Goal: Complete application form: Complete application form

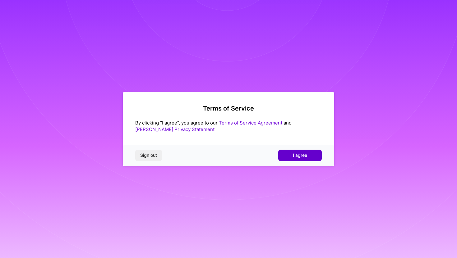
click at [294, 158] on span "I agree" at bounding box center [300, 155] width 14 height 6
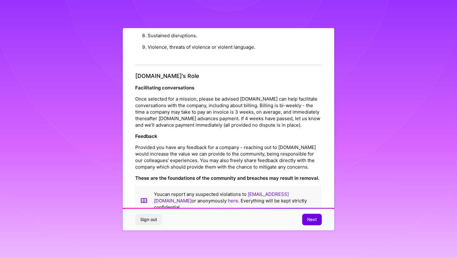
scroll to position [653, 0]
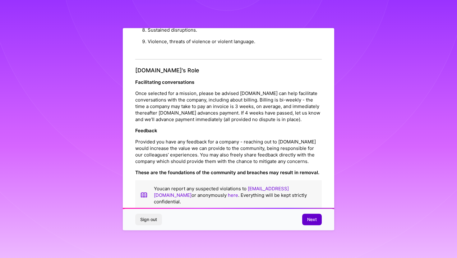
click at [308, 218] on span "Next" at bounding box center [312, 220] width 10 height 6
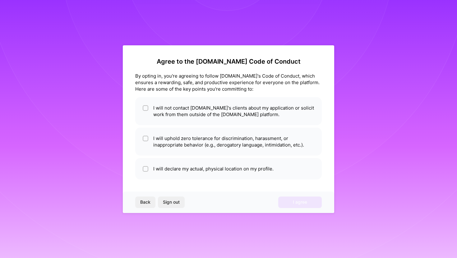
scroll to position [0, 0]
click at [189, 105] on li "I will not contact A.Team's clients about my application or solicit work from t…" at bounding box center [228, 111] width 187 height 28
checkbox input "true"
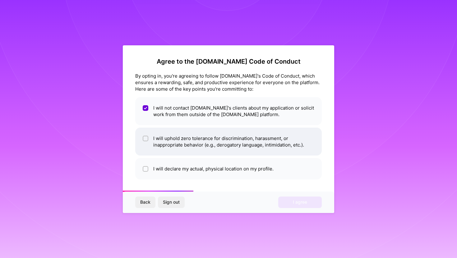
click at [198, 142] on li "I will uphold zero tolerance for discrimination, harassment, or inappropriate b…" at bounding box center [228, 142] width 187 height 28
checkbox input "true"
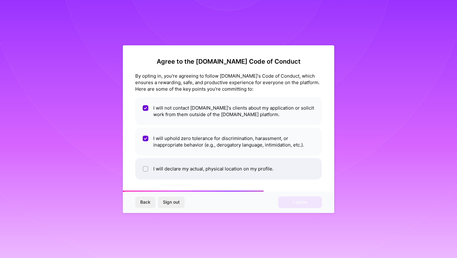
click at [206, 166] on li "I will declare my actual, physical location on my profile." at bounding box center [228, 168] width 187 height 21
checkbox input "true"
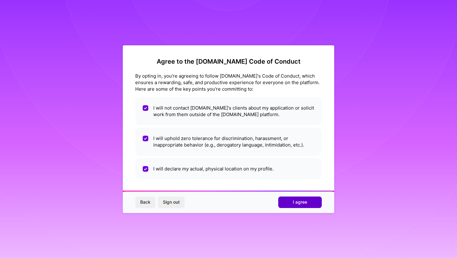
click at [295, 203] on span "I agree" at bounding box center [300, 202] width 14 height 6
click at [295, 203] on div "Back Sign out Loading..." at bounding box center [228, 202] width 211 height 21
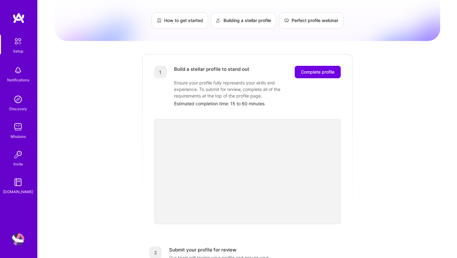
scroll to position [38, 0]
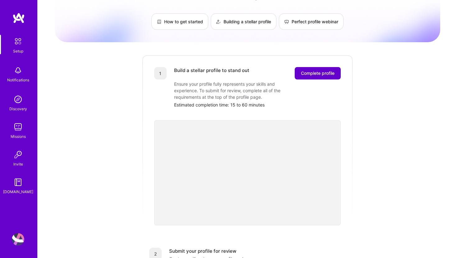
click at [310, 70] on span "Complete profile" at bounding box center [318, 73] width 34 height 6
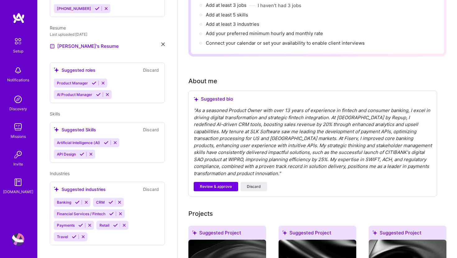
scroll to position [109, 0]
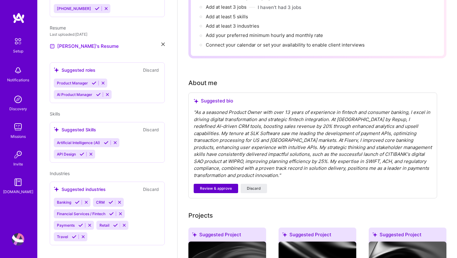
click at [214, 186] on span "Review & approve" at bounding box center [216, 189] width 32 height 6
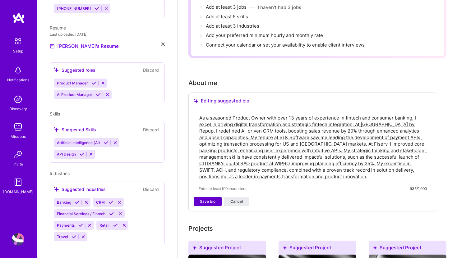
click at [204, 199] on span "Save bio" at bounding box center [208, 202] width 16 height 6
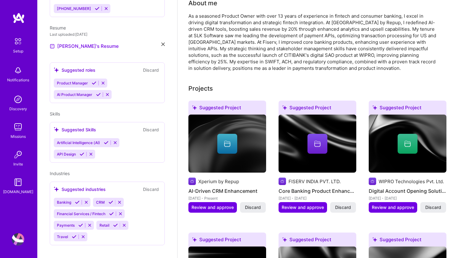
scroll to position [186, 0]
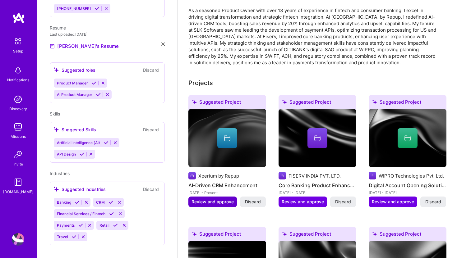
click at [216, 199] on span "Review and approve" at bounding box center [212, 202] width 42 height 6
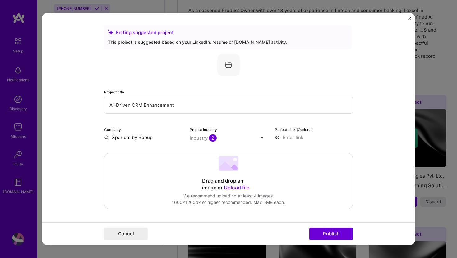
click at [262, 137] on img at bounding box center [262, 138] width 4 height 4
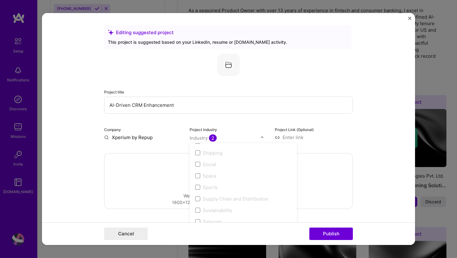
scroll to position [1291, 0]
click at [197, 219] on span at bounding box center [197, 217] width 5 height 5
click at [198, 218] on span at bounding box center [197, 217] width 5 height 5
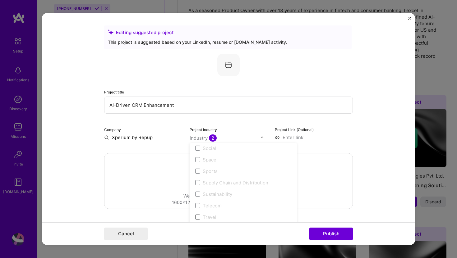
click at [198, 218] on span at bounding box center [197, 217] width 5 height 5
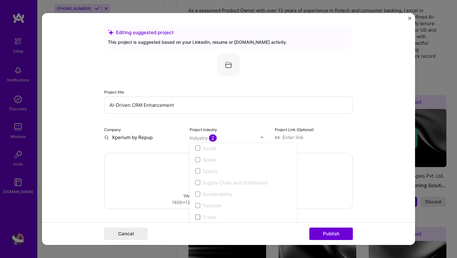
click at [198, 218] on span at bounding box center [197, 217] width 5 height 5
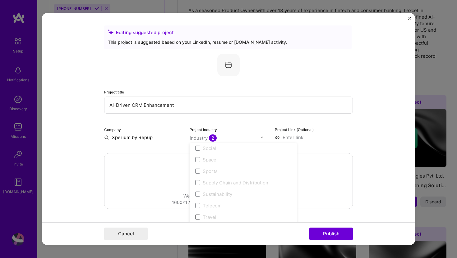
click at [198, 218] on span at bounding box center [197, 217] width 5 height 5
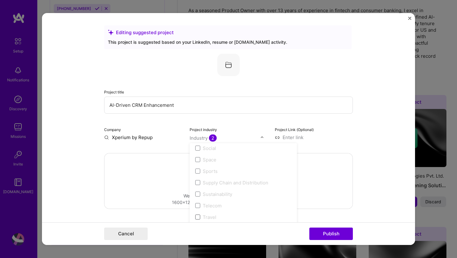
click at [198, 218] on span at bounding box center [197, 217] width 5 height 5
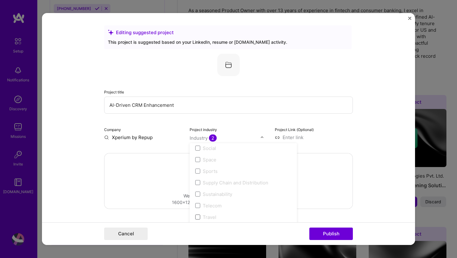
click at [197, 218] on span at bounding box center [197, 217] width 5 height 5
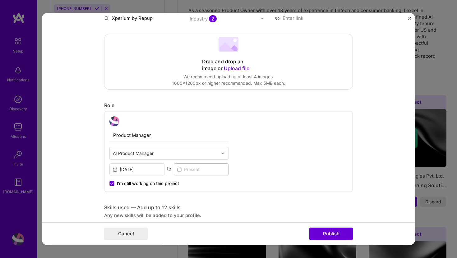
scroll to position [141, 0]
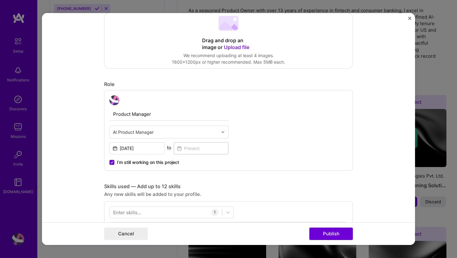
click at [112, 163] on icon at bounding box center [112, 163] width 2 height 2
click at [0, 0] on input "I’m still working on this project" at bounding box center [0, 0] width 0 height 0
click at [180, 150] on input at bounding box center [201, 148] width 55 height 12
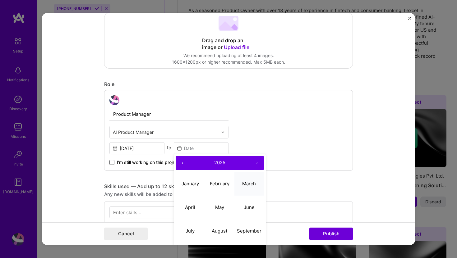
click at [251, 187] on button "March" at bounding box center [249, 184] width 30 height 24
type input "Mar, 2025"
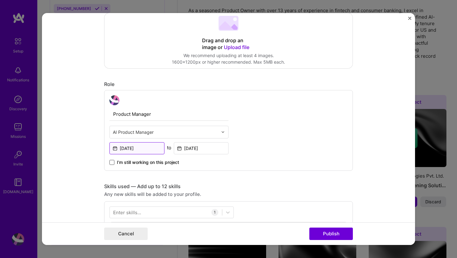
click at [131, 149] on input "Apr, 2023" at bounding box center [136, 148] width 55 height 12
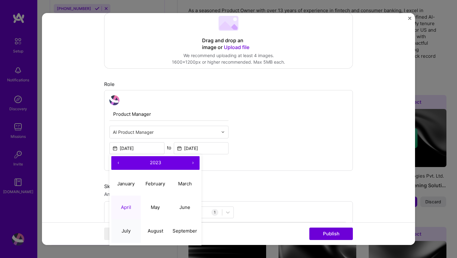
click at [129, 229] on abbr "July" at bounding box center [126, 231] width 9 height 6
type input "Jul, 2023"
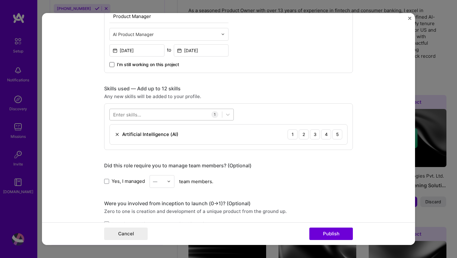
scroll to position [243, 0]
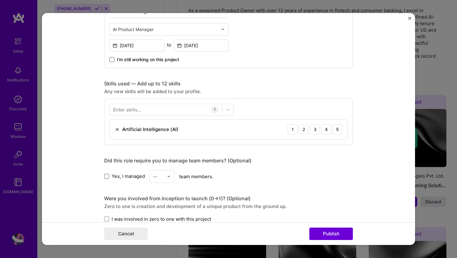
click at [107, 178] on span at bounding box center [106, 176] width 5 height 5
click at [0, 0] on input "Yes, I managed" at bounding box center [0, 0] width 0 height 0
click at [168, 178] on img at bounding box center [169, 177] width 4 height 4
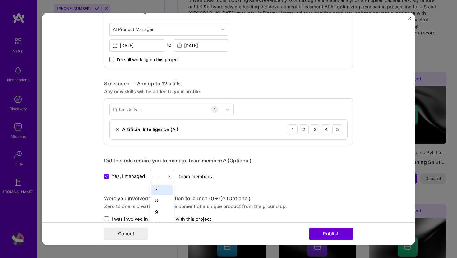
scroll to position [76, 0]
click at [164, 219] on div "10" at bounding box center [161, 221] width 21 height 12
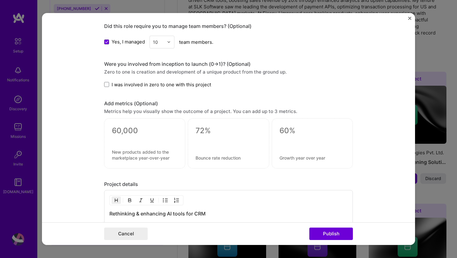
scroll to position [384, 0]
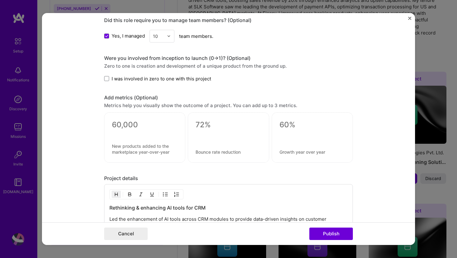
click at [206, 130] on div at bounding box center [228, 138] width 81 height 50
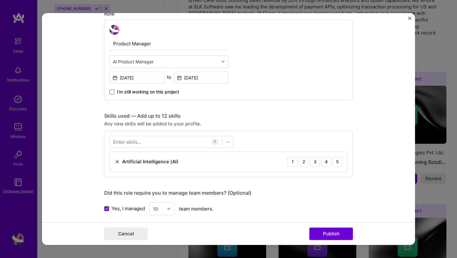
scroll to position [0, 0]
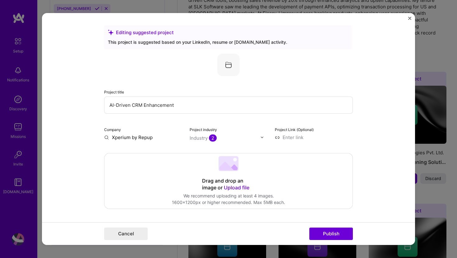
click at [228, 59] on img at bounding box center [228, 65] width 22 height 22
click at [262, 138] on img at bounding box center [262, 138] width 4 height 4
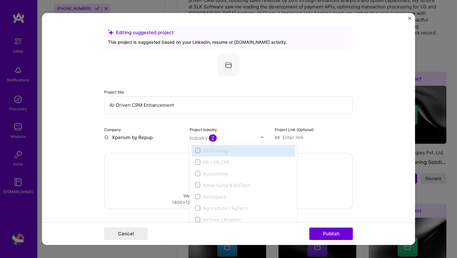
click at [143, 137] on input "Xperium by Repup" at bounding box center [143, 137] width 78 height 7
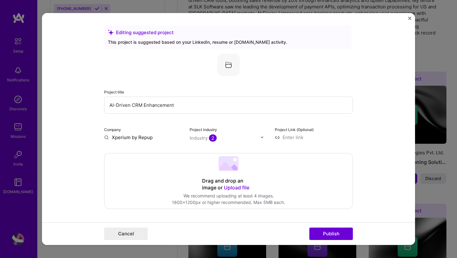
click at [214, 139] on span "2" at bounding box center [213, 138] width 8 height 7
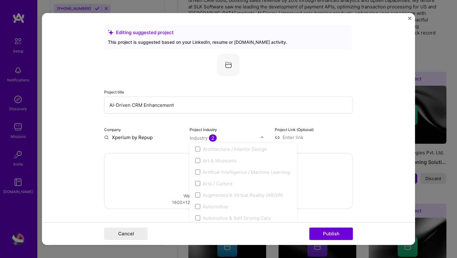
scroll to position [84, 0]
click at [198, 182] on span at bounding box center [197, 181] width 5 height 5
click at [163, 187] on div "Drag and drop an image or Upload file Upload file We recommend uploading at lea…" at bounding box center [228, 181] width 248 height 55
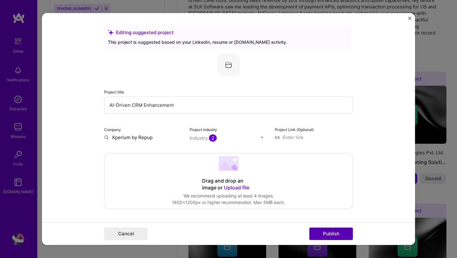
click at [327, 232] on button "Publish" at bounding box center [331, 234] width 44 height 12
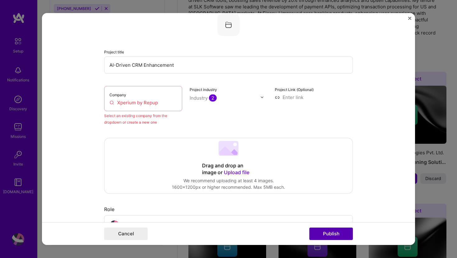
scroll to position [41, 0]
click at [160, 104] on input "Xperium by Repup" at bounding box center [142, 102] width 67 height 7
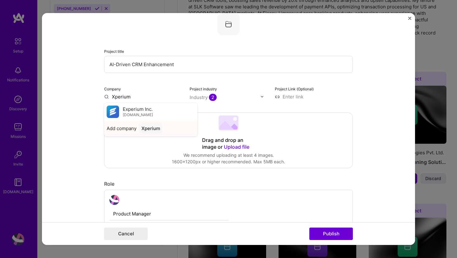
type input "Xperium"
click at [148, 128] on div "Xperium" at bounding box center [151, 128] width 24 height 11
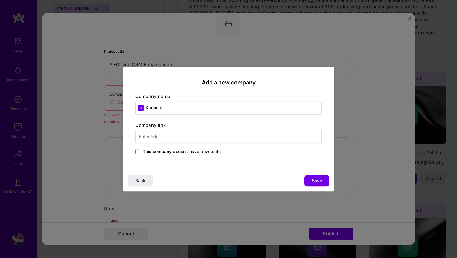
click at [163, 137] on input "text" at bounding box center [228, 137] width 187 height 14
type input "repup.co"
click at [317, 180] on span "Save" at bounding box center [317, 181] width 10 height 6
click at [221, 156] on div "Add a new company Company name Xperium Company link repup.co This company doesn…" at bounding box center [228, 119] width 211 height 104
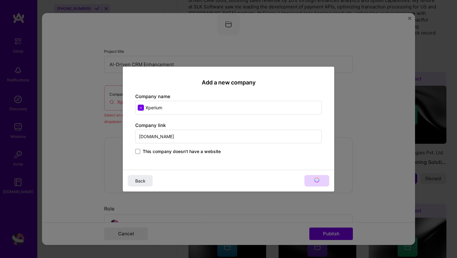
click at [221, 156] on div "Add a new company Company name Xperium Company link repup.co This company doesn…" at bounding box center [228, 119] width 211 height 104
click at [316, 180] on div "Back" at bounding box center [228, 181] width 211 height 22
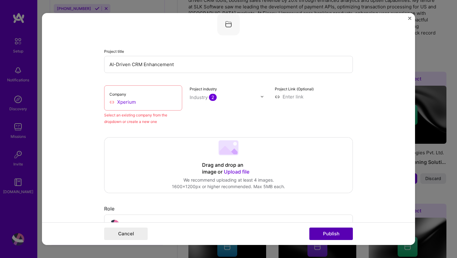
click at [337, 234] on button "Publish" at bounding box center [331, 234] width 44 height 12
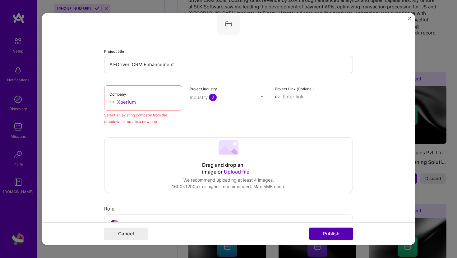
click at [337, 234] on button "Publish" at bounding box center [331, 234] width 44 height 12
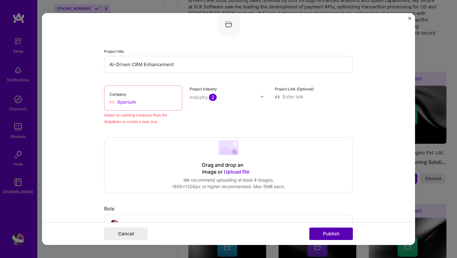
click at [337, 234] on button "Publish" at bounding box center [331, 234] width 44 height 12
click at [142, 104] on input "Xperium" at bounding box center [142, 102] width 67 height 7
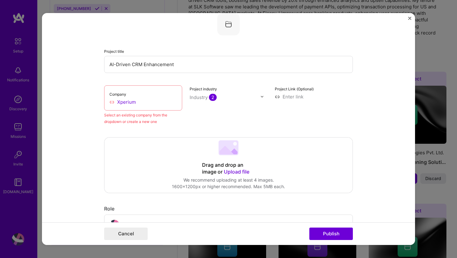
click at [112, 102] on input "Xperium" at bounding box center [142, 102] width 67 height 7
click at [140, 103] on input "Xperium" at bounding box center [142, 102] width 67 height 7
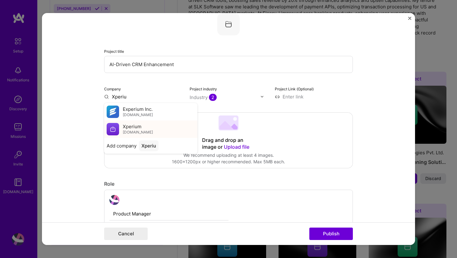
click at [141, 128] on span "Xperium" at bounding box center [132, 126] width 19 height 7
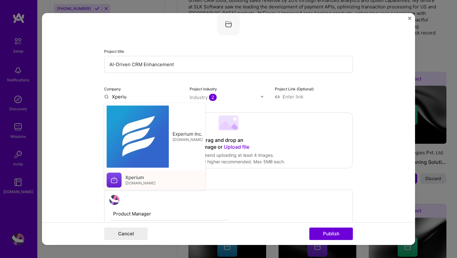
type input "Xperium"
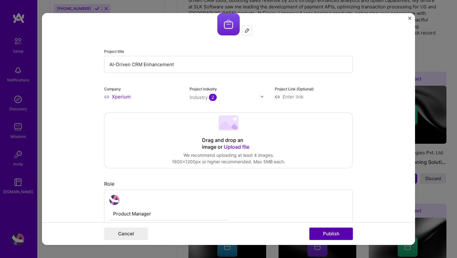
click at [323, 233] on button "Publish" at bounding box center [331, 234] width 44 height 12
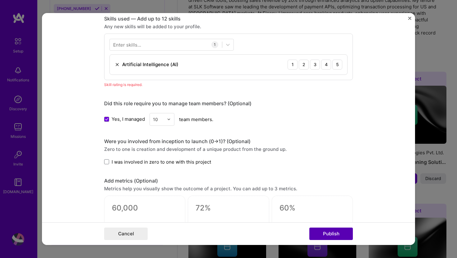
scroll to position [311, 0]
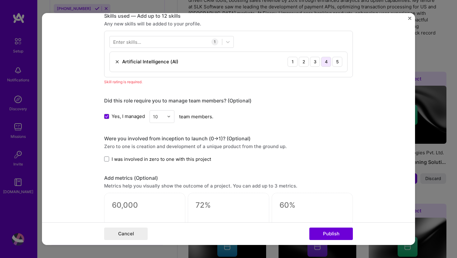
click at [326, 62] on div "4" at bounding box center [326, 62] width 10 height 10
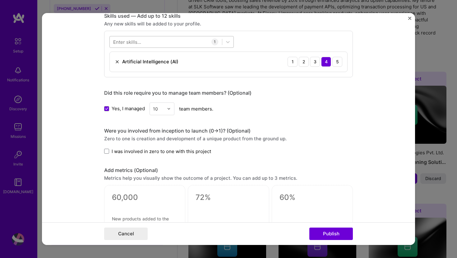
click at [147, 40] on div at bounding box center [166, 42] width 112 height 10
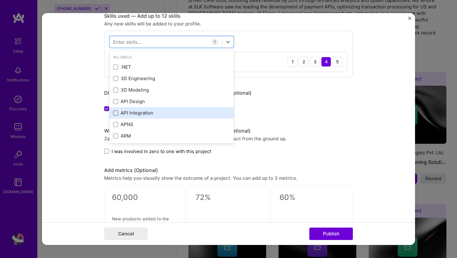
click at [117, 114] on span at bounding box center [115, 113] width 5 height 5
click at [0, 0] on input "checkbox" at bounding box center [0, 0] width 0 height 0
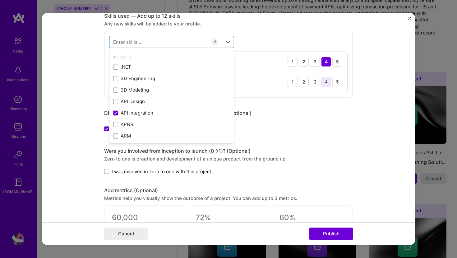
click at [325, 83] on div "4" at bounding box center [326, 82] width 10 height 10
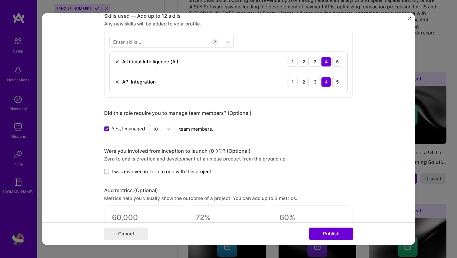
click at [132, 42] on div "Enter skills..." at bounding box center [127, 42] width 28 height 7
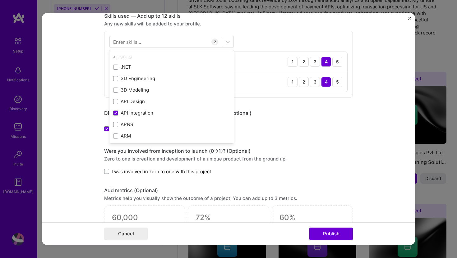
click at [132, 42] on div "Enter skills..." at bounding box center [127, 42] width 28 height 7
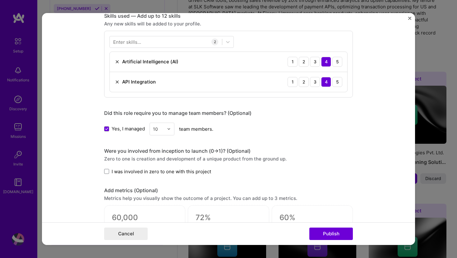
click at [132, 42] on div "Enter skills..." at bounding box center [127, 42] width 28 height 7
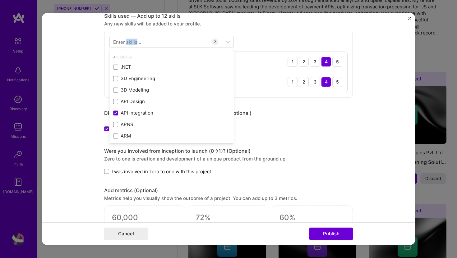
click at [132, 42] on div "Enter skills..." at bounding box center [127, 42] width 28 height 7
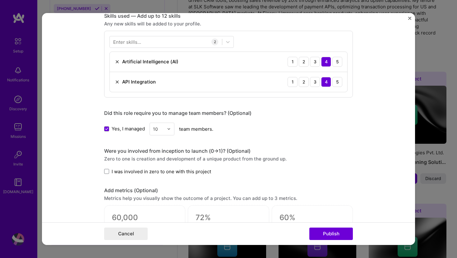
click at [132, 42] on div "Enter skills..." at bounding box center [127, 42] width 28 height 7
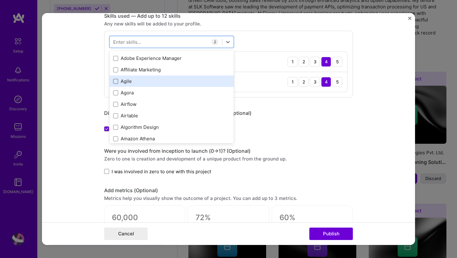
scroll to position [7, 0]
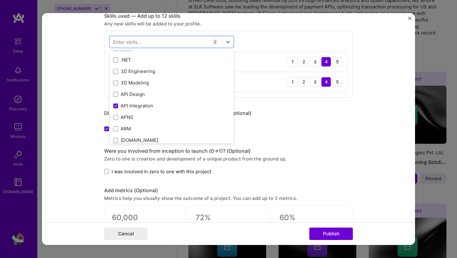
click at [129, 43] on div "Enter skills..." at bounding box center [127, 42] width 28 height 7
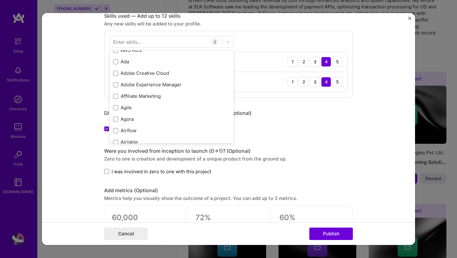
scroll to position [191, 0]
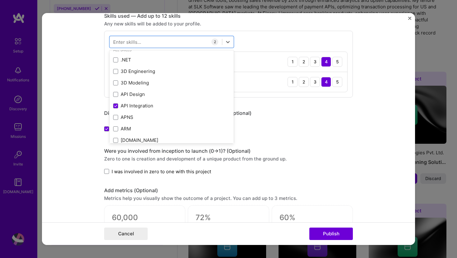
click at [276, 111] on div "Did this role require you to manage team members? (Optional)" at bounding box center [228, 113] width 249 height 7
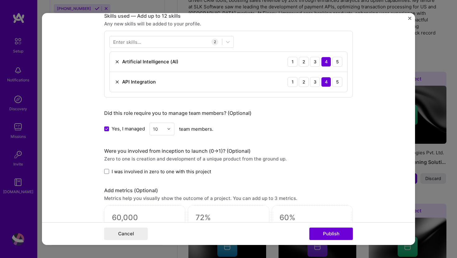
click at [129, 42] on div "Enter skills..." at bounding box center [127, 42] width 28 height 7
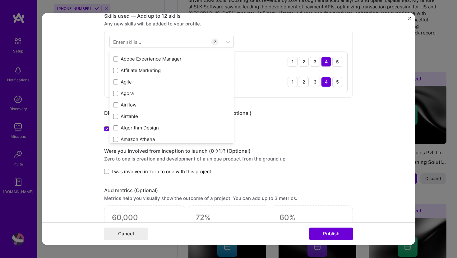
scroll to position [213, 0]
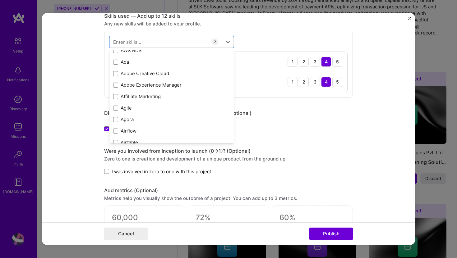
scroll to position [196, 0]
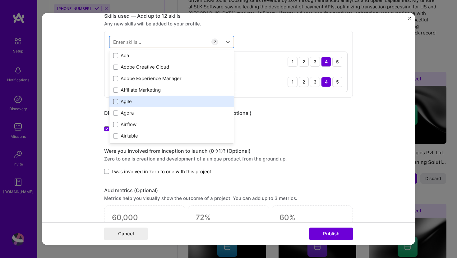
click at [116, 103] on span at bounding box center [115, 101] width 5 height 5
click at [0, 0] on input "checkbox" at bounding box center [0, 0] width 0 height 0
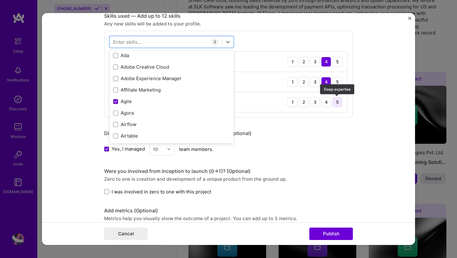
click at [338, 101] on div "5" at bounding box center [337, 102] width 10 height 10
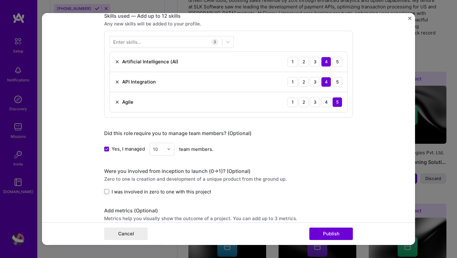
click at [139, 42] on div "Enter skills..." at bounding box center [127, 42] width 28 height 7
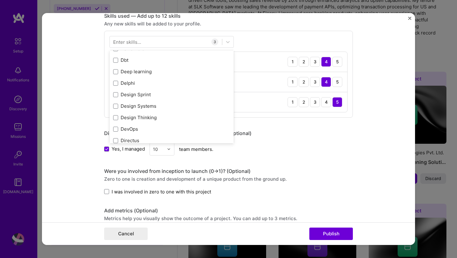
scroll to position [1111, 0]
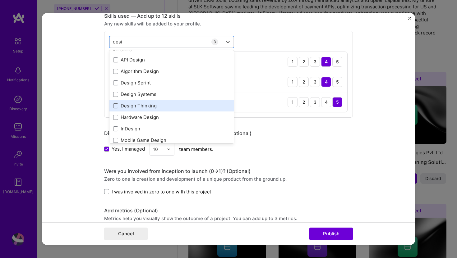
click at [115, 107] on span at bounding box center [115, 106] width 5 height 5
click at [0, 0] on input "checkbox" at bounding box center [0, 0] width 0 height 0
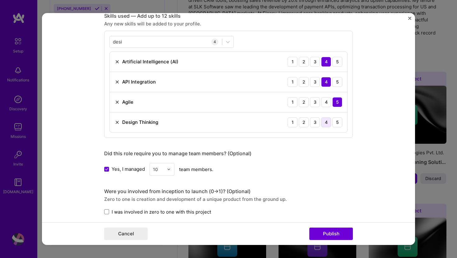
click at [326, 122] on div "4" at bounding box center [326, 122] width 10 height 10
click at [126, 41] on div "desi desi" at bounding box center [166, 42] width 112 height 10
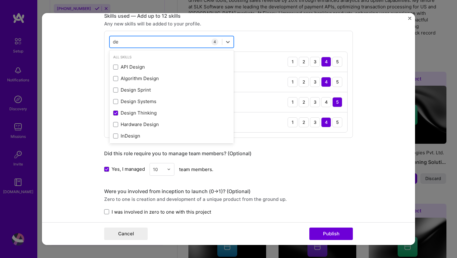
type input "d"
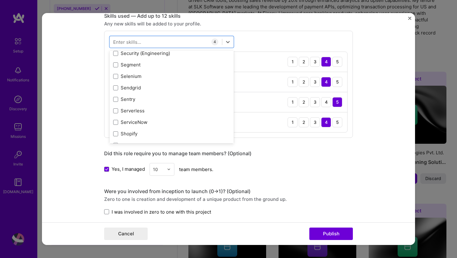
scroll to position [3402, 0]
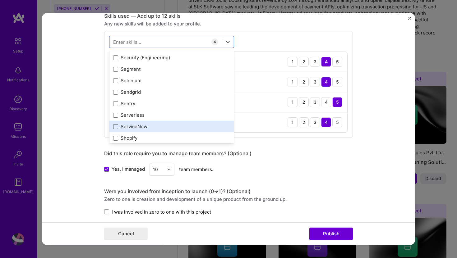
click at [115, 127] on span at bounding box center [115, 126] width 5 height 5
click at [0, 0] on input "checkbox" at bounding box center [0, 0] width 0 height 0
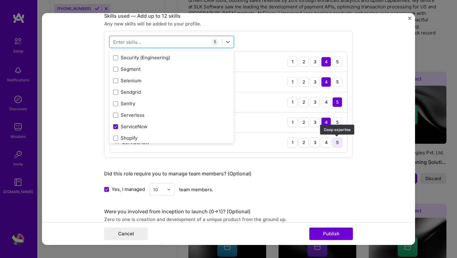
click at [337, 144] on div "5" at bounding box center [337, 143] width 10 height 10
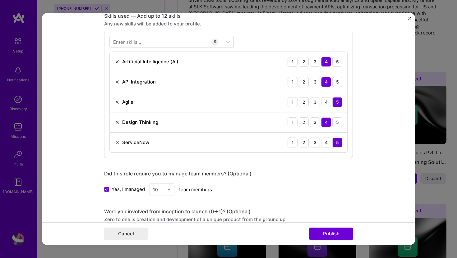
click at [134, 43] on div "Enter skills..." at bounding box center [127, 42] width 28 height 7
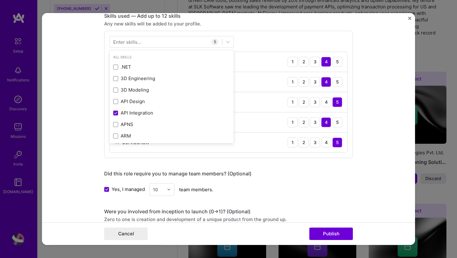
click at [134, 43] on div "Enter skills..." at bounding box center [127, 42] width 28 height 7
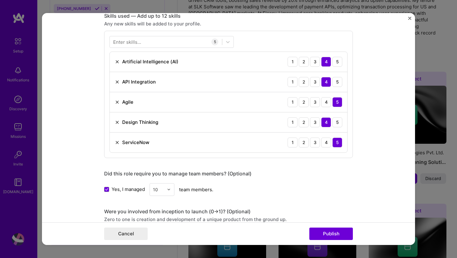
click at [134, 43] on div "Enter skills..." at bounding box center [127, 42] width 28 height 7
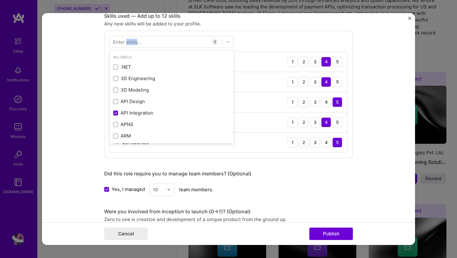
click at [134, 43] on div "Enter skills..." at bounding box center [127, 42] width 28 height 7
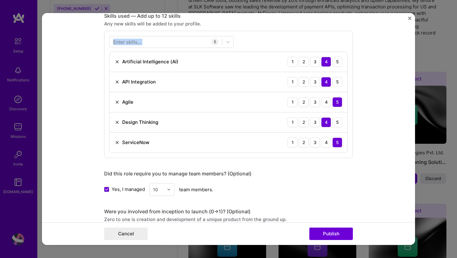
click at [119, 41] on div "Enter skills..." at bounding box center [127, 42] width 28 height 7
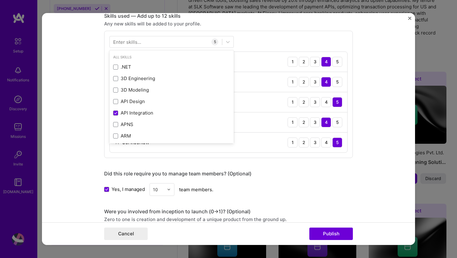
click at [119, 41] on div "Enter skills..." at bounding box center [127, 42] width 28 height 7
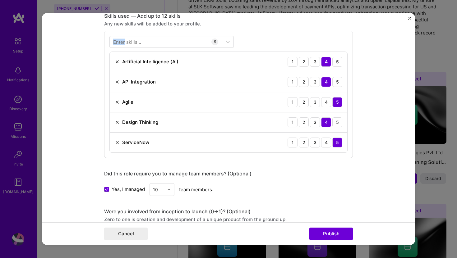
click at [119, 41] on div "Enter skills..." at bounding box center [127, 42] width 28 height 7
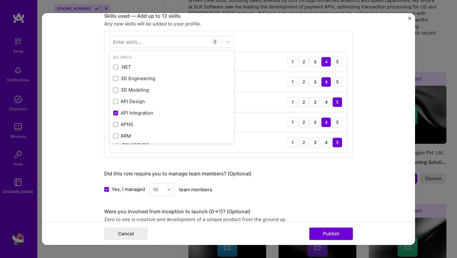
click at [119, 41] on div "Enter skills..." at bounding box center [127, 42] width 28 height 7
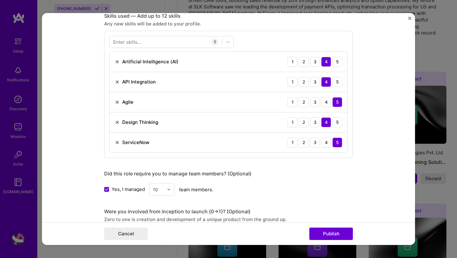
click at [119, 41] on div "Enter skills..." at bounding box center [127, 42] width 28 height 7
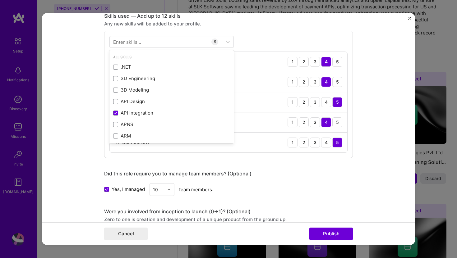
click at [119, 41] on div "Enter skills..." at bounding box center [127, 42] width 28 height 7
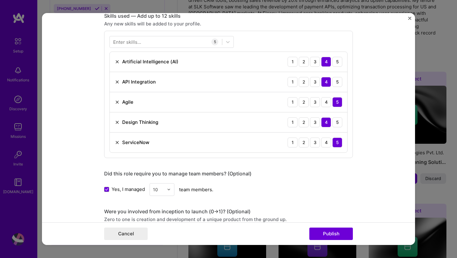
click at [119, 41] on div "Enter skills..." at bounding box center [127, 42] width 28 height 7
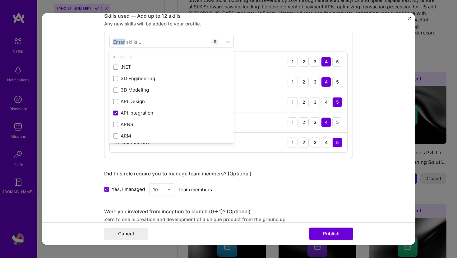
click at [119, 41] on div "Enter skills..." at bounding box center [127, 42] width 28 height 7
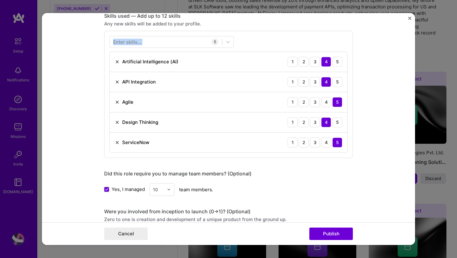
click at [119, 41] on div "Enter skills..." at bounding box center [127, 42] width 28 height 7
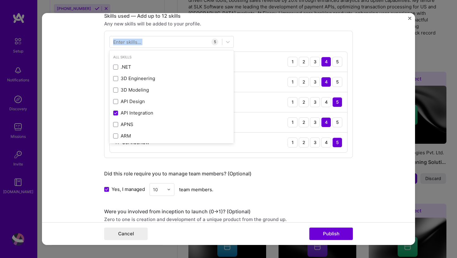
click at [119, 41] on div "Enter skills..." at bounding box center [127, 42] width 28 height 7
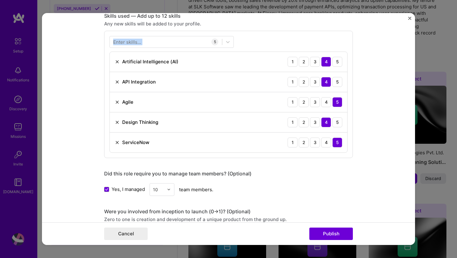
click at [125, 43] on div "Enter skills..." at bounding box center [127, 42] width 28 height 7
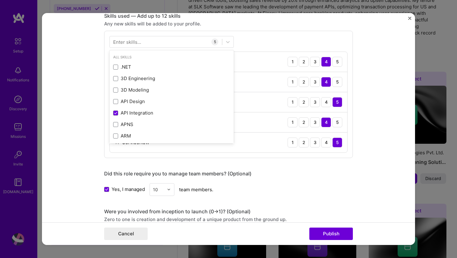
click at [125, 43] on div "Enter skills..." at bounding box center [127, 42] width 28 height 7
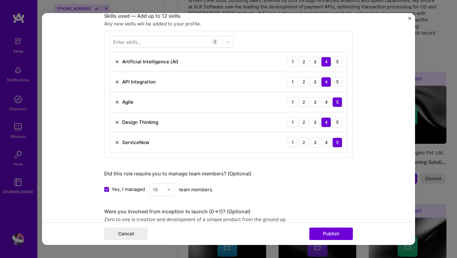
click at [125, 43] on div "Enter skills..." at bounding box center [127, 42] width 28 height 7
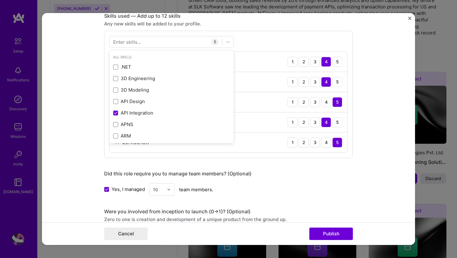
click at [125, 43] on div "Enter skills..." at bounding box center [127, 42] width 28 height 7
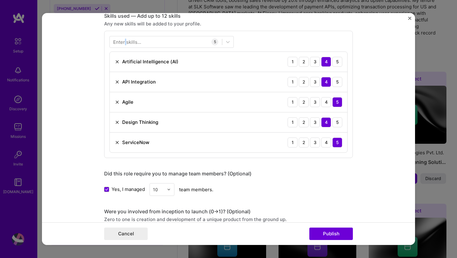
click at [125, 43] on div "Enter skills..." at bounding box center [127, 42] width 28 height 7
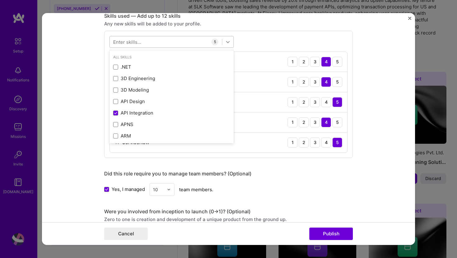
click at [228, 41] on icon at bounding box center [228, 42] width 6 height 6
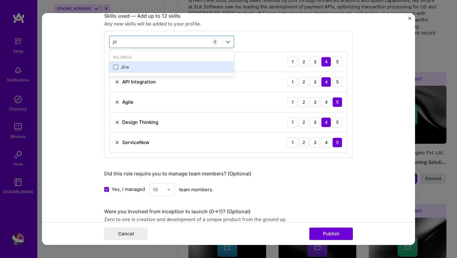
click at [116, 70] on span at bounding box center [115, 67] width 5 height 5
click at [0, 0] on input "checkbox" at bounding box center [0, 0] width 0 height 0
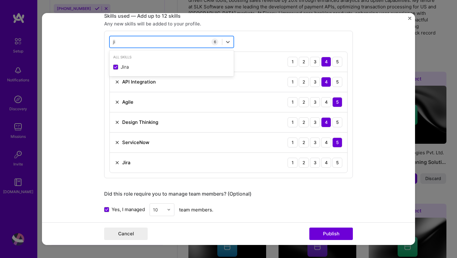
type input "j"
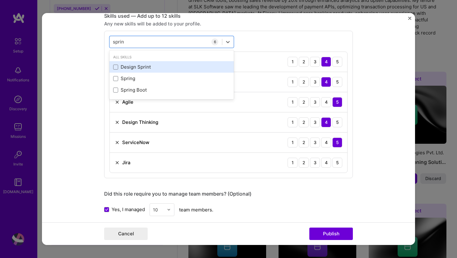
click at [119, 67] on div "Design Sprint" at bounding box center [171, 67] width 117 height 7
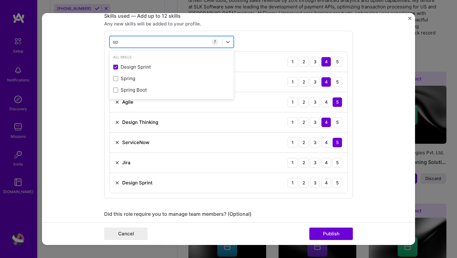
type input "s"
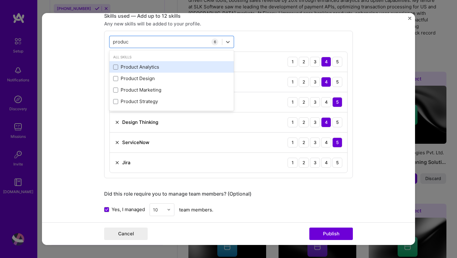
click at [148, 66] on div "Product Analytics" at bounding box center [171, 67] width 117 height 7
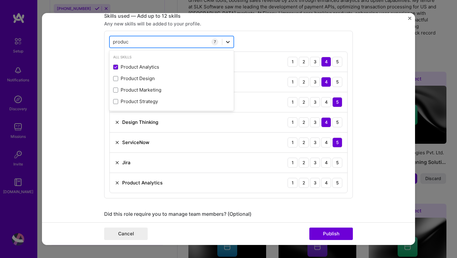
click at [229, 42] on icon at bounding box center [228, 42] width 6 height 6
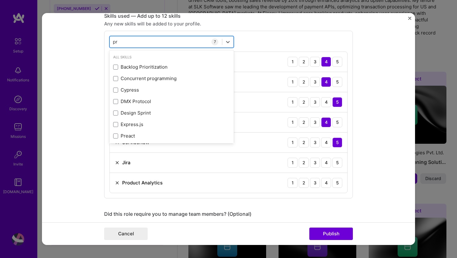
type input "p"
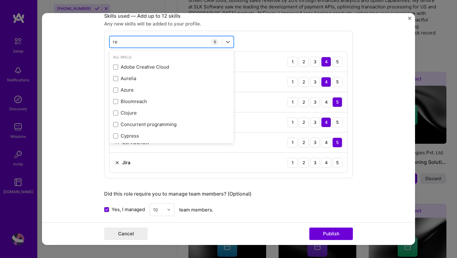
type input "r"
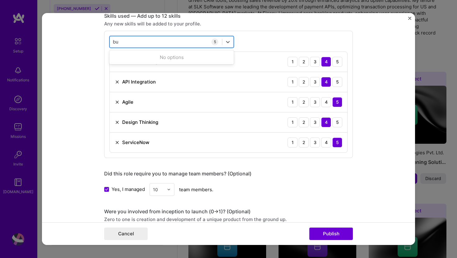
type input "b"
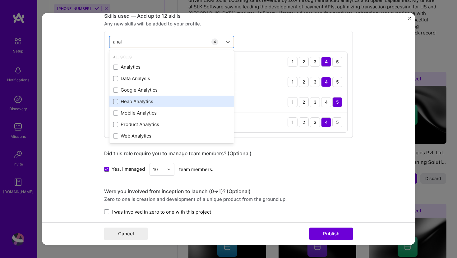
scroll to position [2, 0]
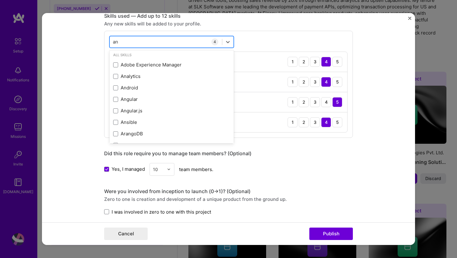
type input "a"
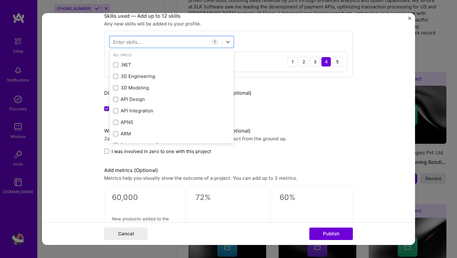
click at [102, 42] on form "Editing suggested project This project is suggested based on your LinkedIn, res…" at bounding box center [228, 129] width 373 height 233
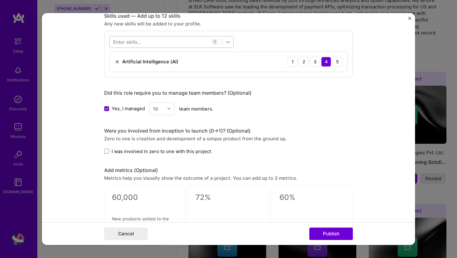
click at [226, 44] on icon at bounding box center [228, 42] width 6 height 6
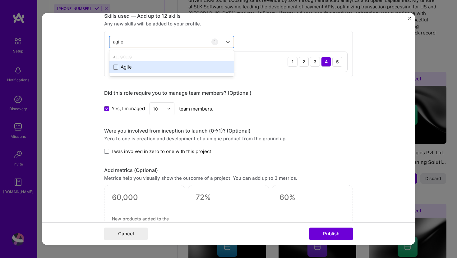
click at [117, 68] on span at bounding box center [115, 67] width 5 height 5
click at [0, 0] on input "checkbox" at bounding box center [0, 0] width 0 height 0
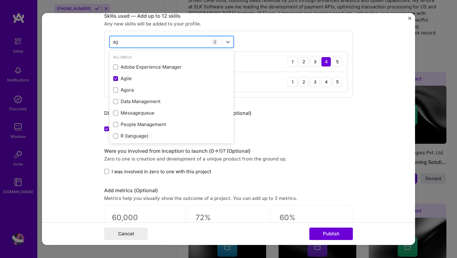
type input "a"
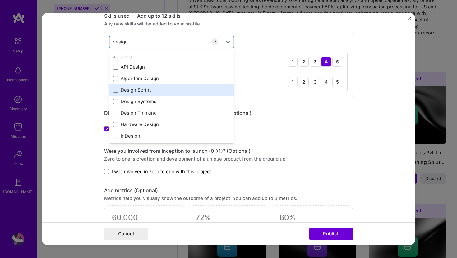
click at [127, 91] on div "Design Sprint" at bounding box center [171, 90] width 117 height 7
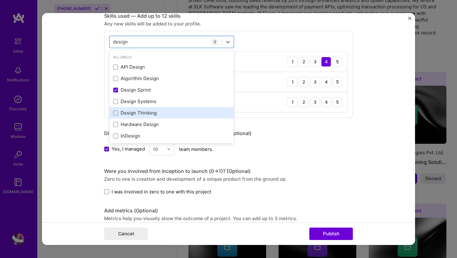
click at [145, 113] on div "Design Thinking" at bounding box center [171, 113] width 117 height 7
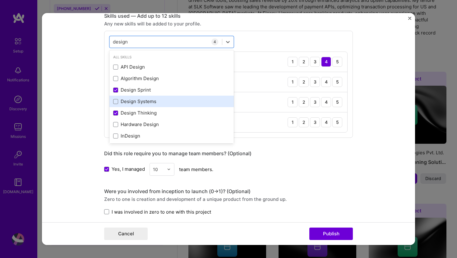
click at [146, 103] on div "Design Systems" at bounding box center [171, 101] width 117 height 7
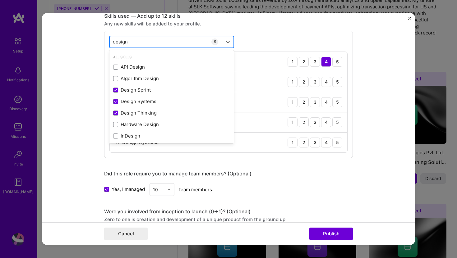
click at [135, 40] on div "design design" at bounding box center [166, 42] width 112 height 10
type input "d"
type input "s"
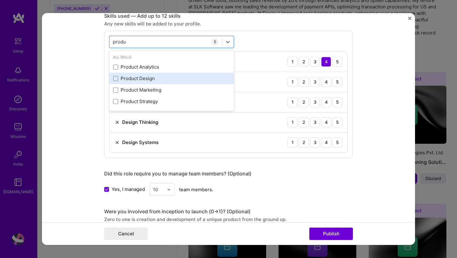
click at [143, 82] on div "Product Design" at bounding box center [171, 78] width 117 height 7
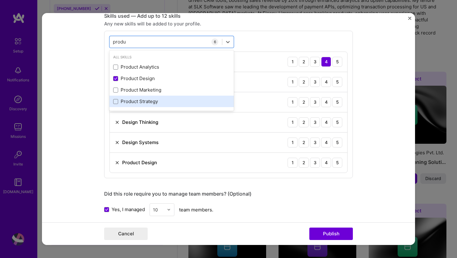
click at [147, 102] on div "Product Strategy" at bounding box center [171, 101] width 117 height 7
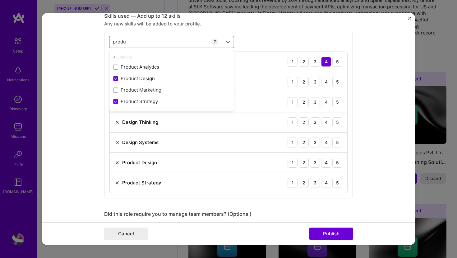
click at [78, 94] on form "Editing suggested project This project is suggested based on your LinkedIn, res…" at bounding box center [228, 129] width 373 height 233
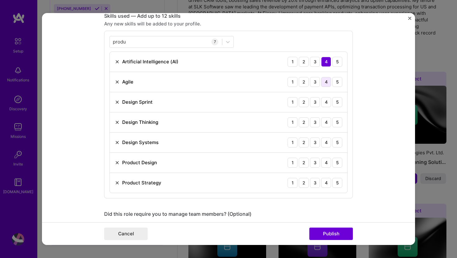
click at [328, 85] on div "4" at bounding box center [326, 82] width 10 height 10
click at [327, 101] on div "4" at bounding box center [326, 102] width 10 height 10
click at [328, 121] on div "4" at bounding box center [326, 122] width 10 height 10
click at [336, 163] on div "5" at bounding box center [337, 163] width 10 height 10
click at [327, 182] on div "4" at bounding box center [326, 183] width 10 height 10
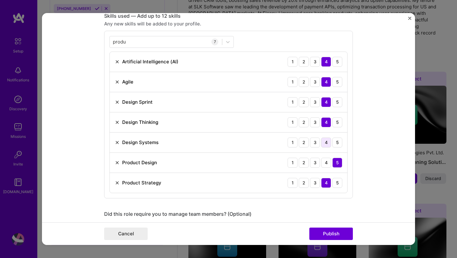
click at [326, 145] on div "4" at bounding box center [326, 143] width 10 height 10
click at [337, 82] on div "5" at bounding box center [337, 82] width 10 height 10
click at [128, 43] on div "produ produ" at bounding box center [166, 42] width 112 height 10
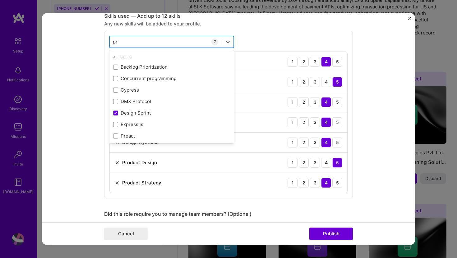
type input "p"
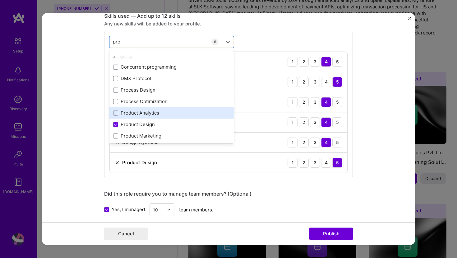
click at [148, 115] on div "Product Analytics" at bounding box center [171, 113] width 117 height 7
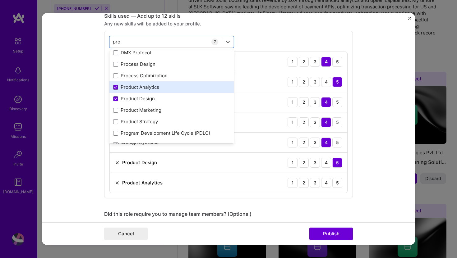
scroll to position [30, 0]
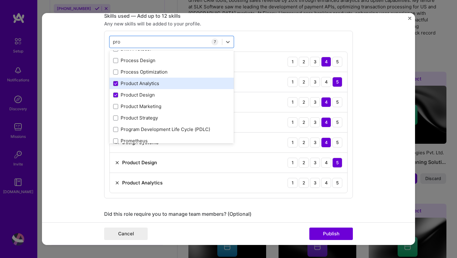
click at [148, 115] on div "Product Strategy" at bounding box center [171, 118] width 124 height 12
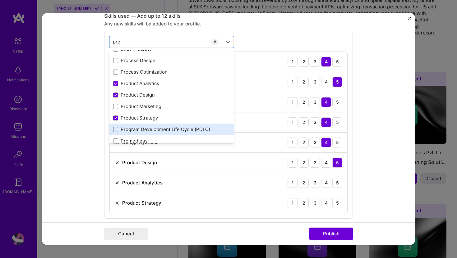
click at [153, 129] on div "Program Development Life Cycle (PDLC)" at bounding box center [171, 129] width 117 height 7
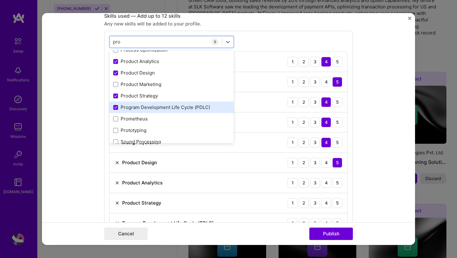
scroll to position [60, 0]
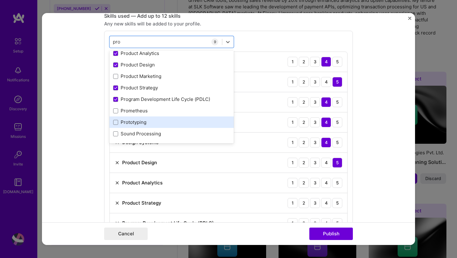
click at [141, 124] on div "Prototyping" at bounding box center [171, 122] width 117 height 7
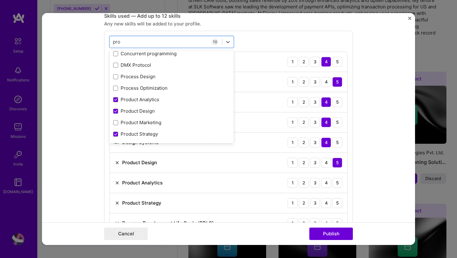
scroll to position [0, 0]
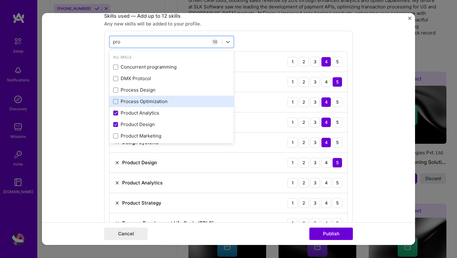
click at [149, 102] on div "Process Optimization" at bounding box center [171, 101] width 117 height 7
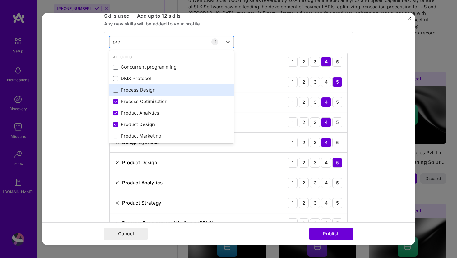
click at [146, 91] on div "Process Design" at bounding box center [171, 90] width 117 height 7
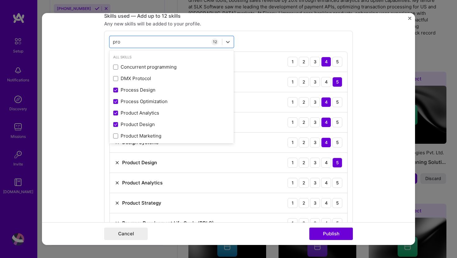
click at [66, 101] on form "Editing suggested project This project is suggested based on your LinkedIn, res…" at bounding box center [228, 129] width 373 height 233
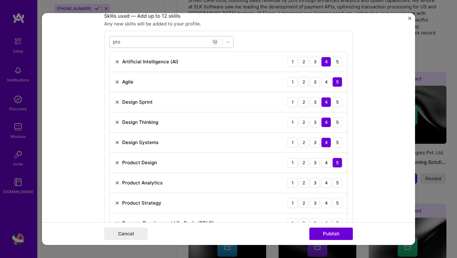
click at [133, 42] on div "pro pro" at bounding box center [166, 42] width 112 height 10
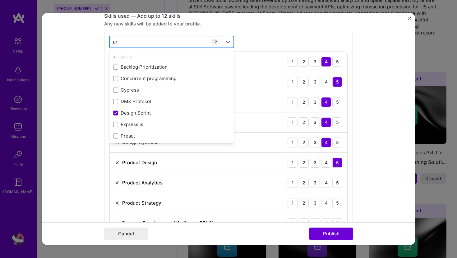
type input "p"
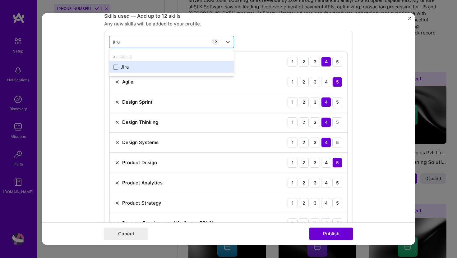
click at [116, 67] on span at bounding box center [115, 67] width 5 height 5
click at [0, 0] on input "checkbox" at bounding box center [0, 0] width 0 height 0
type input "jira"
click at [78, 80] on form "Editing suggested project This project is suggested based on your LinkedIn, res…" at bounding box center [228, 129] width 373 height 233
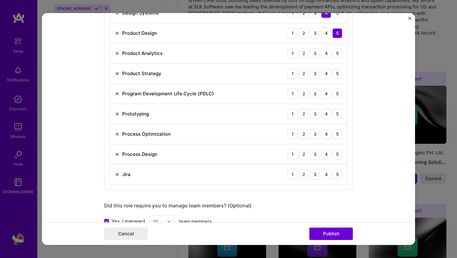
scroll to position [443, 0]
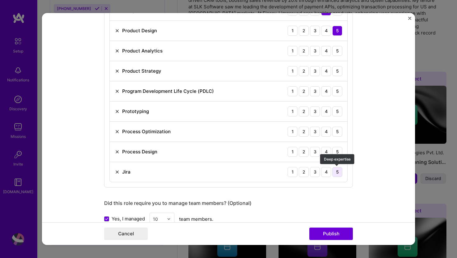
click at [337, 174] on div "5" at bounding box center [337, 172] width 10 height 10
click at [326, 152] on div "4" at bounding box center [326, 152] width 10 height 10
click at [327, 132] on div "4" at bounding box center [326, 132] width 10 height 10
click at [326, 112] on div "4" at bounding box center [326, 112] width 10 height 10
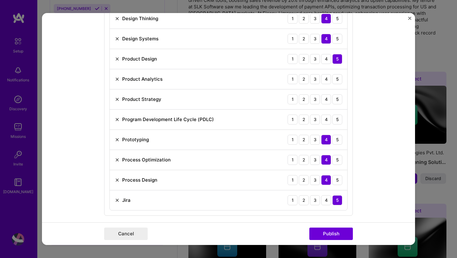
scroll to position [415, 0]
click at [336, 120] on div "5" at bounding box center [337, 120] width 10 height 10
click at [326, 100] on div "4" at bounding box center [326, 100] width 10 height 10
click at [325, 80] on div "4" at bounding box center [326, 80] width 10 height 10
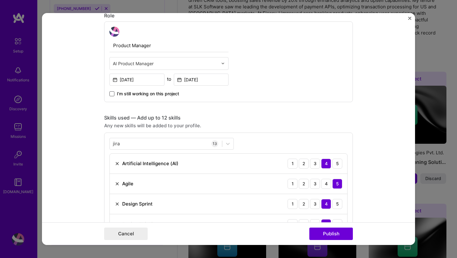
scroll to position [208, 0]
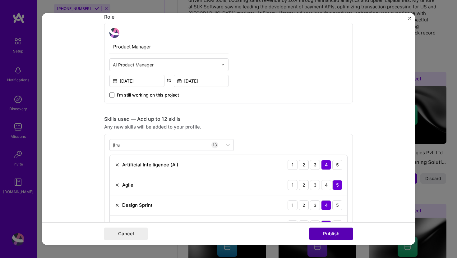
click at [331, 237] on button "Publish" at bounding box center [331, 234] width 44 height 12
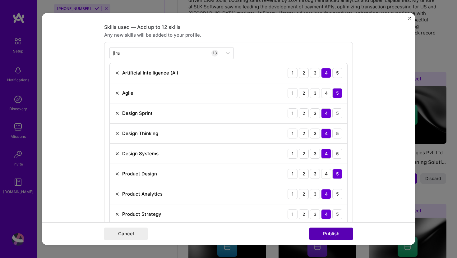
scroll to position [311, 0]
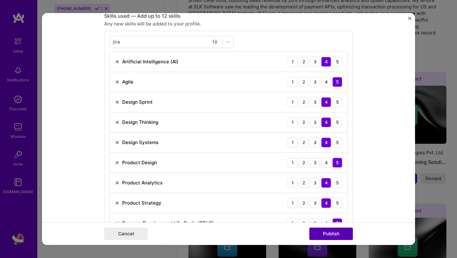
click at [331, 237] on button "Publish" at bounding box center [331, 234] width 44 height 12
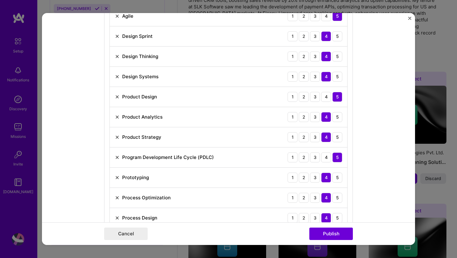
scroll to position [379, 0]
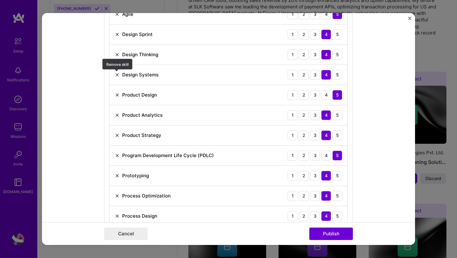
click at [117, 75] on img at bounding box center [117, 74] width 5 height 5
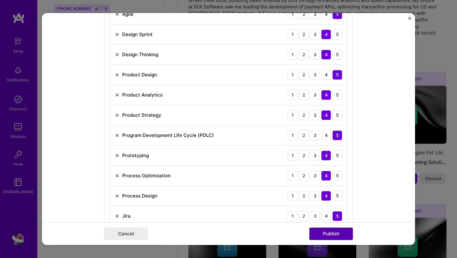
click at [332, 233] on button "Publish" at bounding box center [331, 234] width 44 height 12
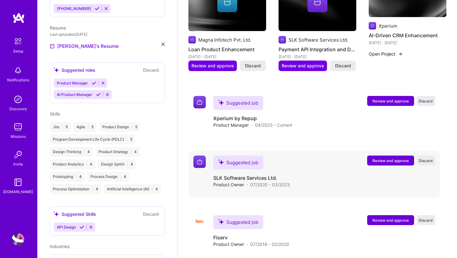
scroll to position [451, 0]
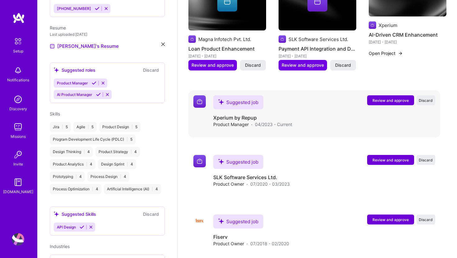
click at [386, 98] on span "Review and approve" at bounding box center [390, 100] width 36 height 5
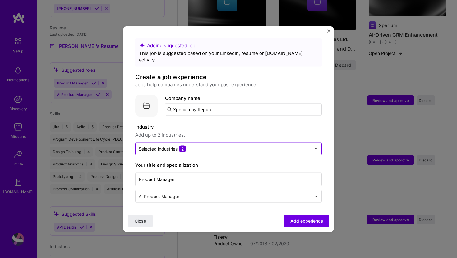
click at [234, 145] on input "text" at bounding box center [225, 148] width 173 height 7
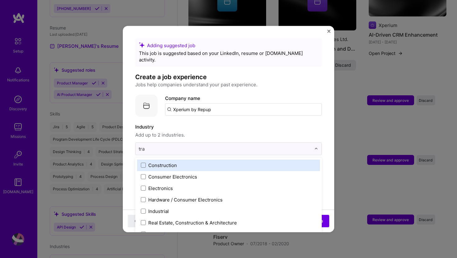
type input "trav"
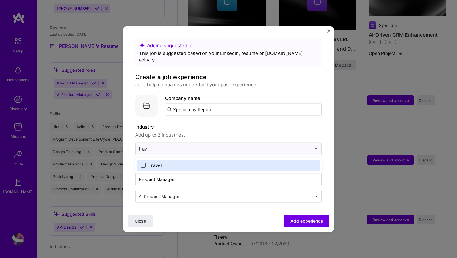
click at [145, 163] on span at bounding box center [143, 165] width 5 height 5
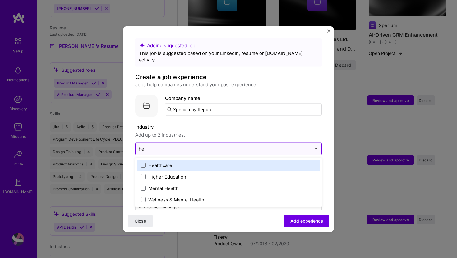
type input "h"
type input "bank"
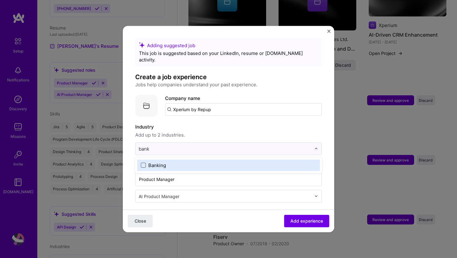
click at [141, 163] on span at bounding box center [143, 165] width 5 height 5
type input "reta"
click at [145, 163] on span at bounding box center [143, 165] width 5 height 5
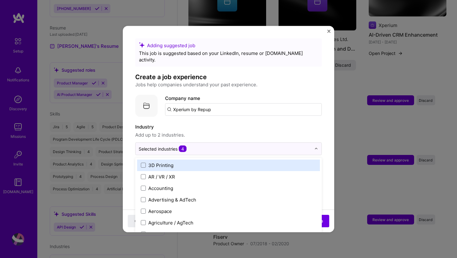
click at [221, 131] on span "Add up to 2 industries." at bounding box center [228, 134] width 187 height 7
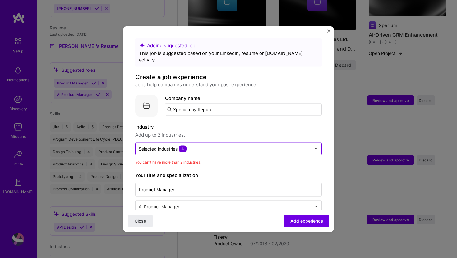
click at [161, 145] on div "Selected industries 4" at bounding box center [163, 148] width 48 height 7
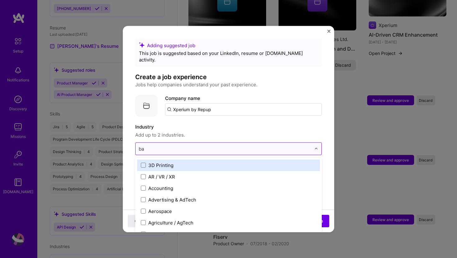
type input "ban"
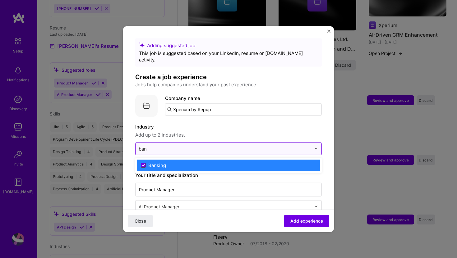
click at [141, 163] on span at bounding box center [143, 165] width 5 height 5
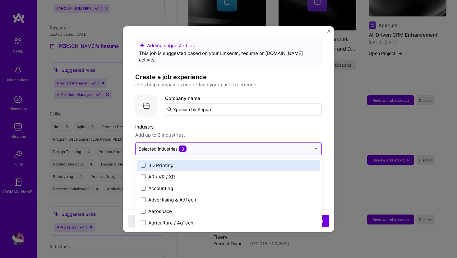
click at [154, 145] on div "Selected industries 3" at bounding box center [163, 148] width 48 height 7
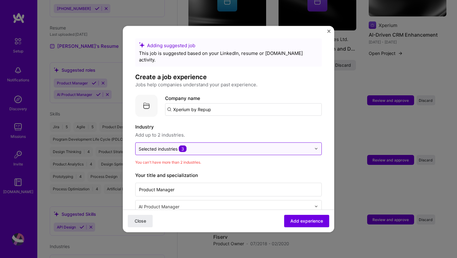
click at [179, 145] on span "3" at bounding box center [183, 148] width 8 height 7
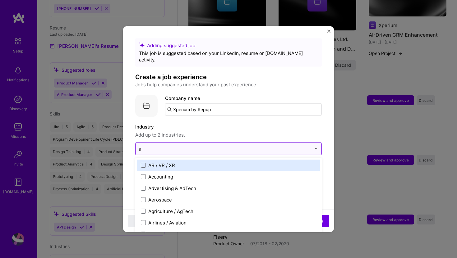
type input "ai"
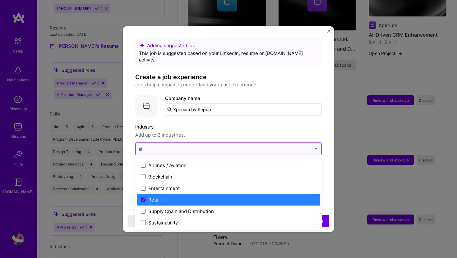
click at [171, 196] on label "Retail" at bounding box center [228, 199] width 175 height 7
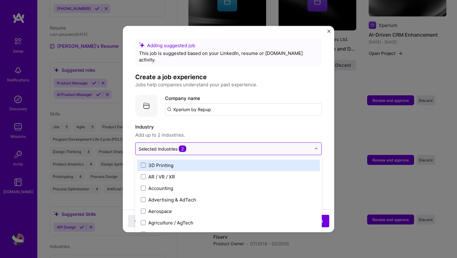
click at [223, 123] on label "Industry" at bounding box center [228, 126] width 187 height 7
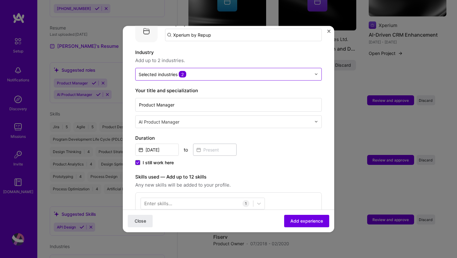
scroll to position [76, 0]
click at [137, 161] on icon at bounding box center [137, 162] width 2 height 2
click at [0, 0] on input "I still work here" at bounding box center [0, 0] width 0 height 0
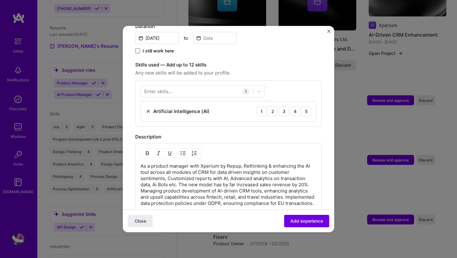
scroll to position [188, 0]
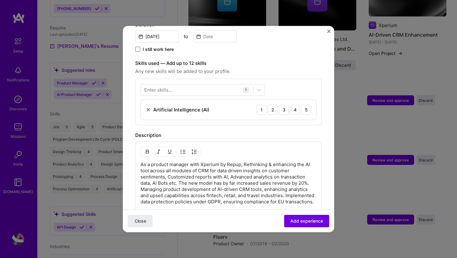
click at [157, 87] on div "Enter skills..." at bounding box center [158, 90] width 28 height 7
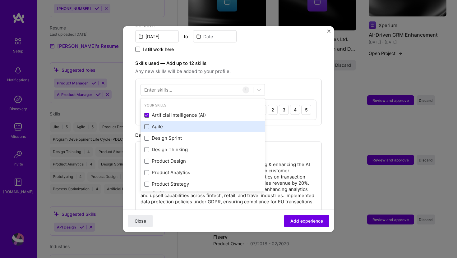
click at [145, 124] on span at bounding box center [146, 126] width 5 height 5
click at [0, 0] on input "checkbox" at bounding box center [0, 0] width 0 height 0
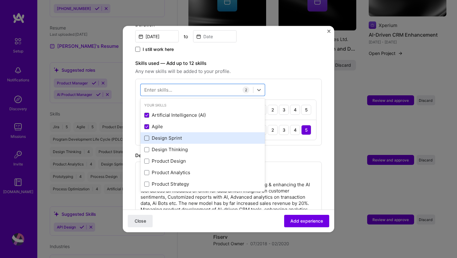
click at [146, 136] on span at bounding box center [146, 138] width 5 height 5
click at [0, 0] on input "checkbox" at bounding box center [0, 0] width 0 height 0
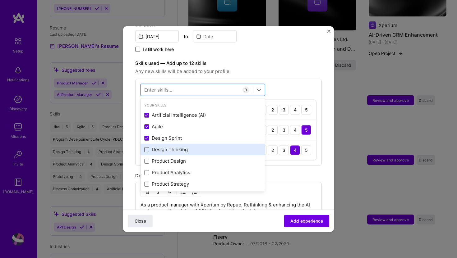
click at [147, 147] on span at bounding box center [146, 149] width 5 height 5
click at [0, 0] on input "checkbox" at bounding box center [0, 0] width 0 height 0
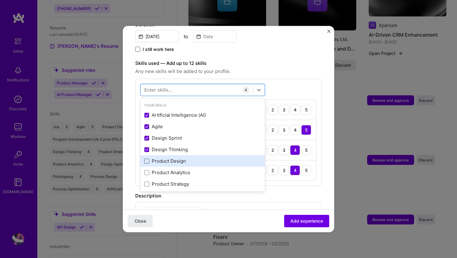
click at [147, 159] on span at bounding box center [146, 161] width 5 height 5
click at [0, 0] on input "checkbox" at bounding box center [0, 0] width 0 height 0
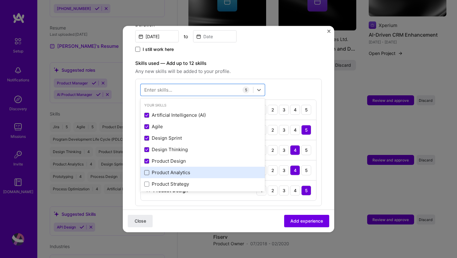
click at [148, 170] on span at bounding box center [146, 172] width 5 height 5
click at [0, 0] on input "checkbox" at bounding box center [0, 0] width 0 height 0
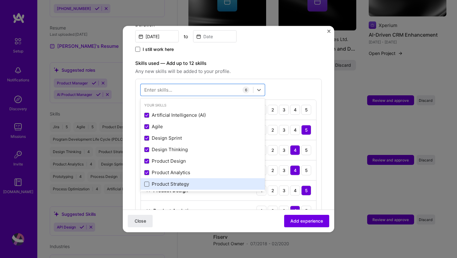
click at [147, 182] on span at bounding box center [146, 184] width 5 height 5
click at [0, 0] on input "checkbox" at bounding box center [0, 0] width 0 height 0
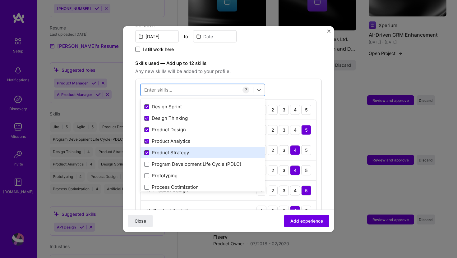
scroll to position [35, 0]
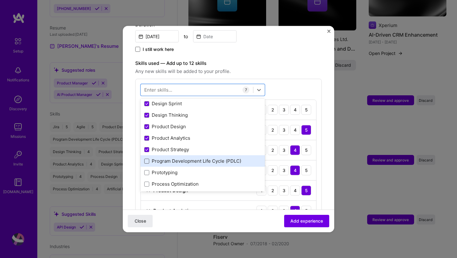
click at [148, 159] on span at bounding box center [146, 161] width 5 height 5
click at [0, 0] on input "checkbox" at bounding box center [0, 0] width 0 height 0
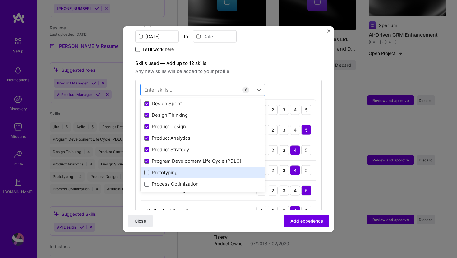
click at [148, 170] on span at bounding box center [146, 172] width 5 height 5
click at [0, 0] on input "checkbox" at bounding box center [0, 0] width 0 height 0
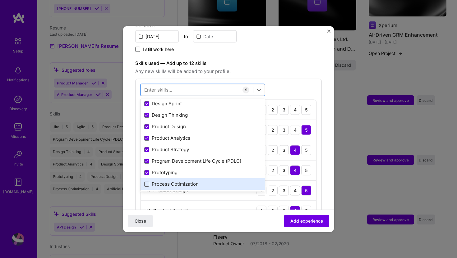
click at [147, 182] on span at bounding box center [146, 184] width 5 height 5
click at [0, 0] on input "checkbox" at bounding box center [0, 0] width 0 height 0
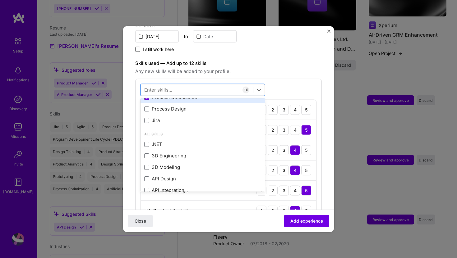
scroll to position [122, 0]
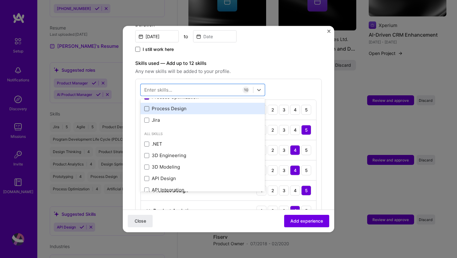
click at [147, 106] on span at bounding box center [146, 108] width 5 height 5
click at [0, 0] on input "checkbox" at bounding box center [0, 0] width 0 height 0
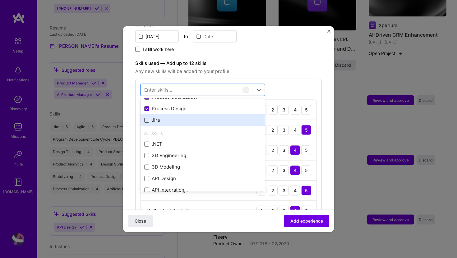
click at [147, 117] on span at bounding box center [146, 119] width 5 height 5
click at [0, 0] on input "checkbox" at bounding box center [0, 0] width 0 height 0
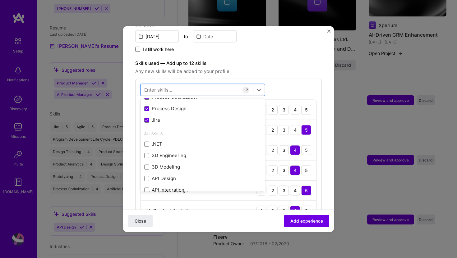
click at [274, 60] on div "Skills used — Add up to 12 skills Any new skills will be added to your profile." at bounding box center [228, 67] width 187 height 16
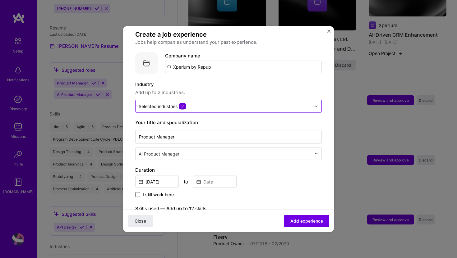
scroll to position [39, 0]
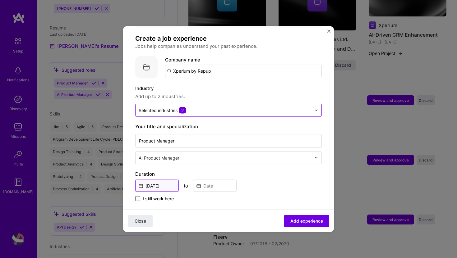
click at [149, 180] on input "Apr, 2023" at bounding box center [157, 186] width 44 height 12
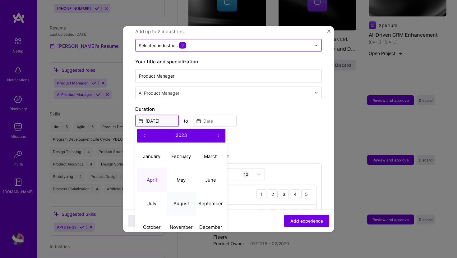
scroll to position [108, 0]
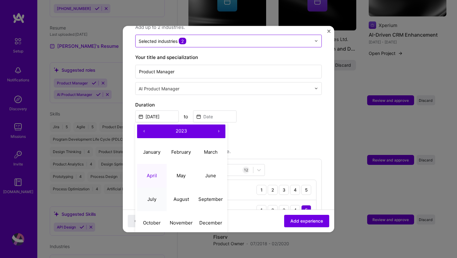
click at [152, 196] on abbr "July" at bounding box center [151, 199] width 9 height 6
type input "Jul, 2023"
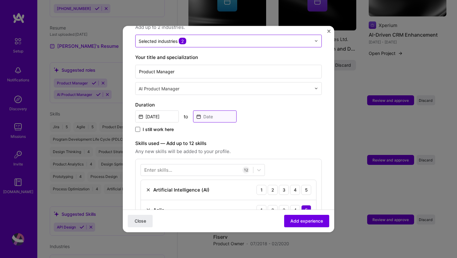
click at [202, 110] on input at bounding box center [215, 116] width 44 height 12
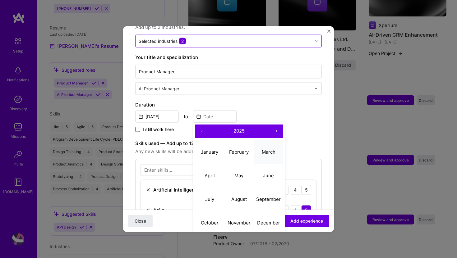
click at [268, 152] on button "March" at bounding box center [269, 153] width 30 height 24
type input "Mar, 2025"
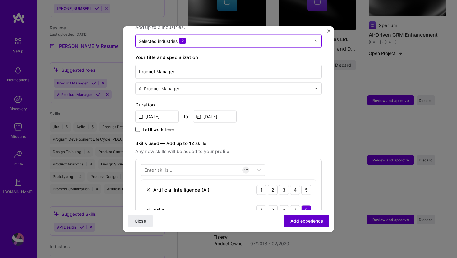
click at [310, 223] on span "Add experience" at bounding box center [306, 221] width 33 height 6
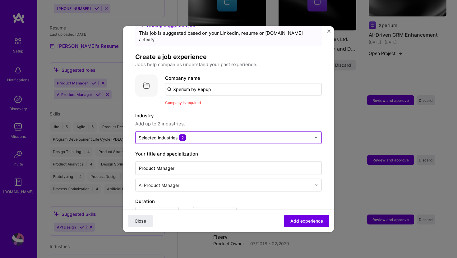
scroll to position [17, 0]
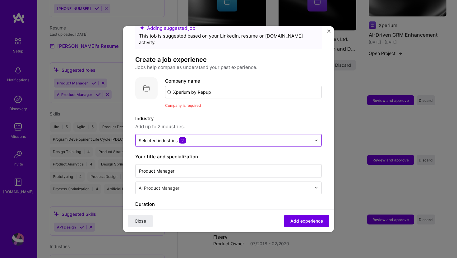
click at [214, 86] on input "Xperium by Repup" at bounding box center [243, 92] width 157 height 12
click at [191, 104] on span "Xperium" at bounding box center [193, 107] width 19 height 7
type input "Xperium"
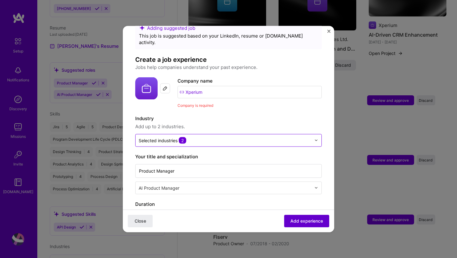
click at [306, 222] on span "Add experience" at bounding box center [306, 221] width 33 height 6
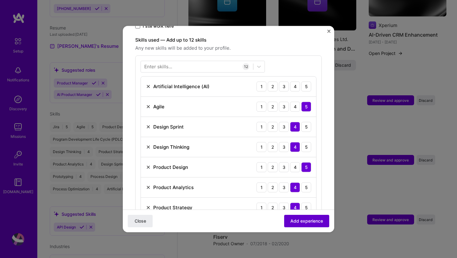
scroll to position [215, 0]
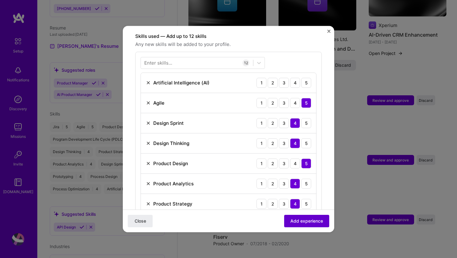
click at [306, 222] on span "Add experience" at bounding box center [306, 221] width 33 height 6
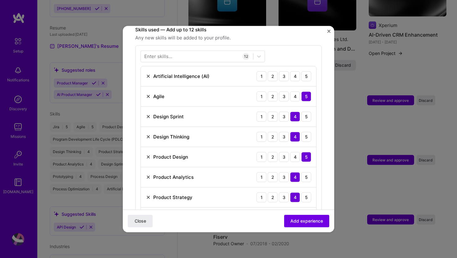
scroll to position [220, 0]
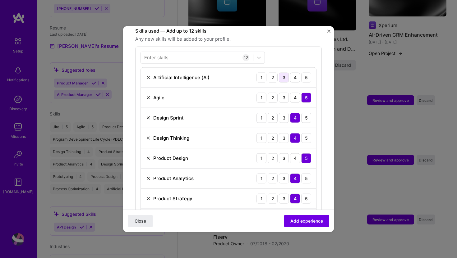
click at [284, 72] on div "3" at bounding box center [284, 77] width 10 height 10
click at [302, 218] on span "Add experience" at bounding box center [306, 221] width 33 height 6
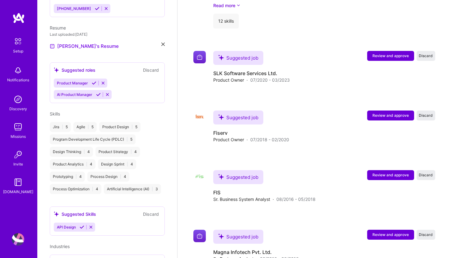
scroll to position [618, 0]
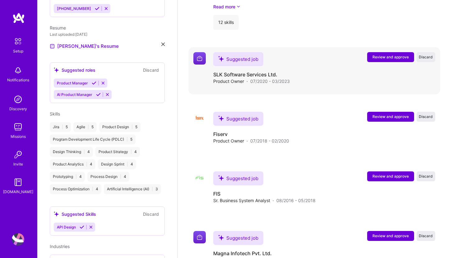
click at [389, 52] on button "Review and approve" at bounding box center [390, 57] width 47 height 10
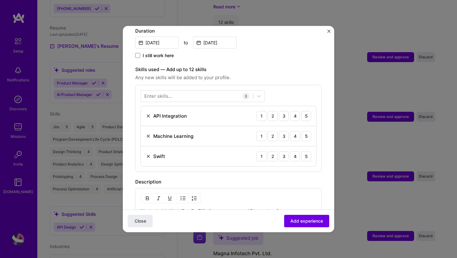
scroll to position [183, 0]
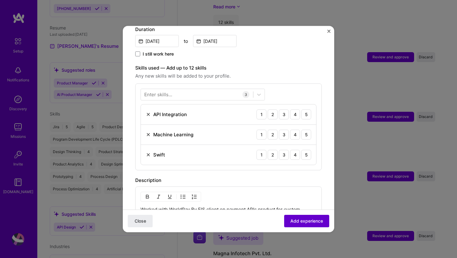
click at [302, 222] on span "Add experience" at bounding box center [306, 221] width 33 height 6
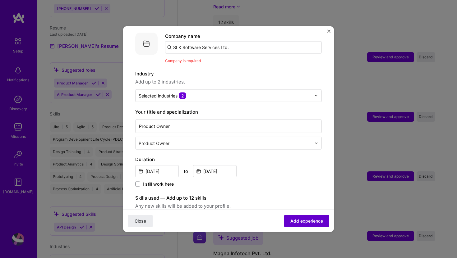
scroll to position [62, 0]
click at [231, 43] on input "SLK Software Services Ltd." at bounding box center [243, 47] width 157 height 12
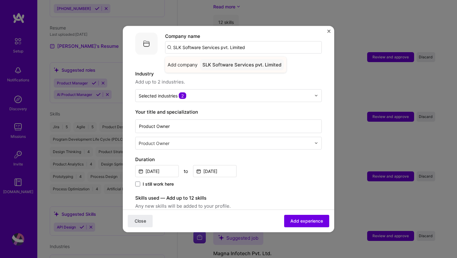
type input "SLK Software Services pvt. Limited"
click at [179, 61] on span "Add company" at bounding box center [183, 64] width 30 height 7
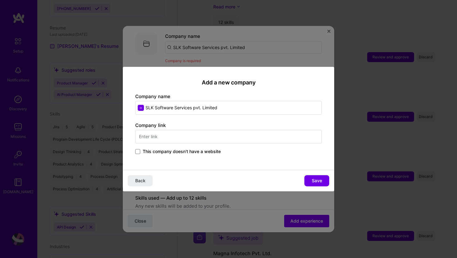
click at [149, 137] on input "text" at bounding box center [228, 137] width 187 height 14
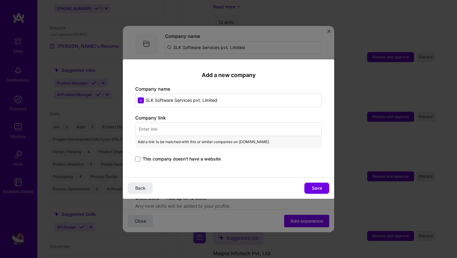
paste input "https://slksoftware.com/"
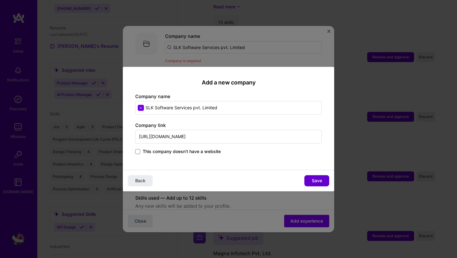
type input "https://slksoftware.com/"
click at [316, 181] on span "Save" at bounding box center [317, 181] width 10 height 6
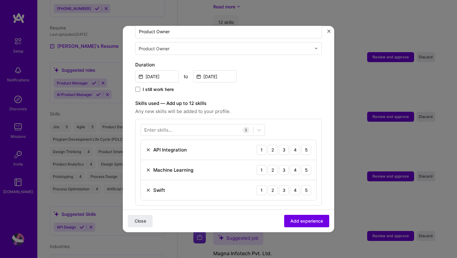
scroll to position [159, 0]
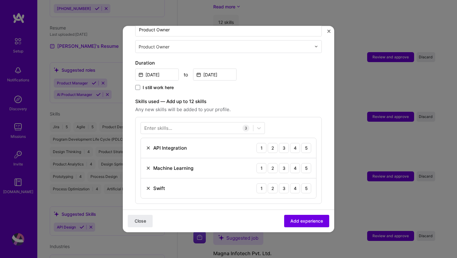
click at [168, 125] on div "Enter skills..." at bounding box center [158, 128] width 28 height 7
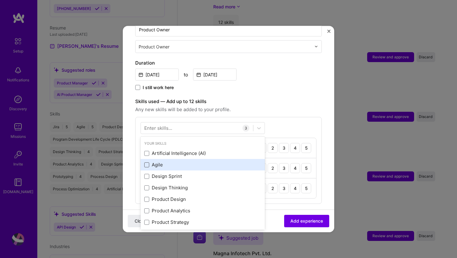
click at [147, 162] on span at bounding box center [146, 164] width 5 height 5
click at [0, 0] on input "checkbox" at bounding box center [0, 0] width 0 height 0
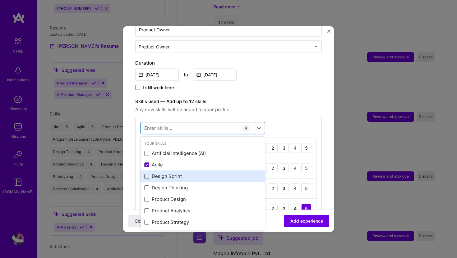
click at [145, 174] on span at bounding box center [146, 176] width 5 height 5
click at [0, 0] on input "checkbox" at bounding box center [0, 0] width 0 height 0
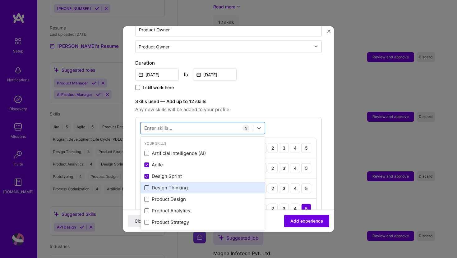
click at [145, 185] on span at bounding box center [146, 187] width 5 height 5
click at [0, 0] on input "checkbox" at bounding box center [0, 0] width 0 height 0
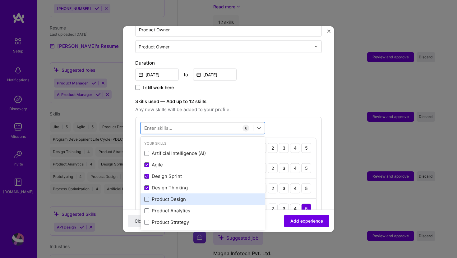
click at [147, 197] on span at bounding box center [146, 199] width 5 height 5
click at [0, 0] on input "checkbox" at bounding box center [0, 0] width 0 height 0
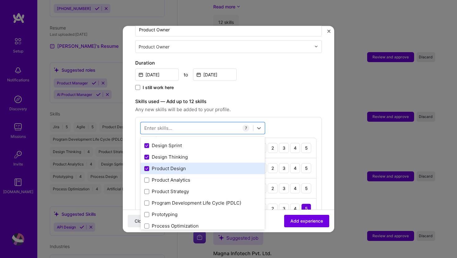
scroll to position [39, 0]
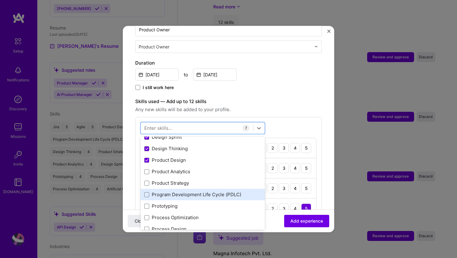
click at [143, 189] on div "Program Development Life Cycle (PDLC)" at bounding box center [203, 195] width 124 height 12
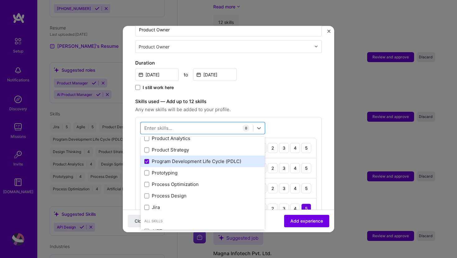
scroll to position [75, 0]
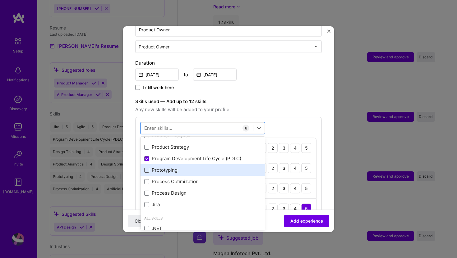
click at [146, 168] on span at bounding box center [146, 170] width 5 height 5
click at [0, 0] on input "checkbox" at bounding box center [0, 0] width 0 height 0
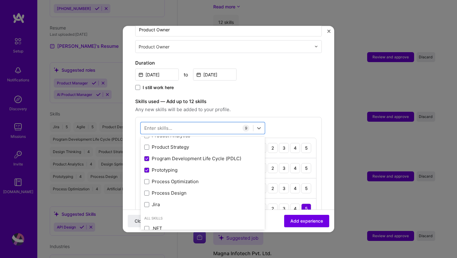
click at [165, 125] on div "Enter skills..." at bounding box center [158, 128] width 28 height 7
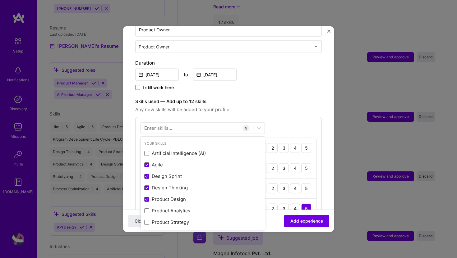
click at [165, 125] on div "Enter skills..." at bounding box center [158, 128] width 28 height 7
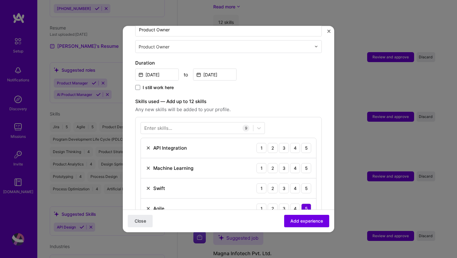
click at [165, 125] on div "Enter skills..." at bounding box center [158, 128] width 28 height 7
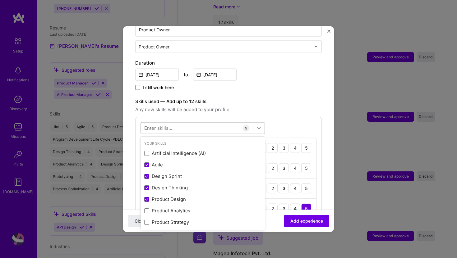
click at [259, 125] on icon at bounding box center [259, 128] width 6 height 6
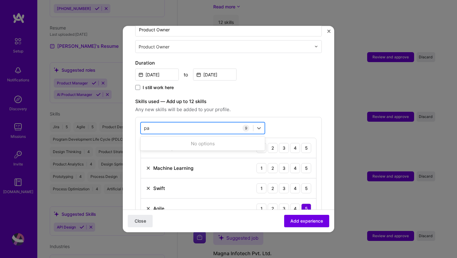
type input "p"
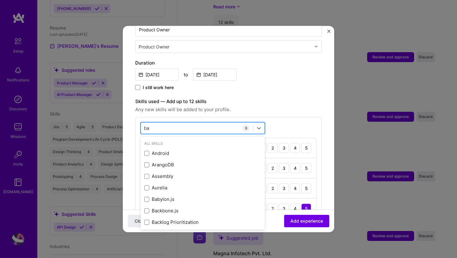
type input "b"
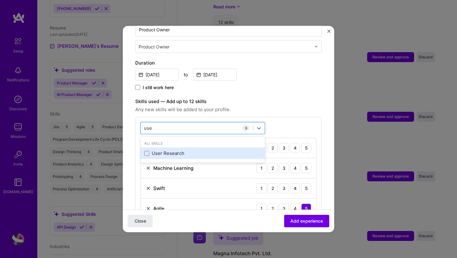
click at [184, 150] on div "User Research" at bounding box center [202, 153] width 117 height 7
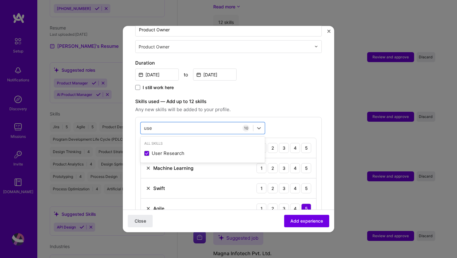
type input "use"
click at [263, 98] on label "Skills used — Add up to 12 skills" at bounding box center [228, 101] width 187 height 7
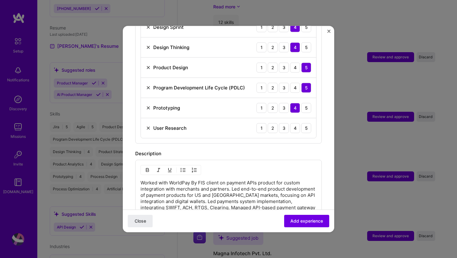
scroll to position [362, 0]
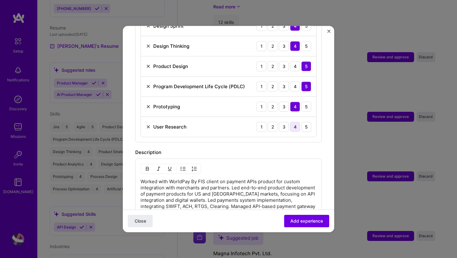
click at [295, 122] on div "4" at bounding box center [295, 127] width 10 height 10
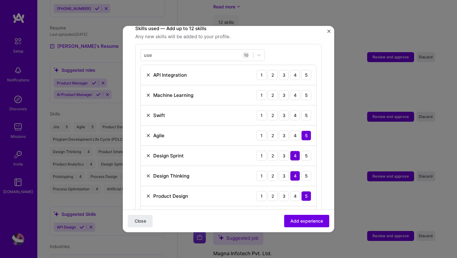
scroll to position [230, 0]
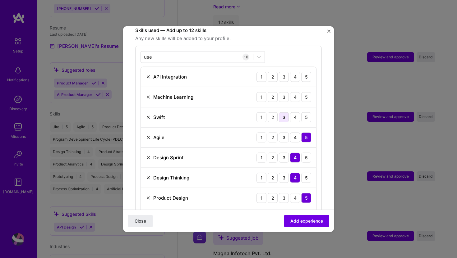
click at [284, 112] on div "3" at bounding box center [284, 117] width 10 height 10
click at [283, 92] on div "3" at bounding box center [284, 97] width 10 height 10
click at [150, 94] on img at bounding box center [148, 96] width 5 height 5
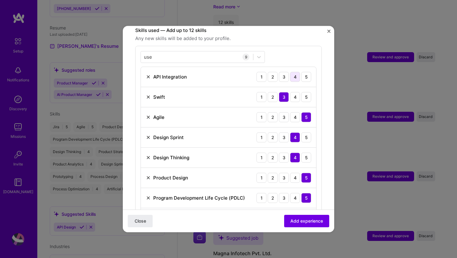
click at [294, 72] on div "4" at bounding box center [295, 77] width 10 height 10
click at [305, 222] on span "Add experience" at bounding box center [306, 221] width 33 height 6
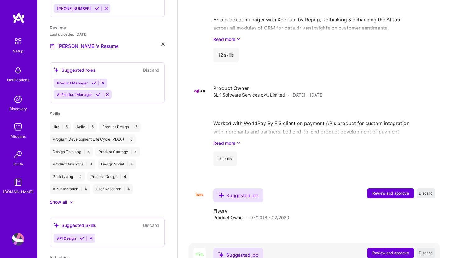
scroll to position [597, 0]
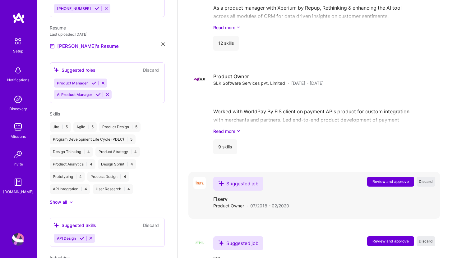
click at [388, 179] on span "Review and approve" at bounding box center [390, 181] width 36 height 5
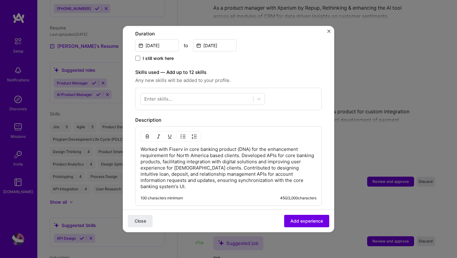
scroll to position [182, 0]
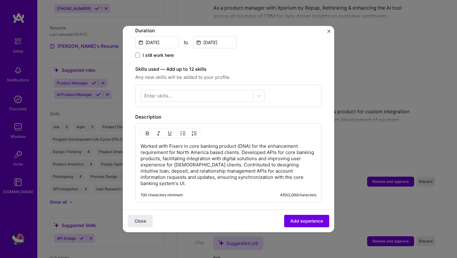
click at [158, 93] on div "Enter skills..." at bounding box center [158, 96] width 28 height 7
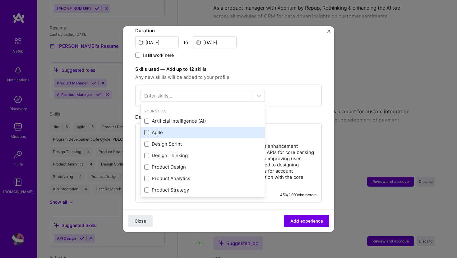
click at [148, 130] on span at bounding box center [146, 132] width 5 height 5
click at [0, 0] on input "checkbox" at bounding box center [0, 0] width 0 height 0
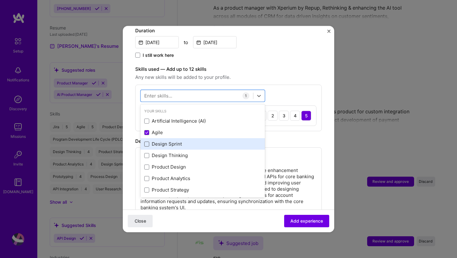
click at [148, 141] on span at bounding box center [146, 143] width 5 height 5
click at [0, 0] on input "checkbox" at bounding box center [0, 0] width 0 height 0
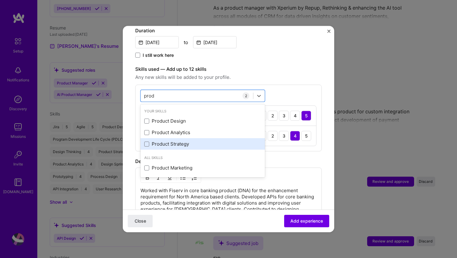
click at [171, 141] on div "Product Strategy" at bounding box center [202, 144] width 117 height 7
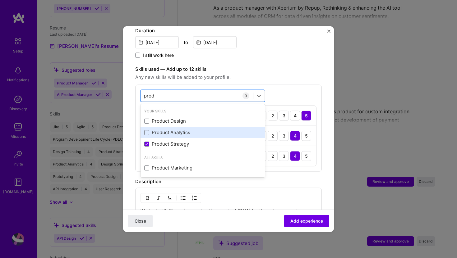
click at [172, 129] on div "Product Analytics" at bounding box center [202, 132] width 117 height 7
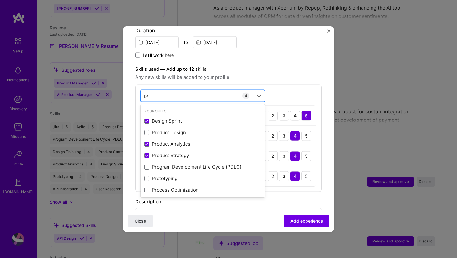
type input "p"
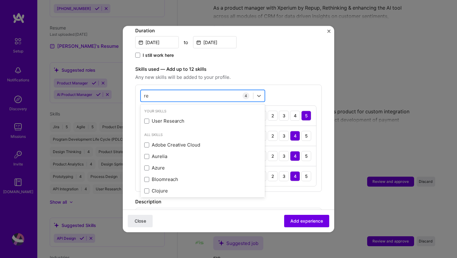
type input "r"
type input "c"
type input "f"
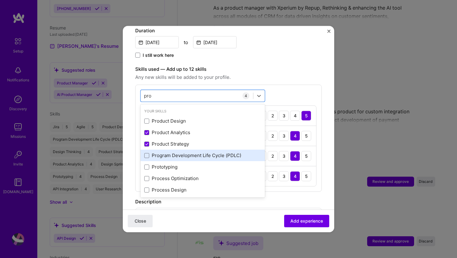
click at [190, 152] on div "Program Development Life Cycle (PDLC)" at bounding box center [202, 155] width 117 height 7
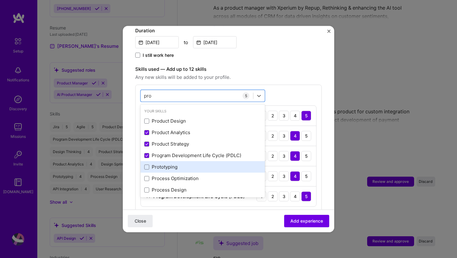
click at [168, 164] on div "Prototyping" at bounding box center [202, 167] width 117 height 7
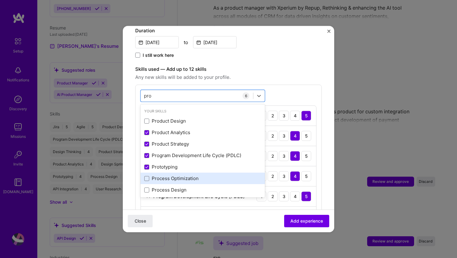
click at [176, 175] on div "Process Optimization" at bounding box center [202, 178] width 117 height 7
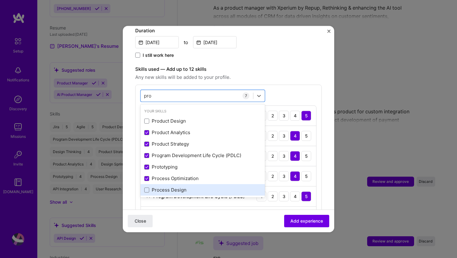
click at [174, 187] on div "Process Design" at bounding box center [202, 190] width 117 height 7
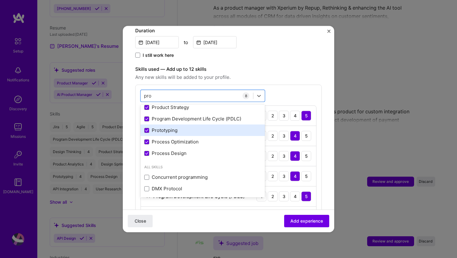
scroll to position [72, 0]
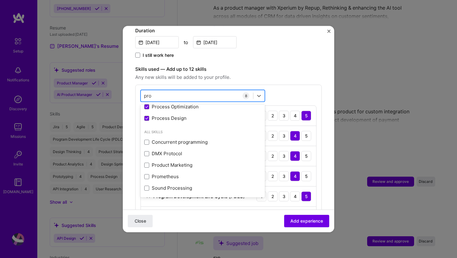
click at [157, 91] on div "pro pro" at bounding box center [197, 96] width 112 height 10
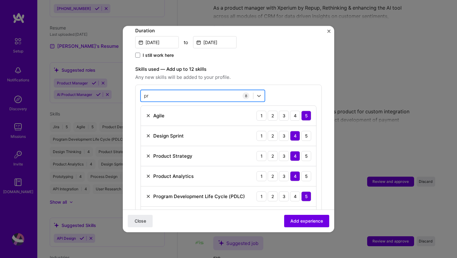
type input "p"
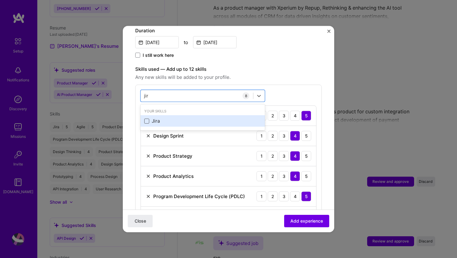
click at [145, 118] on span at bounding box center [146, 120] width 5 height 5
click at [0, 0] on input "checkbox" at bounding box center [0, 0] width 0 height 0
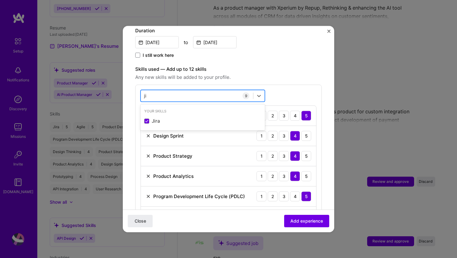
type input "j"
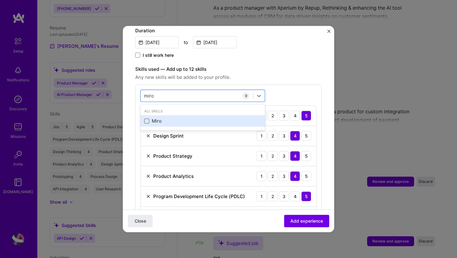
click at [146, 118] on span at bounding box center [146, 120] width 5 height 5
click at [0, 0] on input "checkbox" at bounding box center [0, 0] width 0 height 0
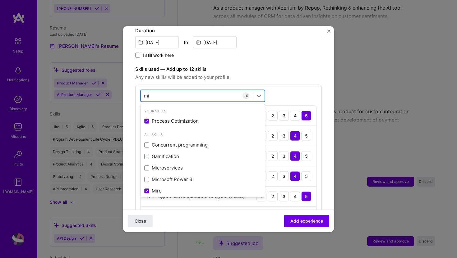
type input "m"
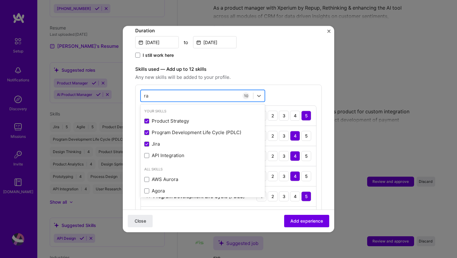
type input "r"
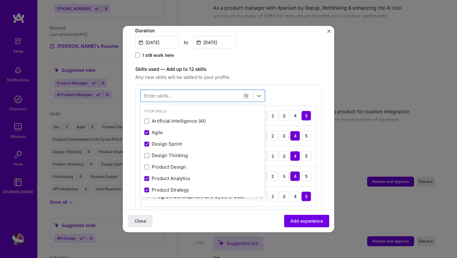
click at [283, 85] on div "option Miro, selected. option Neural Networks focused, 0 of 2. 378 results avai…" at bounding box center [228, 199] width 187 height 228
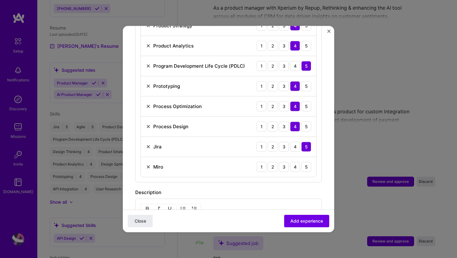
scroll to position [318, 0]
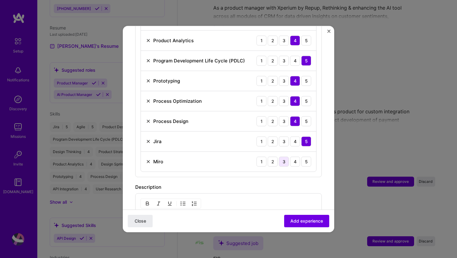
click at [285, 157] on div "3" at bounding box center [284, 162] width 10 height 10
click at [307, 221] on span "Add experience" at bounding box center [306, 221] width 33 height 6
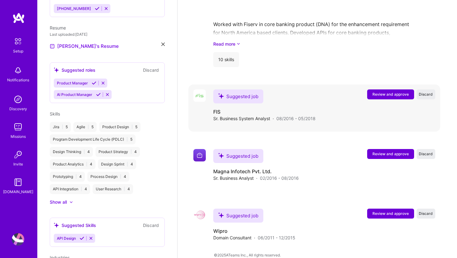
scroll to position [779, 0]
click at [387, 92] on span "Review and approve" at bounding box center [390, 94] width 36 height 5
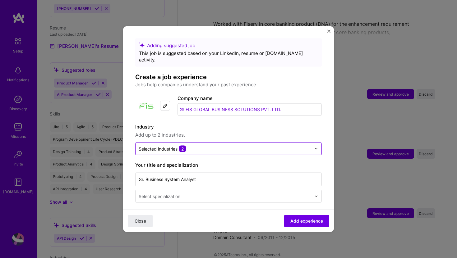
click at [193, 145] on input "text" at bounding box center [225, 148] width 173 height 7
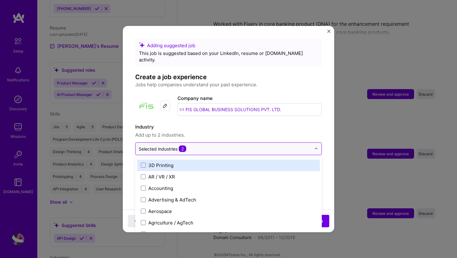
click at [182, 145] on span "2" at bounding box center [182, 148] width 7 height 7
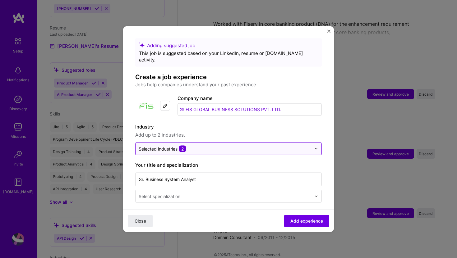
click at [182, 145] on span "2" at bounding box center [182, 148] width 7 height 7
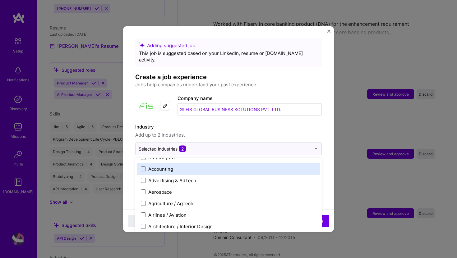
scroll to position [0, 0]
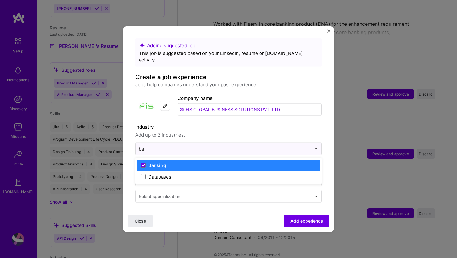
type input "b"
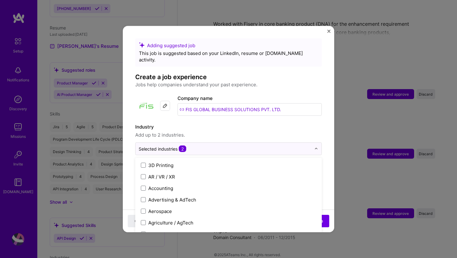
click at [188, 123] on label "Industry" at bounding box center [228, 126] width 187 height 7
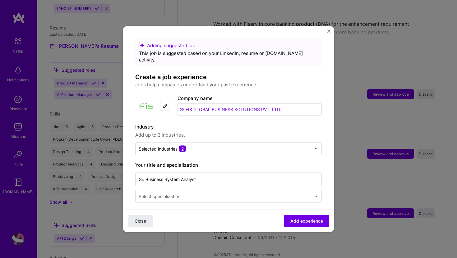
click at [187, 193] on input "text" at bounding box center [226, 196] width 174 height 7
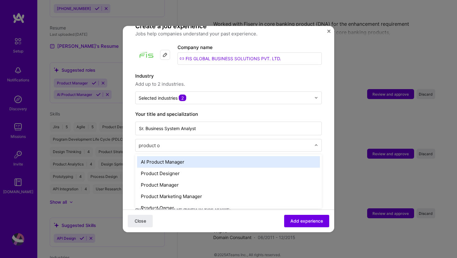
type input "product ow"
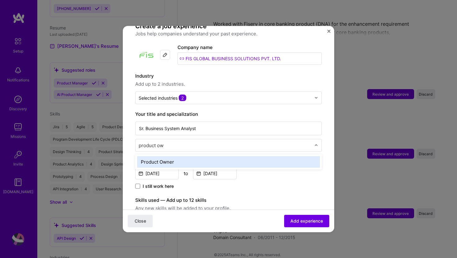
click at [164, 156] on div "Product Owner" at bounding box center [228, 162] width 183 height 12
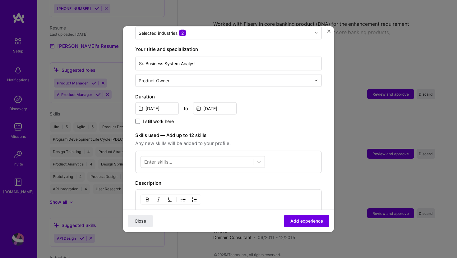
scroll to position [129, 0]
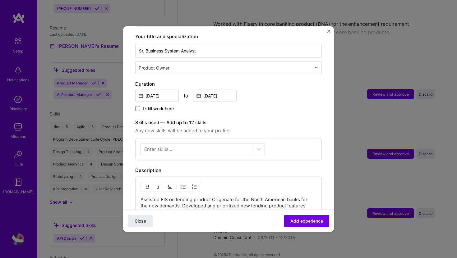
click at [162, 146] on div "Enter skills..." at bounding box center [158, 149] width 28 height 7
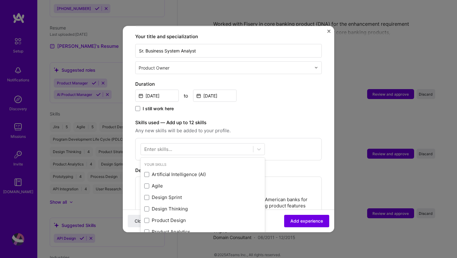
click at [162, 146] on div "Enter skills..." at bounding box center [158, 149] width 28 height 7
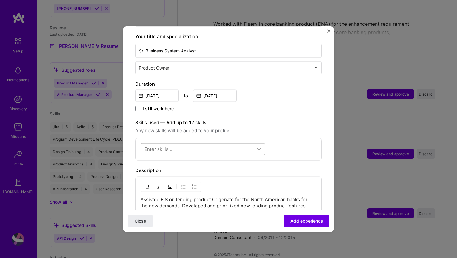
click at [259, 148] on icon at bounding box center [259, 149] width 4 height 2
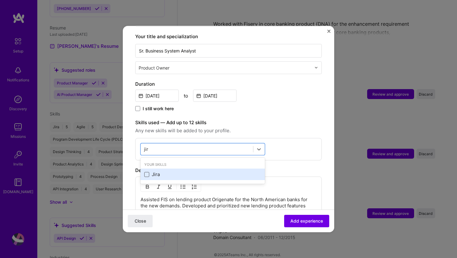
click at [146, 172] on span at bounding box center [146, 174] width 5 height 5
click at [0, 0] on input "checkbox" at bounding box center [0, 0] width 0 height 0
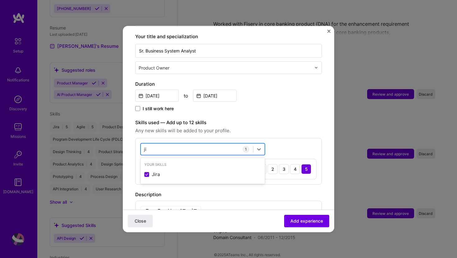
type input "j"
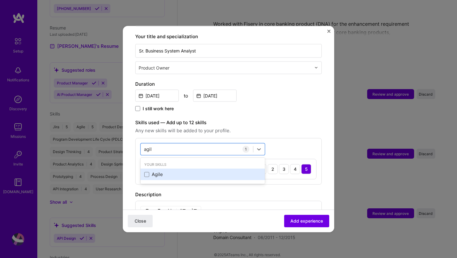
click at [150, 171] on div "Agile" at bounding box center [202, 174] width 117 height 7
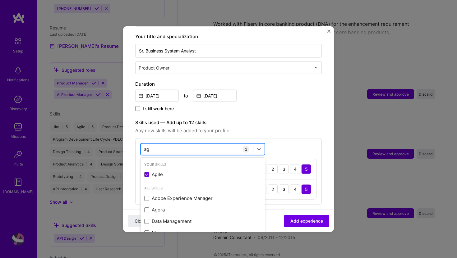
type input "a"
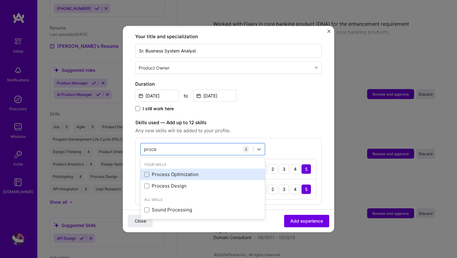
click at [171, 171] on div "Process Optimization" at bounding box center [202, 174] width 117 height 7
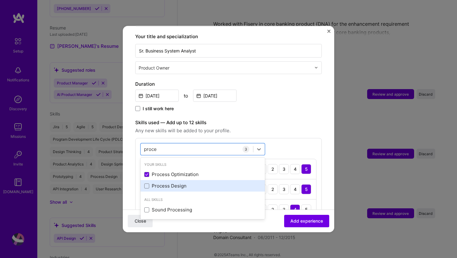
click at [168, 183] on div "Process Design" at bounding box center [202, 186] width 117 height 7
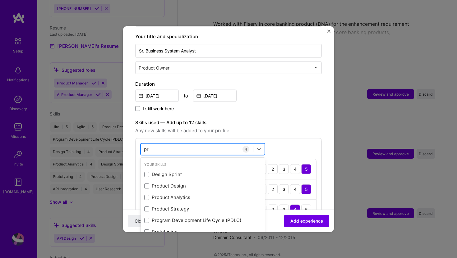
type input "p"
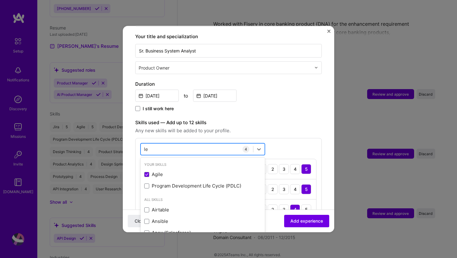
type input "l"
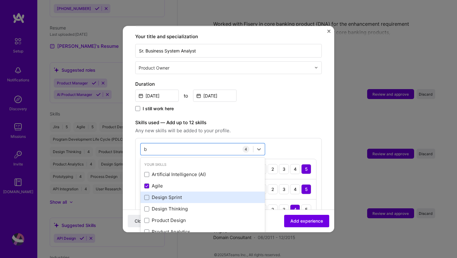
click at [173, 194] on div "Design Sprint" at bounding box center [202, 197] width 117 height 7
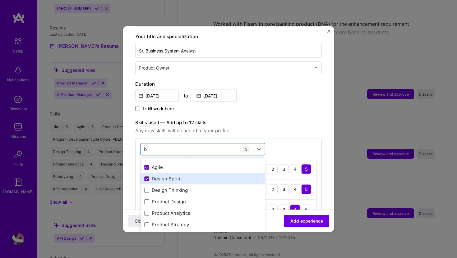
scroll to position [25, 0]
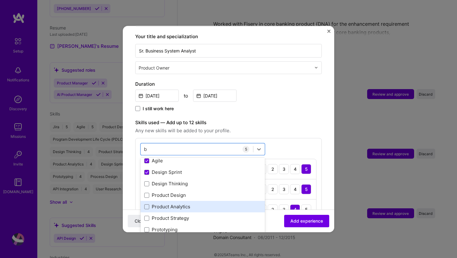
click at [173, 204] on div "Product Analytics" at bounding box center [202, 207] width 117 height 7
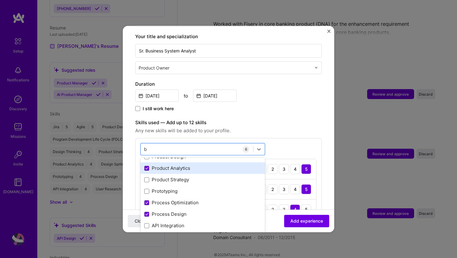
scroll to position [65, 0]
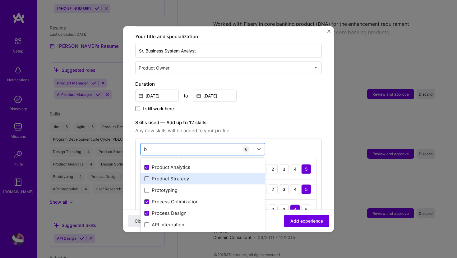
click at [175, 176] on div "Product Strategy" at bounding box center [202, 179] width 117 height 7
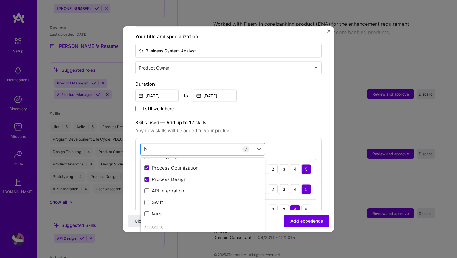
scroll to position [103, 0]
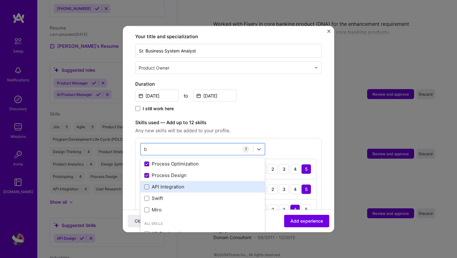
click at [168, 184] on div "API Integration" at bounding box center [202, 187] width 117 height 7
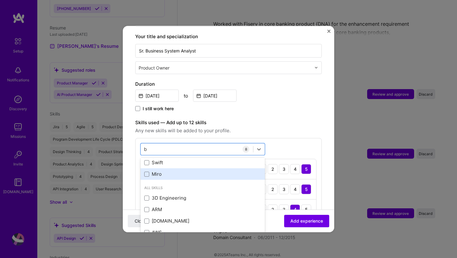
scroll to position [142, 0]
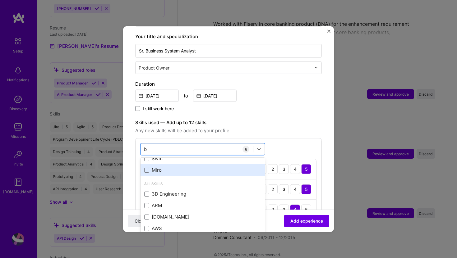
click at [171, 167] on div "Miro" at bounding box center [202, 170] width 117 height 7
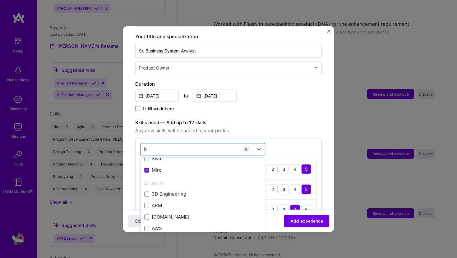
type input "b"
click at [286, 138] on div "option Miro, selected. option Swift focused, 0 of 2. 322 results available for …" at bounding box center [228, 242] width 187 height 208
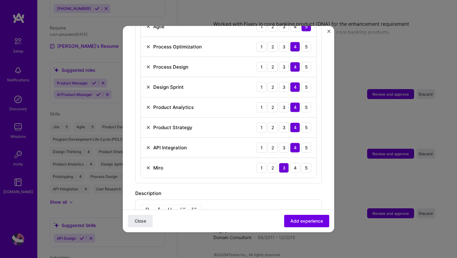
scroll to position [294, 0]
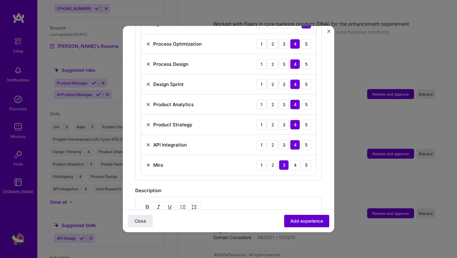
click at [303, 220] on span "Add experience" at bounding box center [306, 221] width 33 height 6
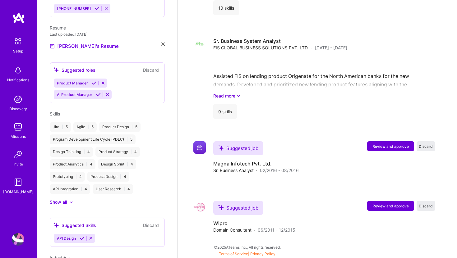
scroll to position [823, 0]
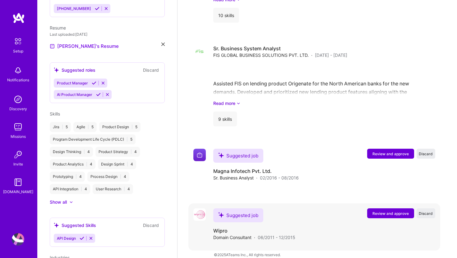
click at [391, 211] on span "Review and approve" at bounding box center [390, 213] width 36 height 5
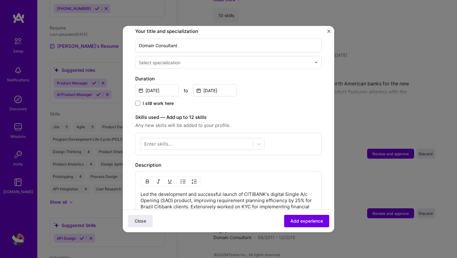
scroll to position [135, 0]
click at [173, 138] on div at bounding box center [197, 143] width 112 height 10
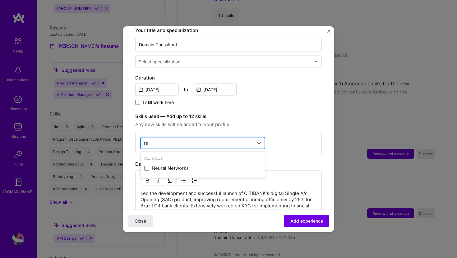
type input "r"
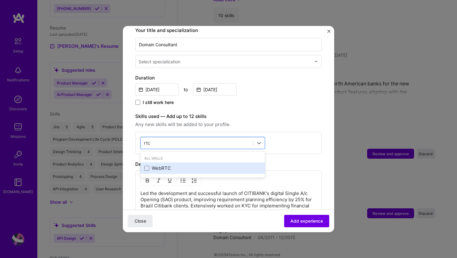
click at [158, 165] on div "WebRTC" at bounding box center [202, 168] width 117 height 7
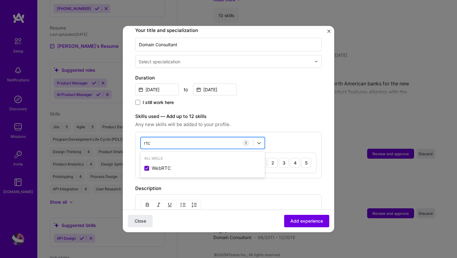
click at [155, 138] on div "rtc rtc" at bounding box center [197, 143] width 112 height 10
type input "r"
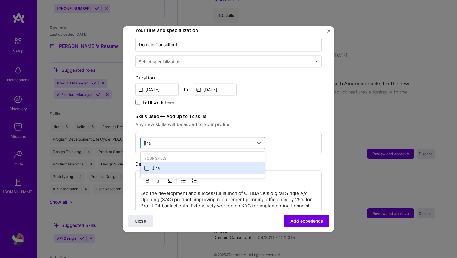
click at [147, 166] on span at bounding box center [146, 168] width 5 height 5
click at [0, 0] on input "checkbox" at bounding box center [0, 0] width 0 height 0
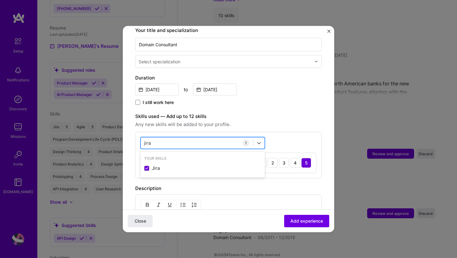
click at [156, 138] on div "jira jira" at bounding box center [197, 143] width 112 height 10
type input "j"
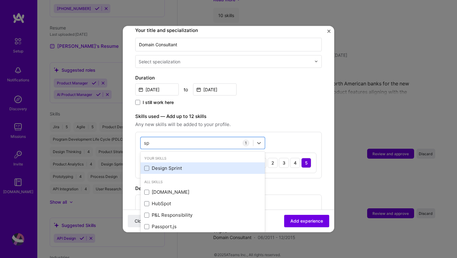
click at [155, 165] on div "Design Sprint" at bounding box center [202, 168] width 117 height 7
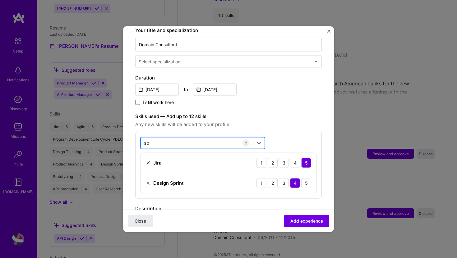
click at [157, 138] on div "sp sp" at bounding box center [197, 143] width 112 height 10
type input "s"
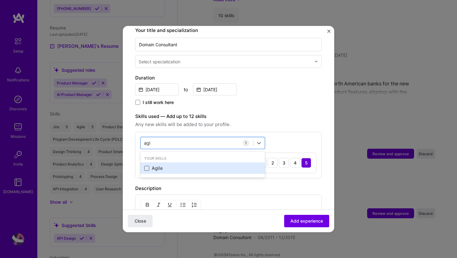
click at [147, 166] on span at bounding box center [146, 168] width 5 height 5
click at [0, 0] on input "checkbox" at bounding box center [0, 0] width 0 height 0
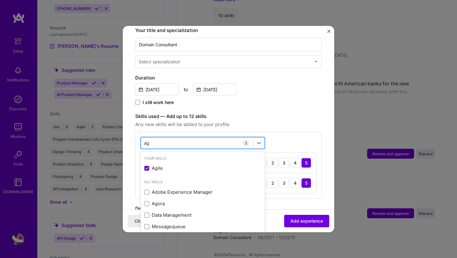
type input "a"
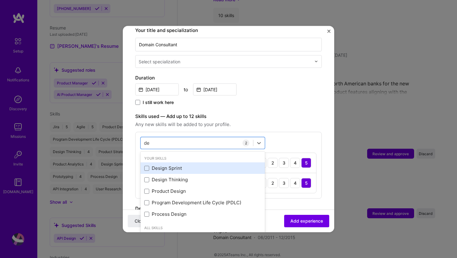
click at [169, 165] on div "Design Sprint" at bounding box center [202, 168] width 117 height 7
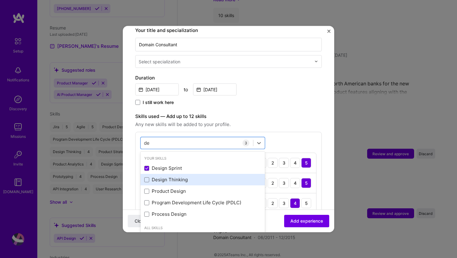
click at [174, 177] on div "Design Thinking" at bounding box center [202, 180] width 117 height 7
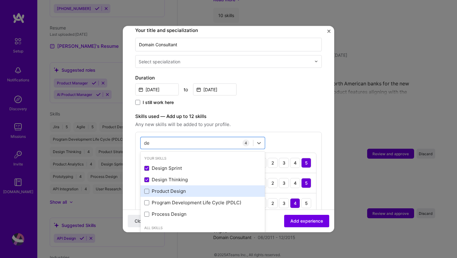
click at [175, 188] on div "Product Design" at bounding box center [202, 191] width 117 height 7
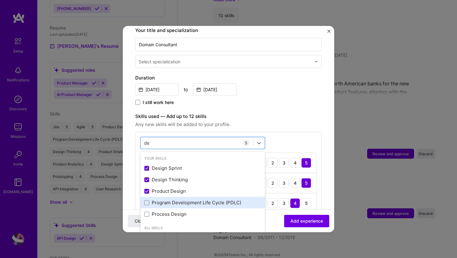
click at [177, 200] on div "Program Development Life Cycle (PDLC)" at bounding box center [202, 203] width 117 height 7
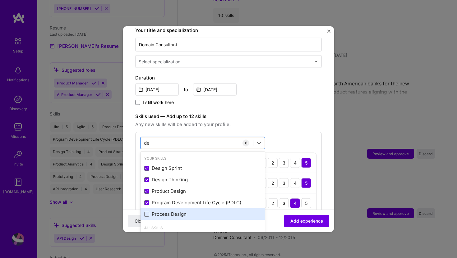
click at [176, 211] on div "Process Design" at bounding box center [202, 214] width 117 height 7
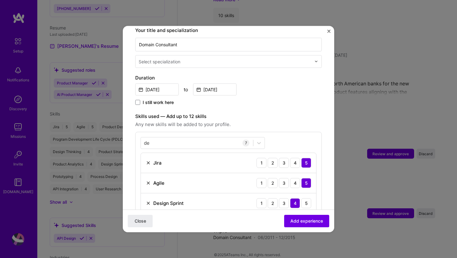
click at [276, 113] on label "Skills used — Add up to 12 skills" at bounding box center [228, 116] width 187 height 7
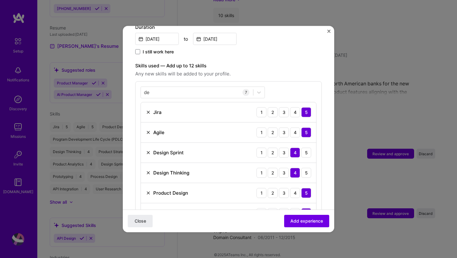
scroll to position [180, 0]
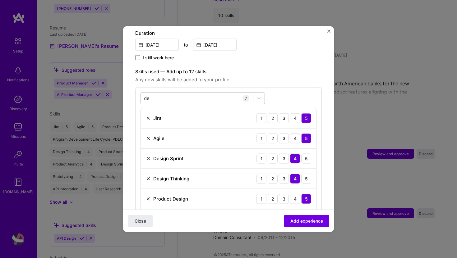
click at [158, 93] on div "de de" at bounding box center [197, 98] width 112 height 10
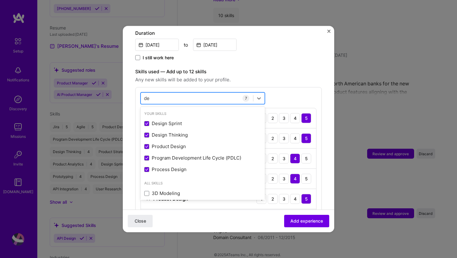
type input "d"
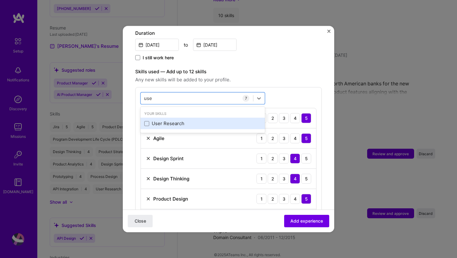
click at [173, 120] on div "User Research" at bounding box center [202, 123] width 117 height 7
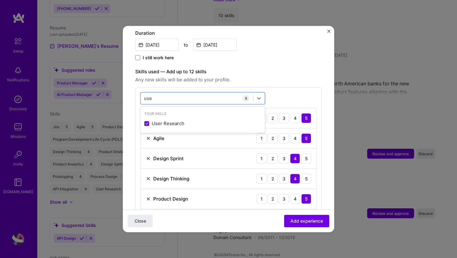
type input "use"
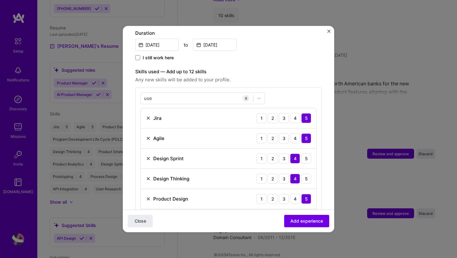
click at [308, 77] on div "Skills used — Add up to 12 skills Any new skills will be added to your profile.…" at bounding box center [228, 171] width 187 height 207
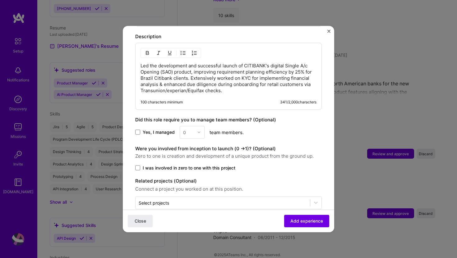
scroll to position [434, 0]
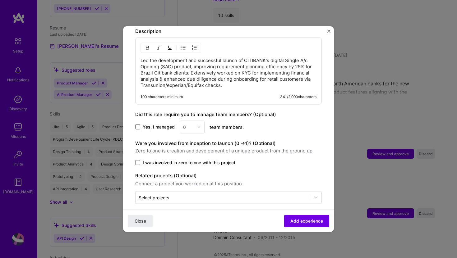
click at [138, 125] on span at bounding box center [137, 127] width 5 height 5
click at [0, 0] on input "Yes, I managed" at bounding box center [0, 0] width 0 height 0
click at [200, 125] on img at bounding box center [199, 127] width 4 height 4
click at [194, 214] on div "10" at bounding box center [192, 220] width 21 height 12
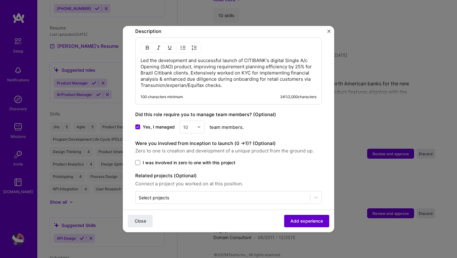
click at [307, 220] on span "Add experience" at bounding box center [306, 221] width 33 height 6
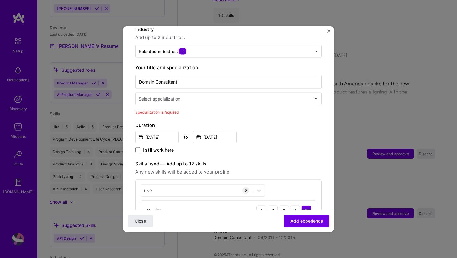
scroll to position [88, 0]
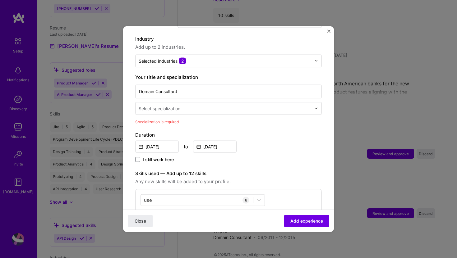
click at [168, 105] on div "Select specialization" at bounding box center [160, 108] width 42 height 7
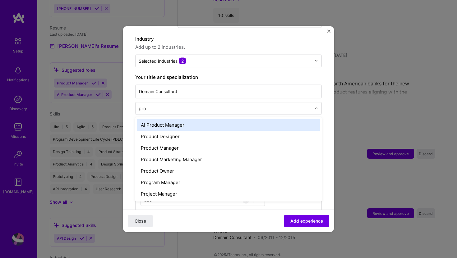
type input "prod"
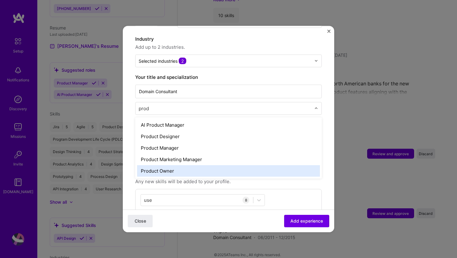
click at [171, 165] on div "Product Owner" at bounding box center [228, 171] width 183 height 12
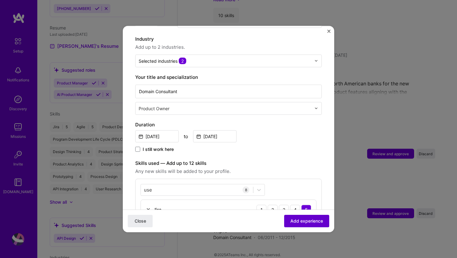
click at [307, 221] on span "Add experience" at bounding box center [306, 221] width 33 height 6
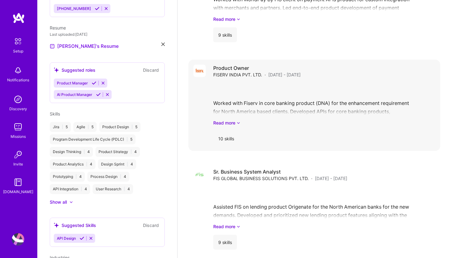
scroll to position [696, 0]
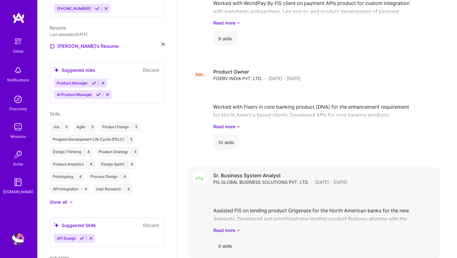
click at [292, 191] on div "Assisted FIS on lending product Origenate for the North American banks for the …" at bounding box center [324, 212] width 222 height 43
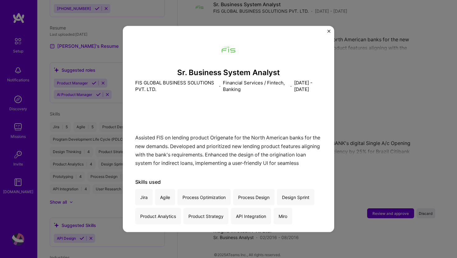
click at [329, 33] on button "Close" at bounding box center [328, 33] width 3 height 7
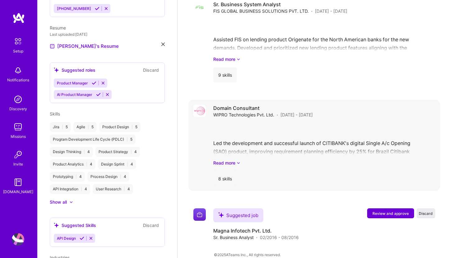
click at [298, 131] on div "Led the development and successful launch of CITIBANK's digital Single A/c Open…" at bounding box center [324, 144] width 222 height 43
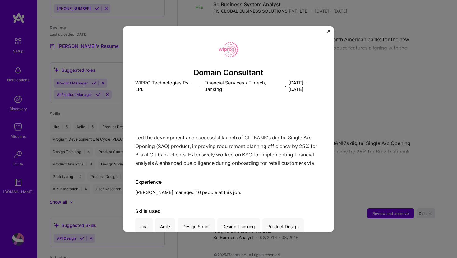
click at [329, 30] on img "Close" at bounding box center [328, 31] width 3 height 3
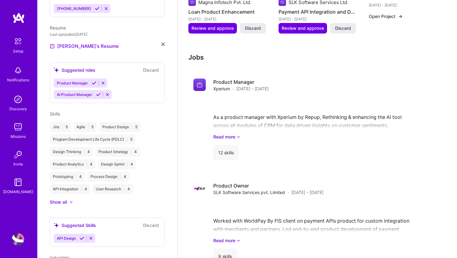
scroll to position [474, 0]
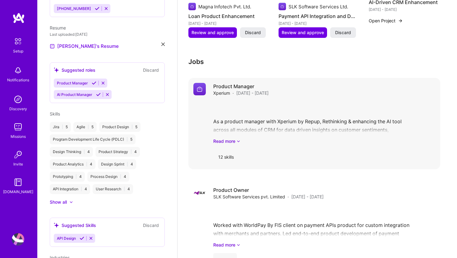
click at [297, 111] on div "As a product manager with Xperium by Repup, Rethinking & enhancing the AI tool …" at bounding box center [324, 122] width 222 height 43
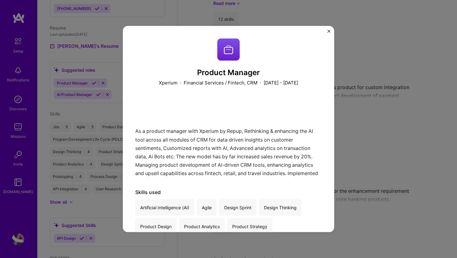
click at [329, 31] on img "Close" at bounding box center [328, 31] width 3 height 3
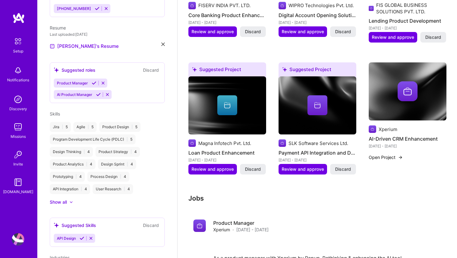
scroll to position [337, 0]
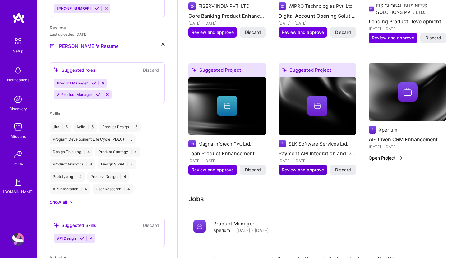
click at [301, 167] on span "Review and approve" at bounding box center [303, 170] width 42 height 6
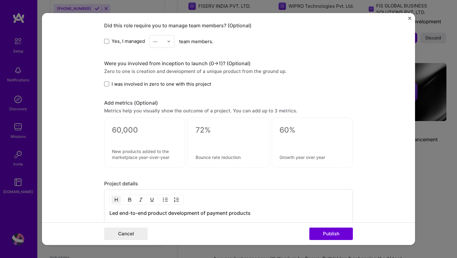
scroll to position [373, 0]
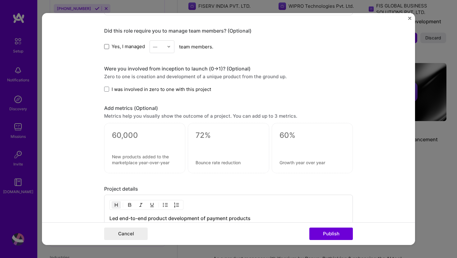
click at [107, 48] on span at bounding box center [106, 46] width 5 height 5
click at [0, 0] on input "Yes, I managed" at bounding box center [0, 0] width 0 height 0
click at [170, 50] on div at bounding box center [170, 47] width 7 height 12
click at [160, 140] on div "12" at bounding box center [161, 140] width 21 height 12
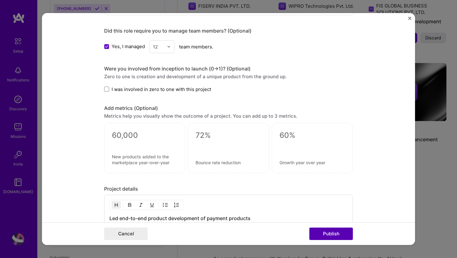
click at [329, 235] on button "Publish" at bounding box center [331, 234] width 44 height 12
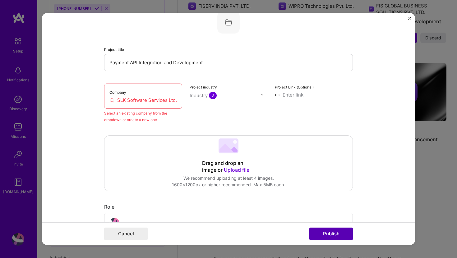
scroll to position [41, 0]
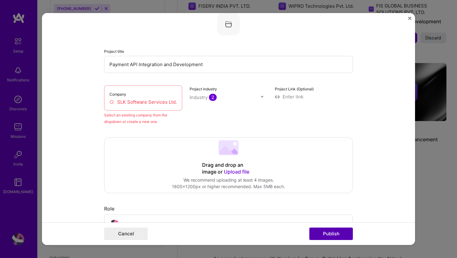
click at [329, 235] on button "Publish" at bounding box center [331, 234] width 44 height 12
click at [131, 102] on input "SLK Software Services Ltd." at bounding box center [142, 102] width 67 height 7
click at [178, 103] on div "Company SLK Software Services Ltd." at bounding box center [143, 97] width 78 height 25
click at [176, 102] on input "SLK Software Services Ltd." at bounding box center [142, 102] width 67 height 7
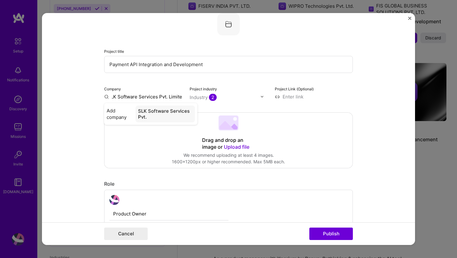
scroll to position [0, 7]
type input "SLK Software Services Pvt. Limited"
click at [159, 114] on div "SLK Software Services Pvt. Limited" at bounding box center [163, 114] width 64 height 17
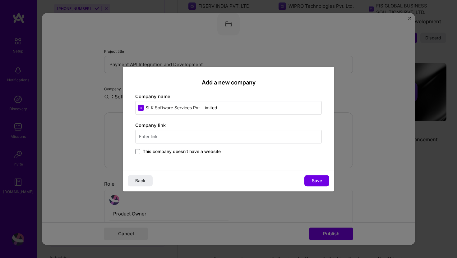
scroll to position [0, 0]
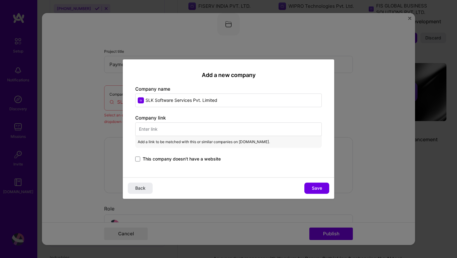
click at [145, 128] on input "text" at bounding box center [228, 129] width 187 height 14
paste input "https://slksoftware.com/"
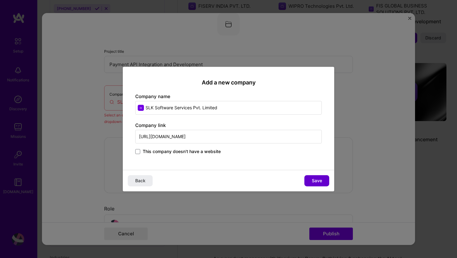
type input "https://slksoftware.com/"
click at [317, 181] on span "Save" at bounding box center [317, 181] width 10 height 6
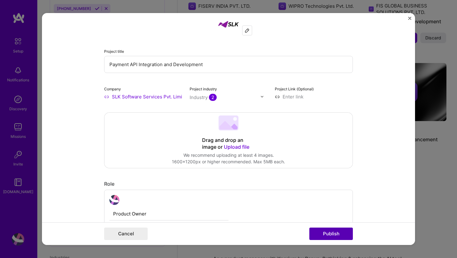
click at [321, 234] on button "Publish" at bounding box center [331, 234] width 44 height 12
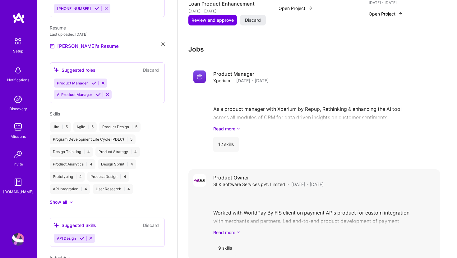
scroll to position [475, 0]
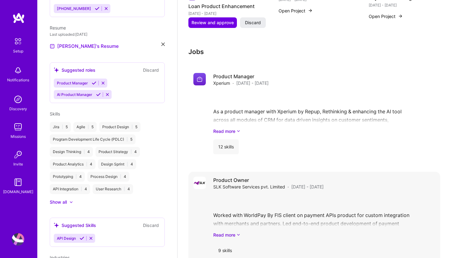
click at [263, 195] on div "Worked with WorldPay By FIS client on payment APIs product for custom integrati…" at bounding box center [324, 216] width 222 height 43
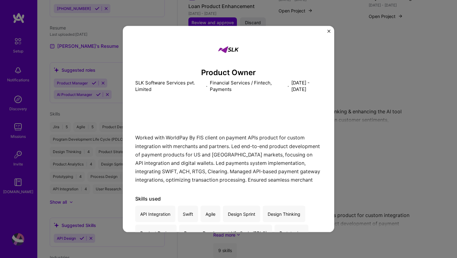
click at [328, 31] on img "Close" at bounding box center [328, 31] width 3 height 3
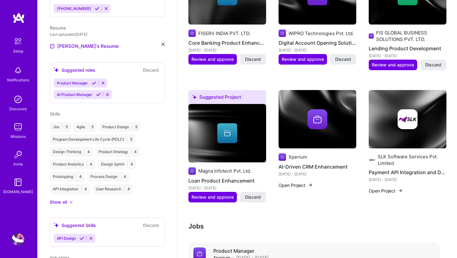
scroll to position [290, 0]
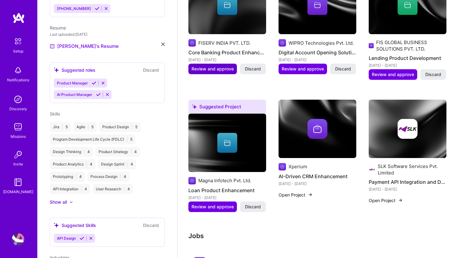
click at [205, 66] on span "Review and approve" at bounding box center [212, 69] width 42 height 6
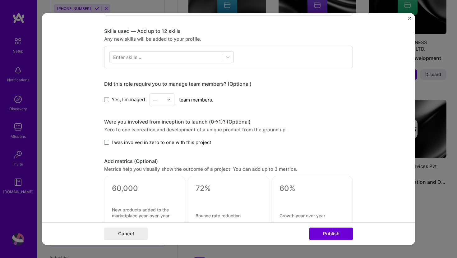
scroll to position [302, 0]
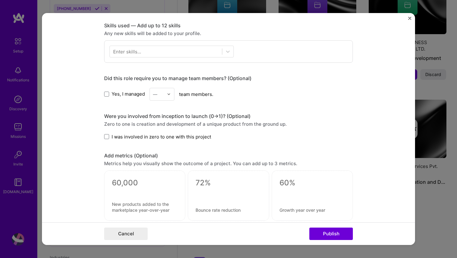
click at [169, 97] on div at bounding box center [170, 94] width 7 height 12
click at [165, 173] on div "12" at bounding box center [161, 173] width 21 height 12
click at [211, 191] on div at bounding box center [229, 194] width 66 height 7
click at [138, 157] on div "Add metrics (Optional)" at bounding box center [228, 156] width 249 height 7
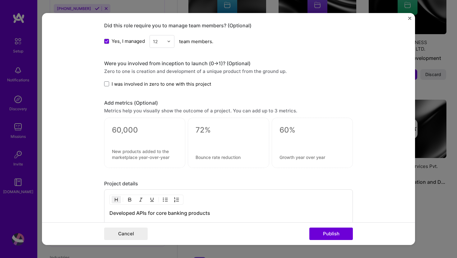
scroll to position [342, 0]
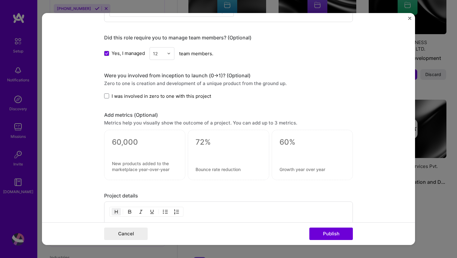
click at [110, 117] on div "Add metrics (Optional)" at bounding box center [228, 115] width 249 height 7
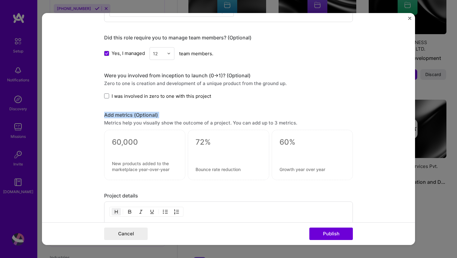
click at [110, 117] on div "Add metrics (Optional)" at bounding box center [228, 115] width 249 height 7
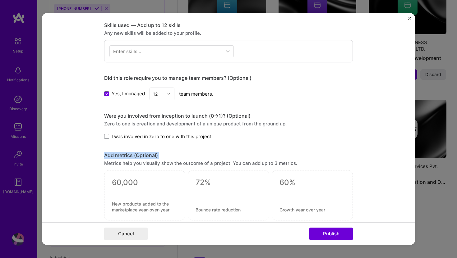
scroll to position [300, 0]
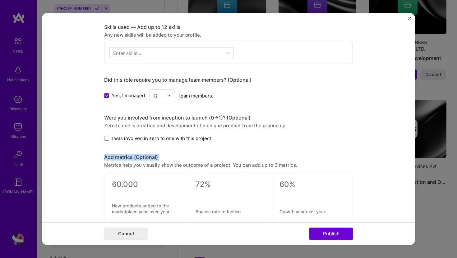
click at [139, 52] on div "Enter skills..." at bounding box center [127, 53] width 28 height 7
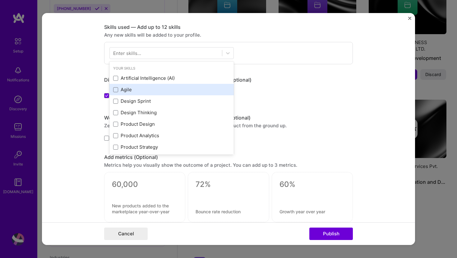
click at [127, 90] on div "Agile" at bounding box center [171, 89] width 117 height 7
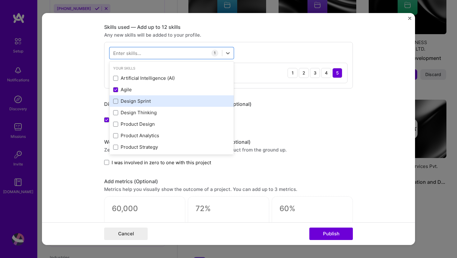
click at [131, 100] on div "Design Sprint" at bounding box center [171, 101] width 117 height 7
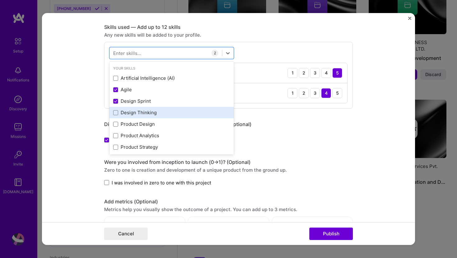
click at [136, 112] on div "Design Thinking" at bounding box center [171, 112] width 117 height 7
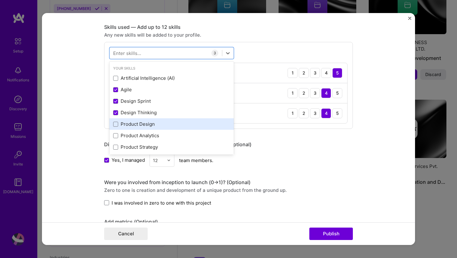
click at [138, 125] on div "Product Design" at bounding box center [171, 124] width 117 height 7
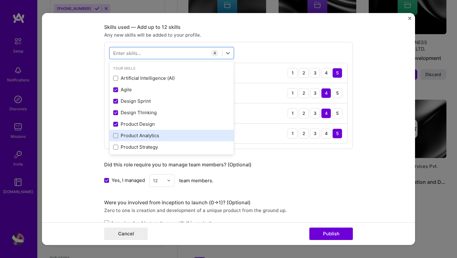
click at [141, 137] on div "Product Analytics" at bounding box center [171, 135] width 117 height 7
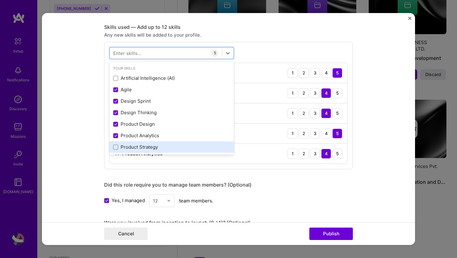
click at [142, 148] on div "Product Strategy" at bounding box center [171, 147] width 117 height 7
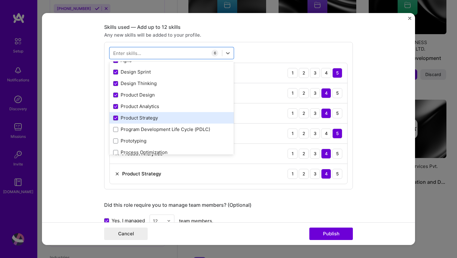
scroll to position [34, 0]
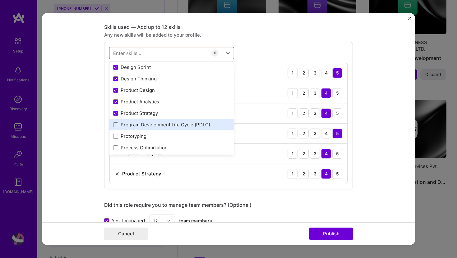
click at [146, 127] on div "Program Development Life Cycle (PDLC)" at bounding box center [171, 125] width 117 height 7
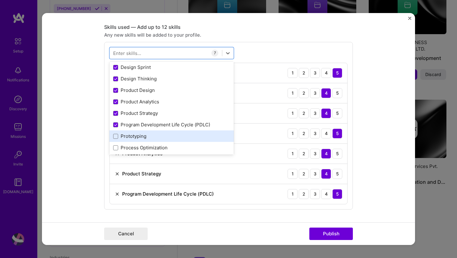
click at [140, 137] on div "Prototyping" at bounding box center [171, 136] width 117 height 7
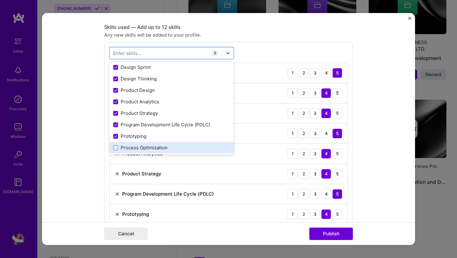
click at [138, 150] on div "Process Optimization" at bounding box center [171, 148] width 117 height 7
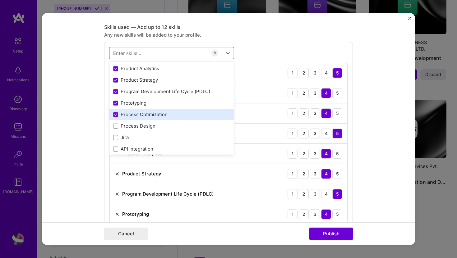
scroll to position [67, 0]
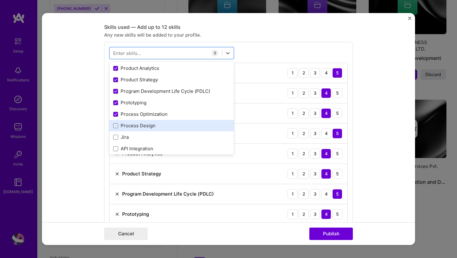
click at [141, 126] on div "Process Design" at bounding box center [171, 125] width 117 height 7
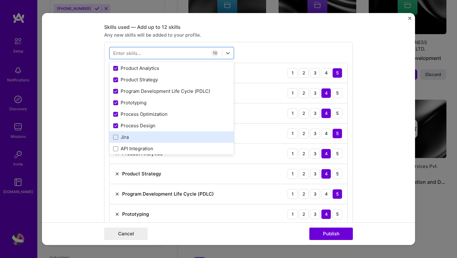
click at [127, 138] on div "Jira" at bounding box center [171, 137] width 117 height 7
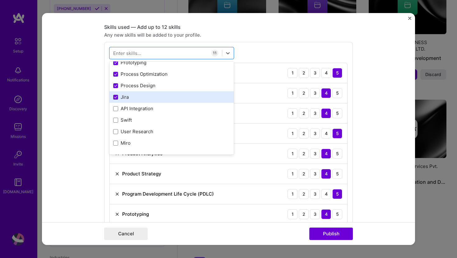
scroll to position [109, 0]
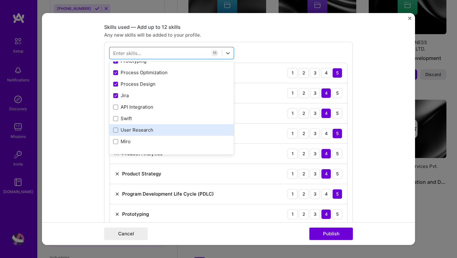
click at [132, 132] on div "User Research" at bounding box center [171, 130] width 117 height 7
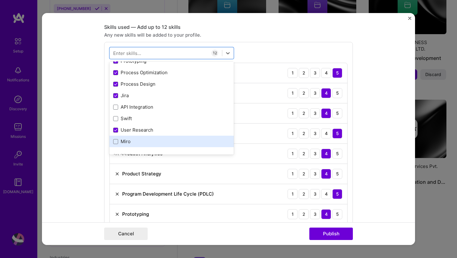
click at [127, 144] on div "Miro" at bounding box center [171, 141] width 117 height 7
click at [127, 143] on div "Miro" at bounding box center [171, 141] width 117 height 7
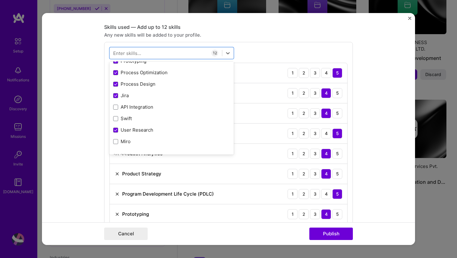
click at [268, 36] on div "Any new skills will be added to your profile." at bounding box center [228, 35] width 249 height 7
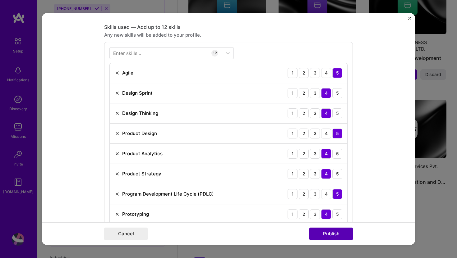
click at [322, 236] on button "Publish" at bounding box center [331, 234] width 44 height 12
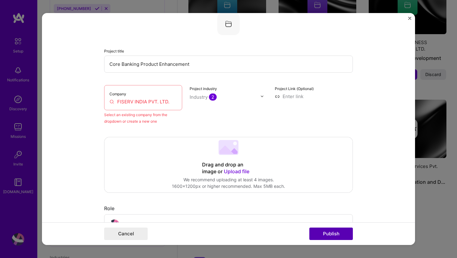
scroll to position [41, 0]
click at [168, 103] on input "FISERV INDIA PVT. LTD." at bounding box center [142, 102] width 67 height 7
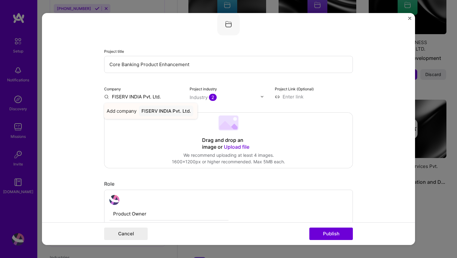
type input "FISERV INDIA Pvt. Ltd."
click at [155, 111] on div "FISERV INDIA Pvt. Ltd." at bounding box center [166, 111] width 54 height 11
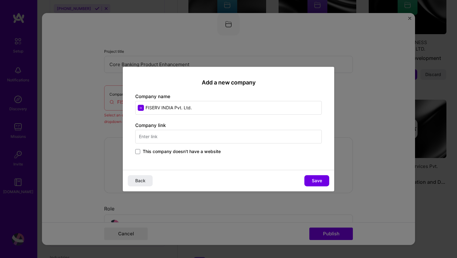
click at [158, 138] on input "text" at bounding box center [228, 137] width 187 height 14
type input "Fiserv"
click at [164, 162] on div "Fiserv fiserv.com" at bounding box center [181, 155] width 93 height 17
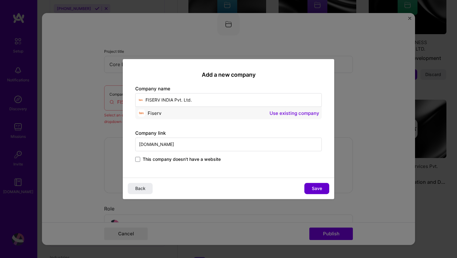
click at [316, 187] on span "Save" at bounding box center [317, 189] width 10 height 6
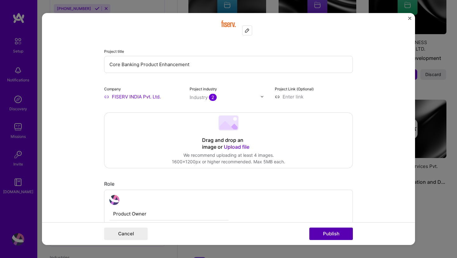
click at [331, 235] on button "Publish" at bounding box center [331, 234] width 44 height 12
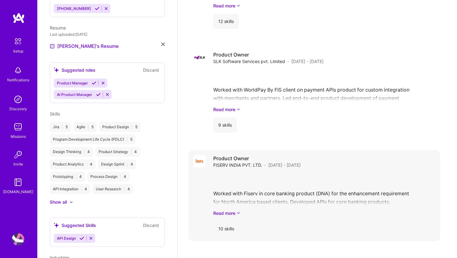
scroll to position [593, 0]
click at [293, 177] on div "Worked with Fiserv in core banking product (DNA) for the enhancement requiremen…" at bounding box center [324, 194] width 222 height 43
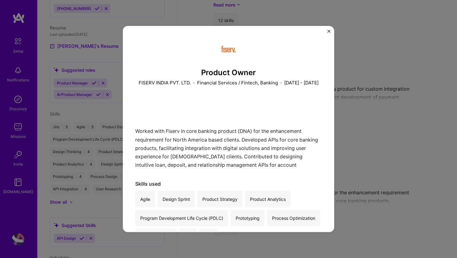
click at [329, 32] on img "Close" at bounding box center [328, 31] width 3 height 3
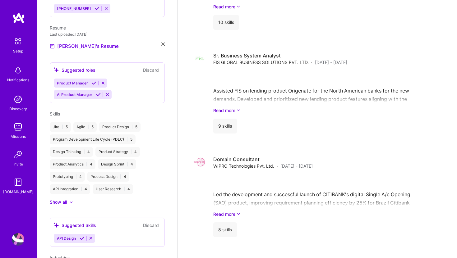
scroll to position [850, 0]
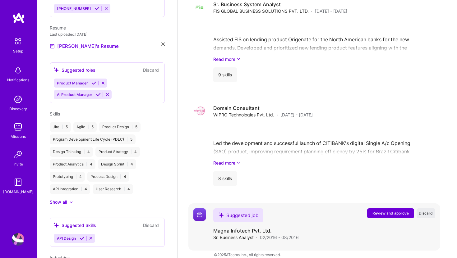
click at [389, 211] on span "Review and approve" at bounding box center [390, 213] width 36 height 5
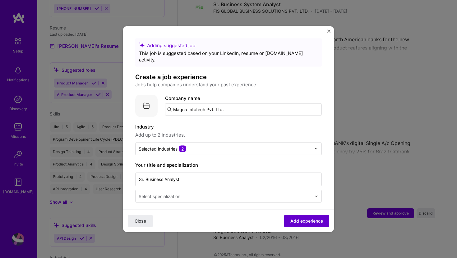
click at [300, 220] on span "Add experience" at bounding box center [306, 221] width 33 height 6
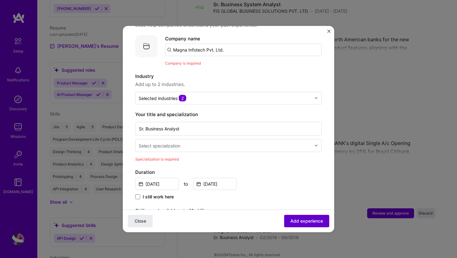
scroll to position [62, 0]
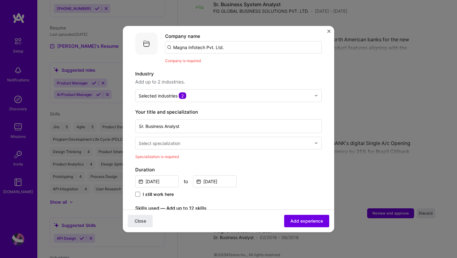
click at [158, 140] on div "Select specialization" at bounding box center [160, 143] width 42 height 7
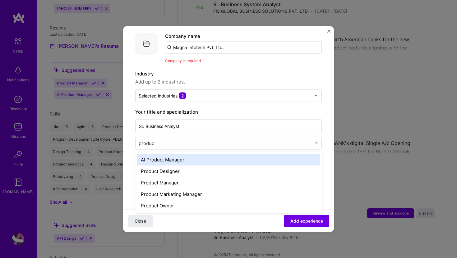
type input "product"
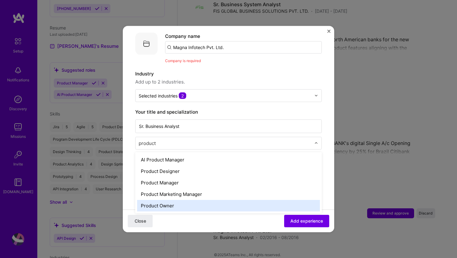
click at [168, 200] on div "Product Owner" at bounding box center [228, 206] width 183 height 12
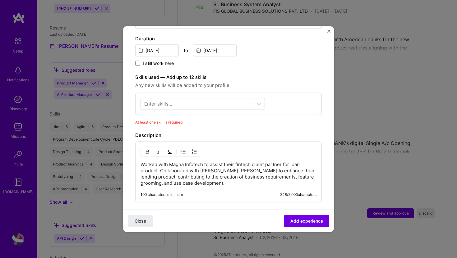
scroll to position [195, 0]
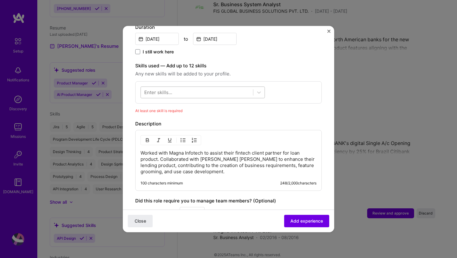
click at [178, 87] on div at bounding box center [197, 92] width 112 height 10
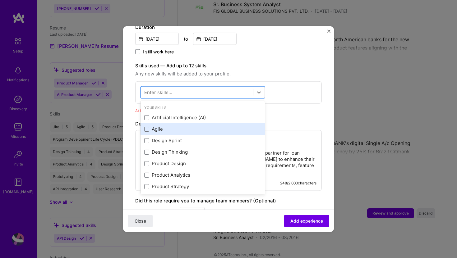
click at [167, 126] on div "Agile" at bounding box center [202, 129] width 117 height 7
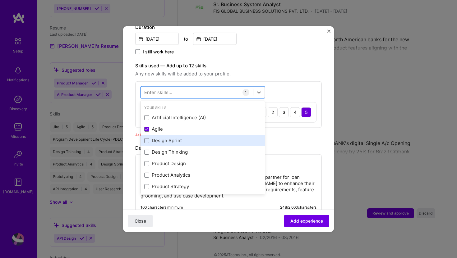
click at [168, 137] on div "Design Sprint" at bounding box center [202, 140] width 117 height 7
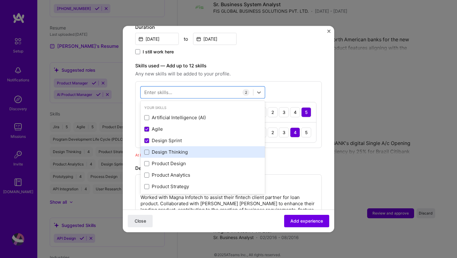
click at [170, 149] on div "Design Thinking" at bounding box center [202, 152] width 117 height 7
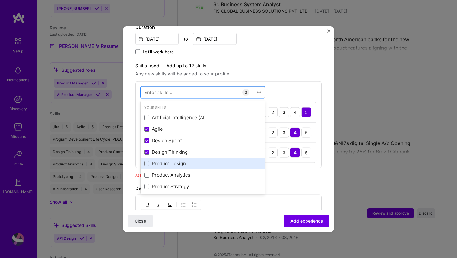
click at [173, 160] on div "Product Design" at bounding box center [202, 163] width 117 height 7
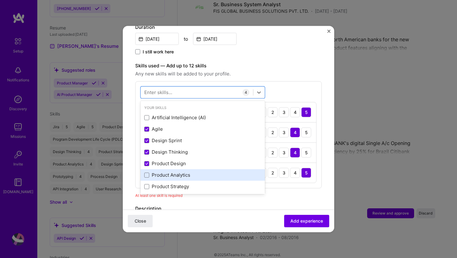
click at [173, 172] on div "Product Analytics" at bounding box center [202, 175] width 117 height 7
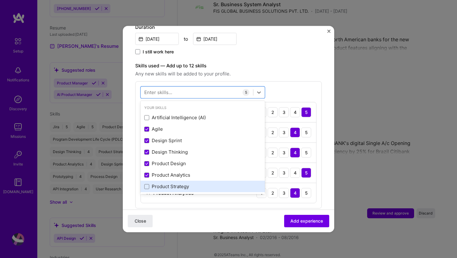
click at [169, 183] on div "Product Strategy" at bounding box center [202, 186] width 117 height 7
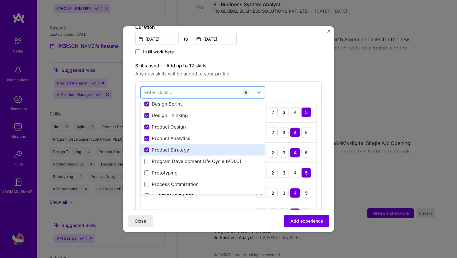
scroll to position [40, 0]
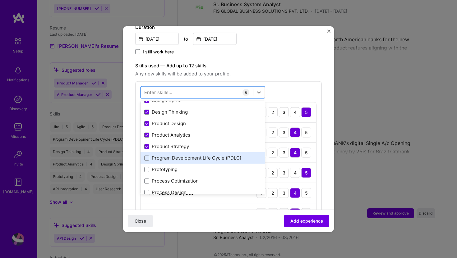
click at [174, 155] on div "Program Development Life Cycle (PDLC)" at bounding box center [202, 158] width 117 height 7
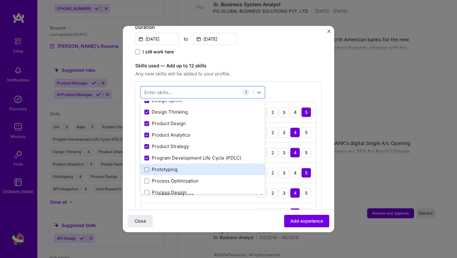
click at [170, 166] on div "Prototyping" at bounding box center [202, 169] width 117 height 7
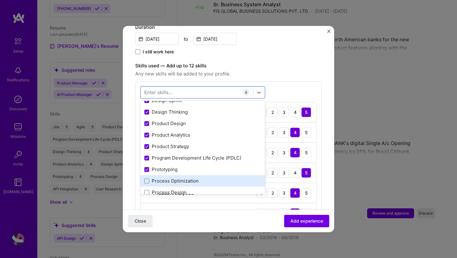
click at [173, 178] on div "Process Optimization" at bounding box center [202, 181] width 117 height 7
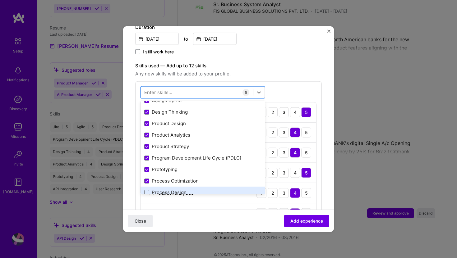
click at [168, 189] on div "Process Design" at bounding box center [202, 192] width 117 height 7
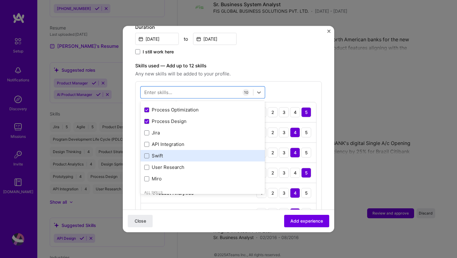
scroll to position [113, 0]
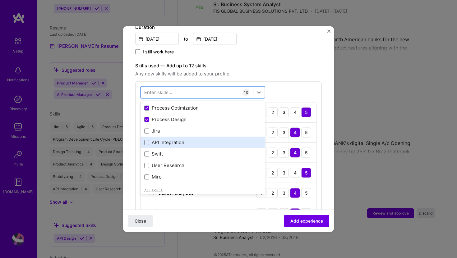
click at [169, 139] on div "API Integration" at bounding box center [202, 142] width 117 height 7
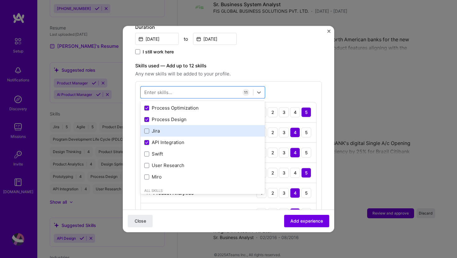
click at [158, 128] on div "Jira" at bounding box center [202, 131] width 117 height 7
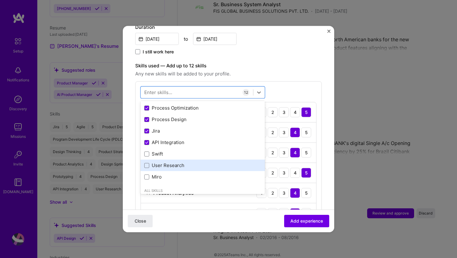
click at [162, 162] on div "User Research" at bounding box center [202, 165] width 117 height 7
click at [180, 162] on div "User Research" at bounding box center [202, 165] width 117 height 7
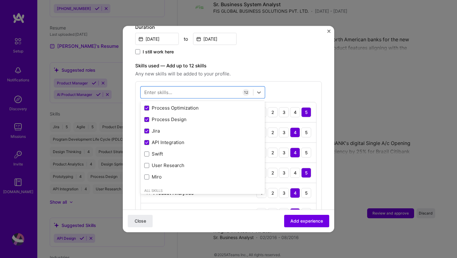
click at [293, 70] on span "Any new skills will be added to your profile." at bounding box center [228, 73] width 187 height 7
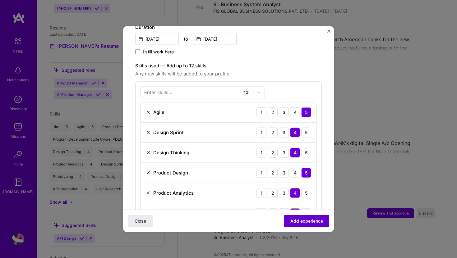
click at [308, 222] on span "Add experience" at bounding box center [306, 221] width 33 height 6
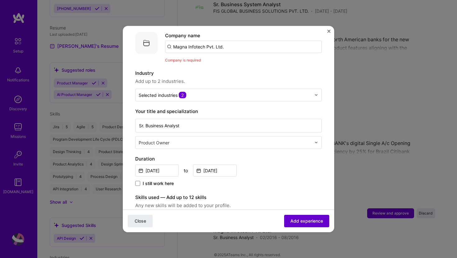
scroll to position [62, 0]
click at [227, 42] on input "Magna Infotech Pvt. Ltd." at bounding box center [243, 47] width 157 height 12
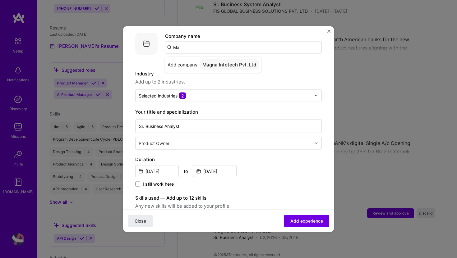
type input "M"
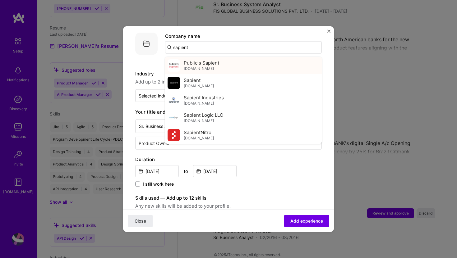
click at [208, 66] on span "publicissapient.com" at bounding box center [199, 68] width 30 height 5
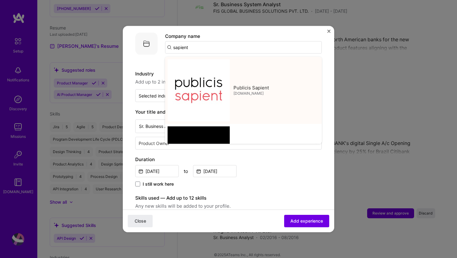
type input "Publicis Sapient"
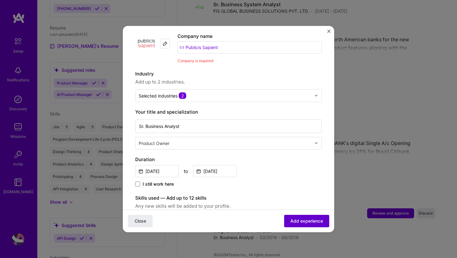
click at [295, 219] on span "Add experience" at bounding box center [306, 221] width 33 height 6
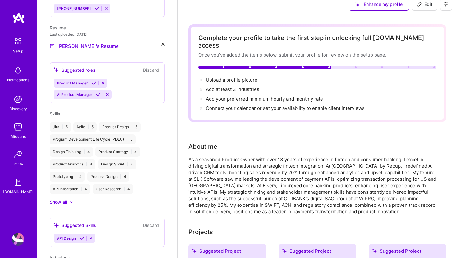
scroll to position [0, 0]
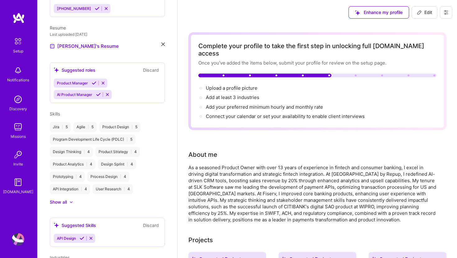
click at [428, 12] on span "Edit" at bounding box center [424, 12] width 15 height 6
select select "US"
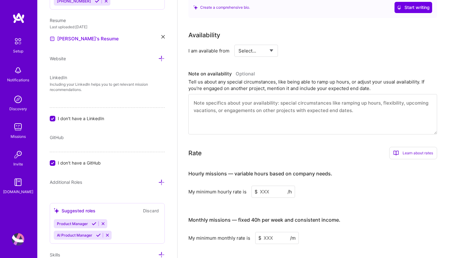
scroll to position [260, 0]
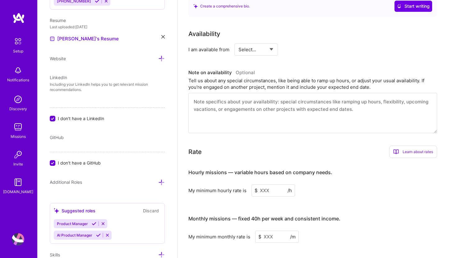
click at [271, 42] on select "Select... Right Now Future Date Not Available" at bounding box center [256, 50] width 36 height 16
select select "Right Now"
click at [238, 42] on select "Select... Right Now Future Date Not Available" at bounding box center [256, 50] width 36 height 16
click at [304, 44] on input at bounding box center [312, 50] width 37 height 12
type input "40"
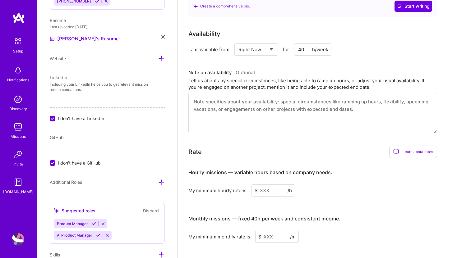
click at [264, 185] on input at bounding box center [273, 191] width 44 height 12
click at [274, 231] on input at bounding box center [277, 237] width 44 height 12
type input "9"
type input "10000"
click at [265, 185] on input at bounding box center [273, 191] width 44 height 12
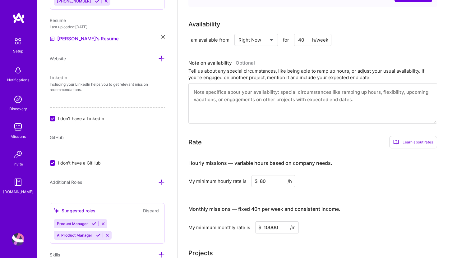
type input "8"
type input "90"
click at [316, 185] on div "Hourly missions — variable hours based on company needs. My minimum hourly rate…" at bounding box center [312, 194] width 249 height 80
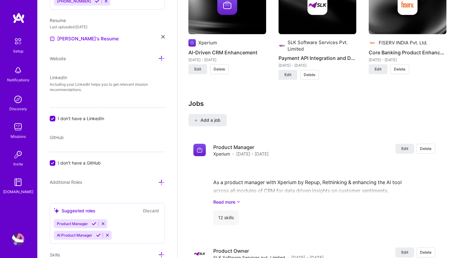
scroll to position [717, 0]
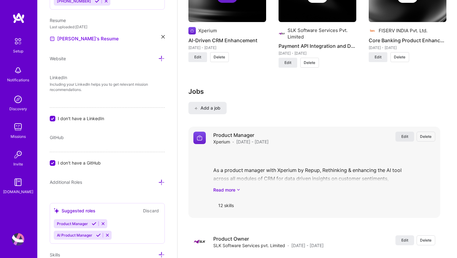
click at [403, 134] on span "Edit" at bounding box center [404, 136] width 7 height 5
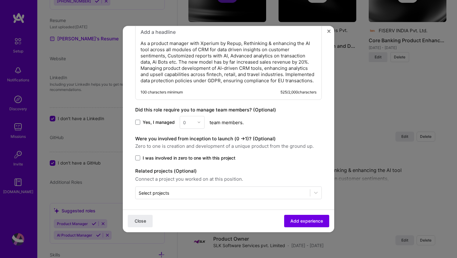
scroll to position [511, 0]
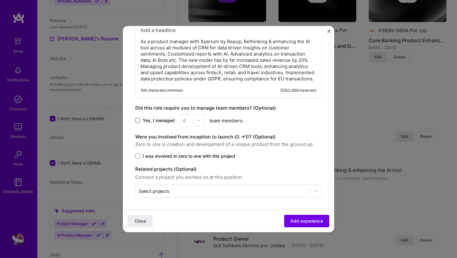
click at [138, 122] on span at bounding box center [137, 120] width 5 height 5
click at [0, 0] on input "Yes, I managed" at bounding box center [0, 0] width 0 height 0
click at [198, 123] on div at bounding box center [200, 120] width 7 height 12
click at [191, 184] on div "12" at bounding box center [192, 185] width 21 height 12
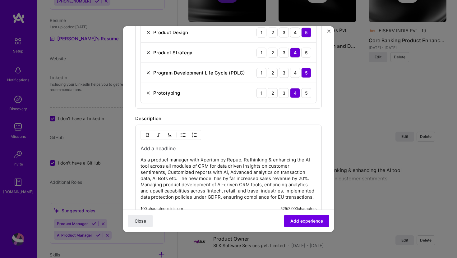
scroll to position [511, 0]
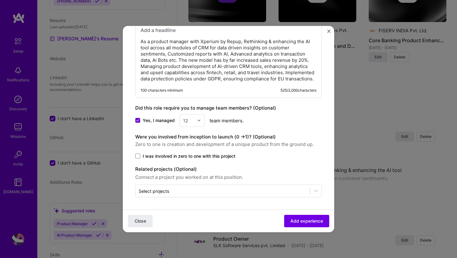
click at [198, 121] on img at bounding box center [199, 121] width 4 height 4
click at [191, 169] on div "15" at bounding box center [192, 171] width 21 height 12
click at [303, 222] on span "Add experience" at bounding box center [306, 221] width 33 height 6
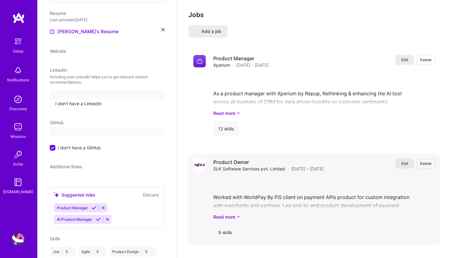
select select "US"
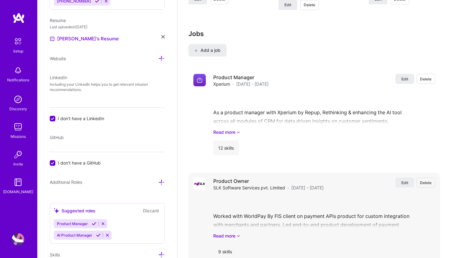
scroll to position [44, 0]
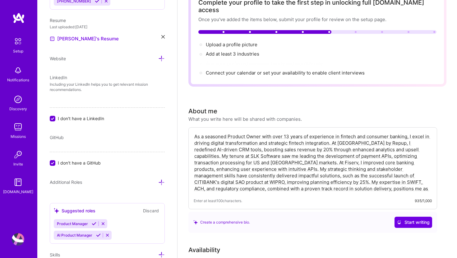
click at [401, 165] on textarea "As a seasoned Product Owner with over 13 years of experience in fintech and con…" at bounding box center [313, 163] width 238 height 60
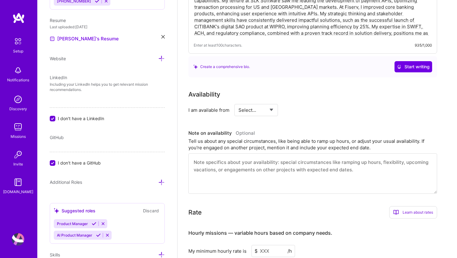
scroll to position [200, 0]
click at [272, 103] on select "Select... Right Now Future Date Not Available" at bounding box center [256, 109] width 36 height 16
select select "Right Now"
click at [238, 101] on select "Select... Right Now Future Date Not Available" at bounding box center [256, 109] width 36 height 16
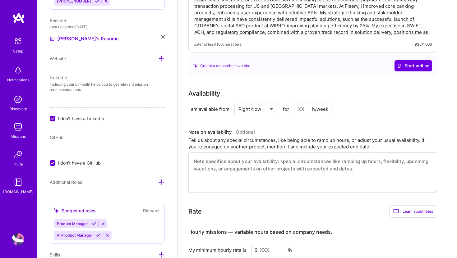
click at [304, 103] on input at bounding box center [312, 109] width 37 height 12
type input "80"
click at [335, 115] on div "Availability I am available from Select... Right Now Future Date Not Available …" at bounding box center [317, 141] width 258 height 104
click at [247, 161] on textarea at bounding box center [312, 173] width 249 height 40
click at [312, 154] on textarea "I am available to work from 9 am - 6pm my dubai time. If Needed, i can extend h…" at bounding box center [312, 173] width 249 height 40
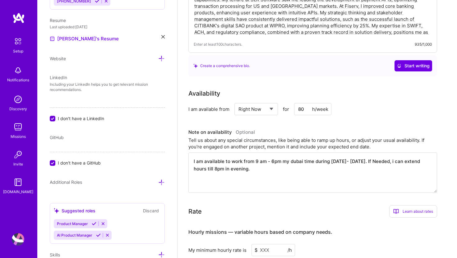
click at [245, 163] on textarea "I am available to work from 9 am - 6pm my dubai time during Monday- friday. If …" at bounding box center [312, 173] width 249 height 40
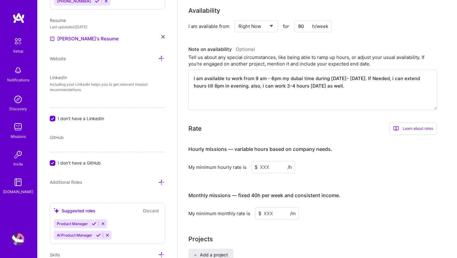
scroll to position [287, 0]
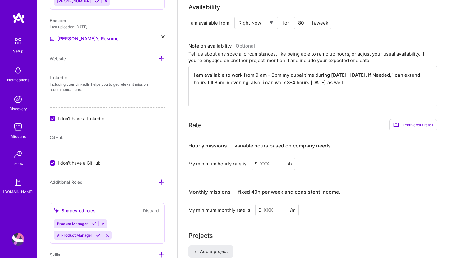
type textarea "I am available to work from 9 am - 6pm my dubai time during [DATE]- [DATE]. If …"
click at [266, 158] on input at bounding box center [273, 164] width 44 height 12
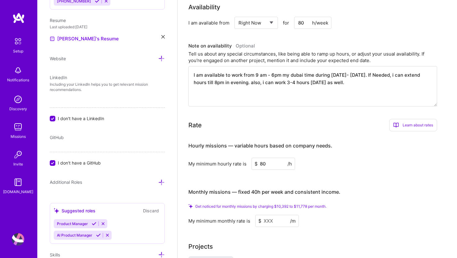
type input "80"
click at [282, 189] on h4 "Monthly missions — fixed 40h per week and consistent income." at bounding box center [264, 192] width 152 height 6
click at [270, 215] on input at bounding box center [277, 221] width 44 height 12
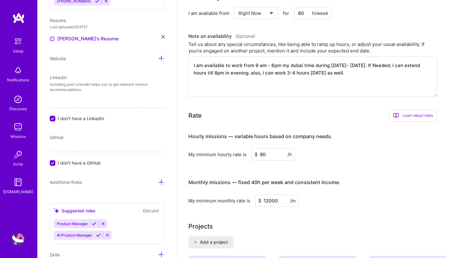
type input "12000"
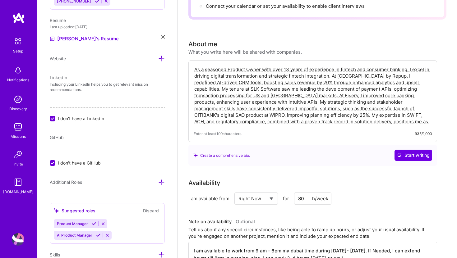
scroll to position [0, 0]
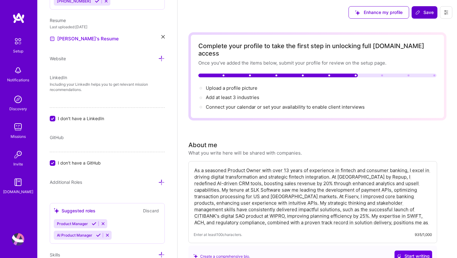
click at [422, 12] on span "Save" at bounding box center [424, 12] width 18 height 6
click at [424, 14] on span "Save" at bounding box center [424, 12] width 18 height 6
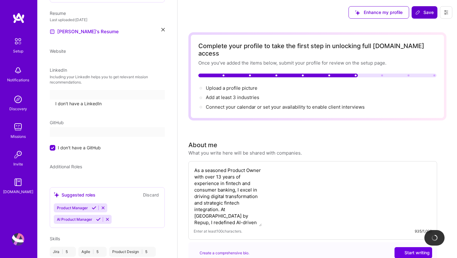
scroll to position [190, 0]
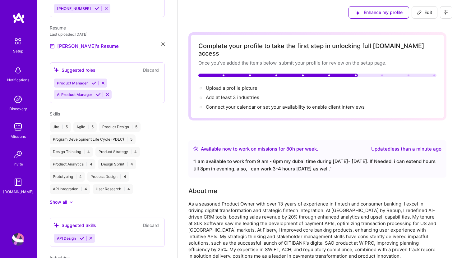
click at [423, 13] on span "Edit" at bounding box center [424, 12] width 15 height 6
select select "US"
select select "Right Now"
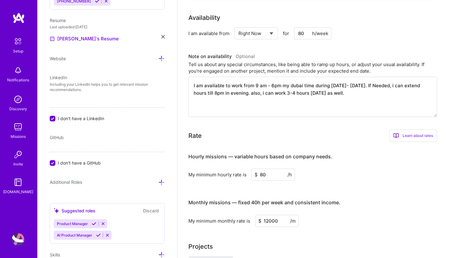
scroll to position [278, 0]
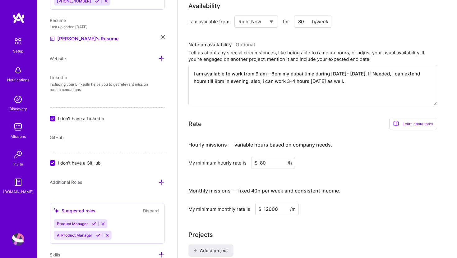
click at [288, 67] on textarea "I am available to work from 9 am - 6pm my dubai time during [DATE]- [DATE]. If …" at bounding box center [312, 85] width 249 height 40
click at [336, 66] on textarea "I am available to work from 9 am - 6pm during dubai time during Monday- friday.…" at bounding box center [312, 85] width 249 height 40
click at [353, 67] on textarea "I am available to work from 9 am - 6pm during dubai time from Monday- friday. I…" at bounding box center [312, 85] width 249 height 40
click at [251, 75] on textarea "I am available to work from 9 am - 6pm during dubai time from Monday till Frida…" at bounding box center [312, 85] width 249 height 40
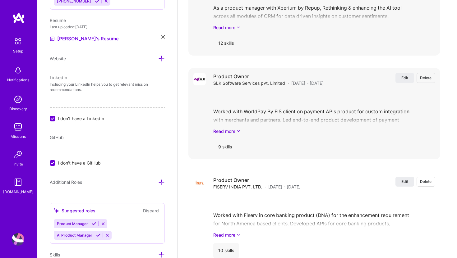
scroll to position [887, 0]
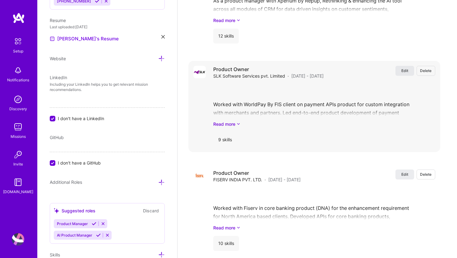
type textarea "I am available to work from 9 am - 6pm during dubai time from Monday till Frida…"
click at [405, 68] on span "Edit" at bounding box center [404, 70] width 7 height 5
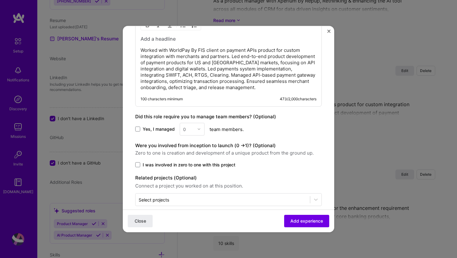
scroll to position [450, 0]
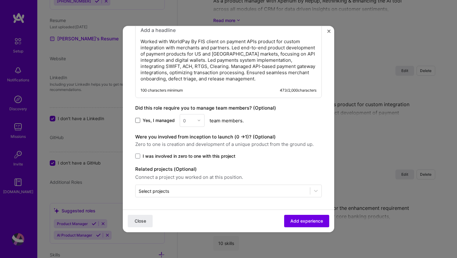
click at [137, 120] on span at bounding box center [137, 120] width 5 height 5
click at [0, 0] on input "Yes, I managed" at bounding box center [0, 0] width 0 height 0
click at [198, 121] on img at bounding box center [199, 121] width 4 height 4
click at [192, 132] on div "13" at bounding box center [192, 131] width 21 height 12
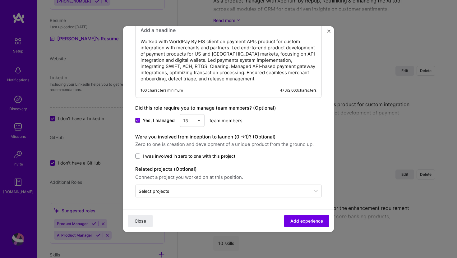
click at [200, 122] on img at bounding box center [199, 121] width 4 height 4
click at [190, 187] on div "14" at bounding box center [192, 184] width 21 height 12
click at [306, 219] on span "Add experience" at bounding box center [306, 221] width 33 height 6
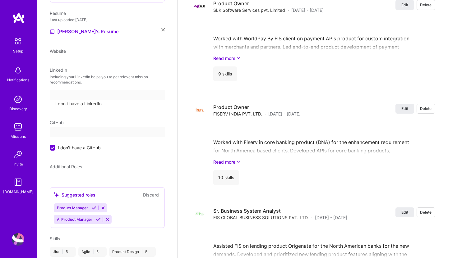
select select "US"
select select "Right Now"
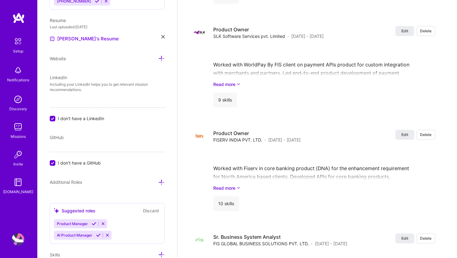
scroll to position [957, 0]
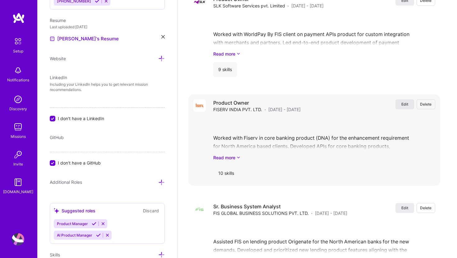
click at [405, 102] on span "Edit" at bounding box center [404, 104] width 7 height 5
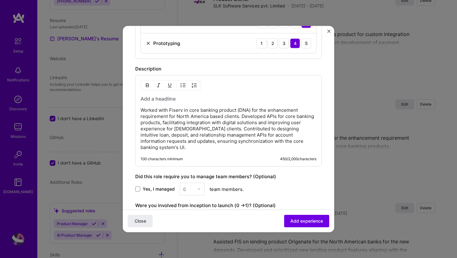
scroll to position [464, 0]
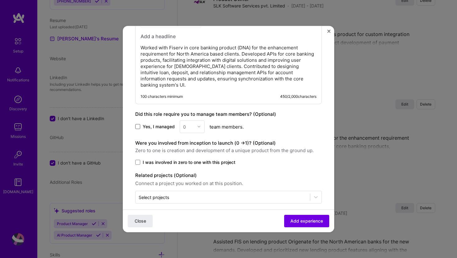
click at [139, 124] on span at bounding box center [137, 126] width 5 height 5
click at [0, 0] on input "Yes, I managed" at bounding box center [0, 0] width 0 height 0
click at [197, 125] on img at bounding box center [199, 127] width 4 height 4
click at [190, 137] on div "19" at bounding box center [192, 141] width 21 height 12
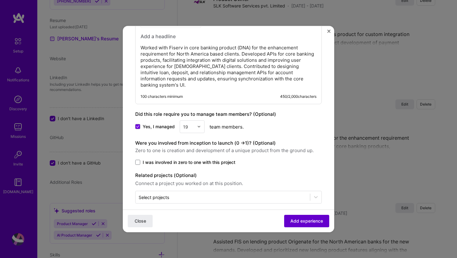
click at [298, 219] on span "Add experience" at bounding box center [306, 221] width 33 height 6
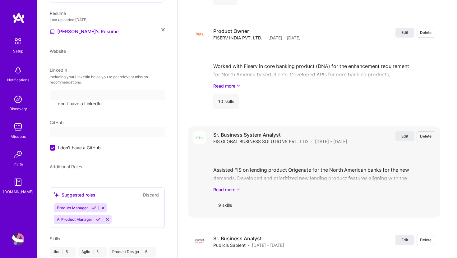
select select "US"
select select "Right Now"
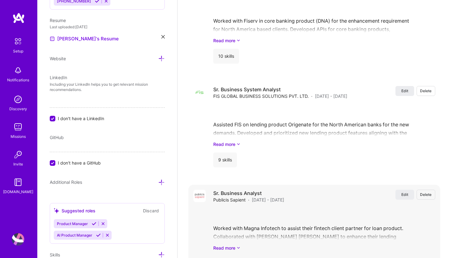
scroll to position [1065, 0]
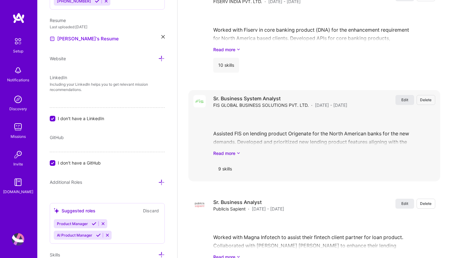
click at [402, 97] on span "Edit" at bounding box center [404, 99] width 7 height 5
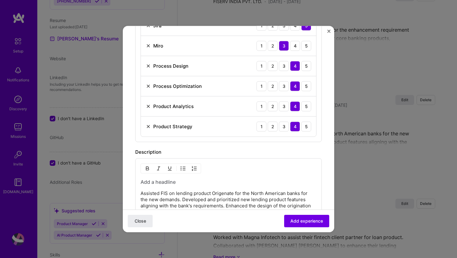
scroll to position [438, 0]
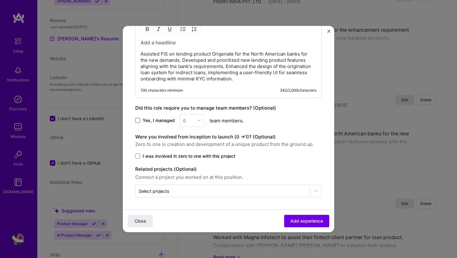
click at [139, 121] on span at bounding box center [137, 120] width 5 height 5
click at [0, 0] on input "Yes, I managed" at bounding box center [0, 0] width 0 height 0
click at [197, 121] on img at bounding box center [199, 121] width 4 height 4
click at [190, 198] on div "12" at bounding box center [192, 197] width 21 height 12
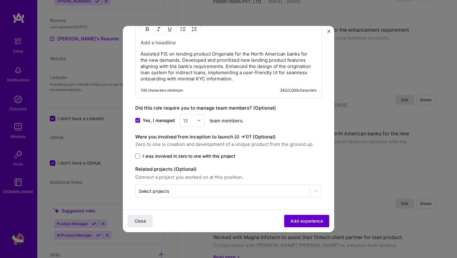
click at [306, 221] on span "Add experience" at bounding box center [306, 221] width 33 height 6
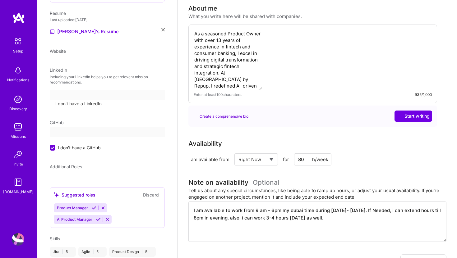
select select "US"
select select "Right Now"
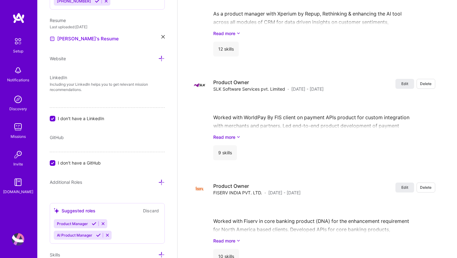
scroll to position [1203, 0]
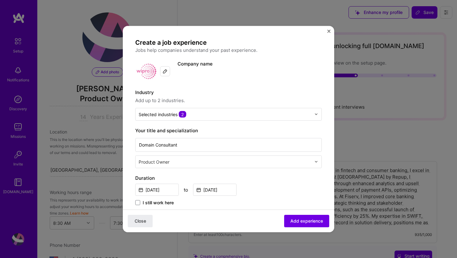
select select "US"
select select "Right Now"
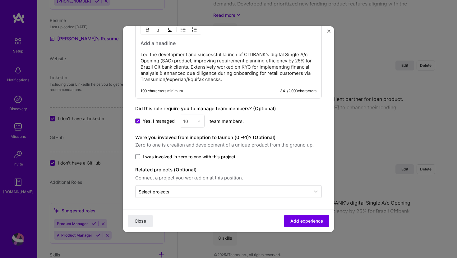
scroll to position [418, 0]
click at [329, 31] on img "Close" at bounding box center [328, 31] width 3 height 3
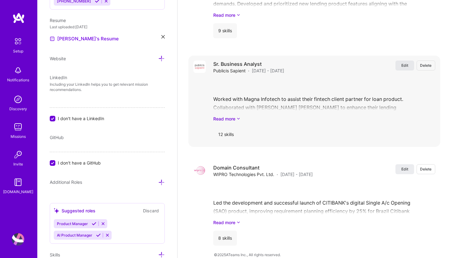
click at [407, 63] on span "Edit" at bounding box center [404, 65] width 7 height 5
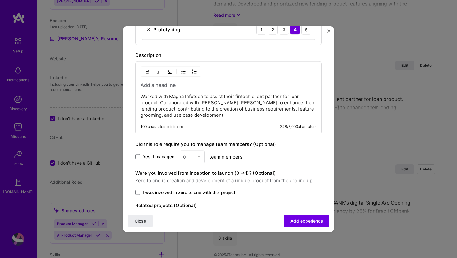
scroll to position [492, 0]
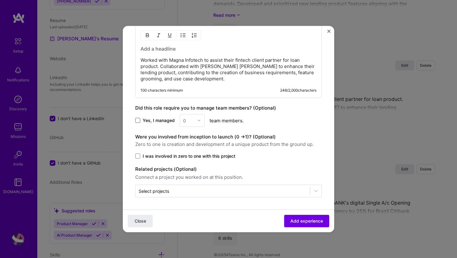
click at [139, 120] on span at bounding box center [137, 120] width 5 height 5
click at [0, 0] on input "Yes, I managed" at bounding box center [0, 0] width 0 height 0
click at [199, 122] on img at bounding box center [199, 121] width 4 height 4
click at [189, 164] on div "14" at bounding box center [192, 167] width 21 height 12
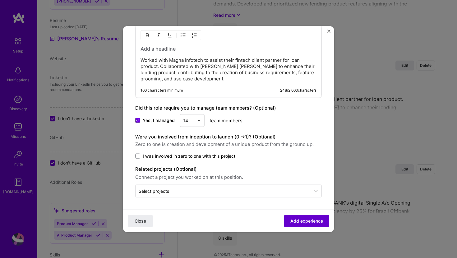
click at [306, 219] on span "Add experience" at bounding box center [306, 221] width 33 height 6
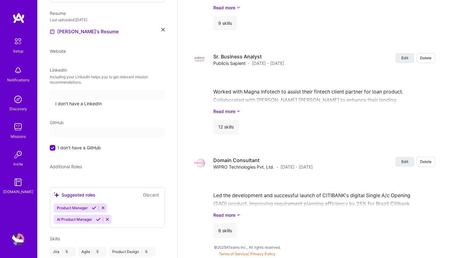
select select "US"
select select "Right Now"
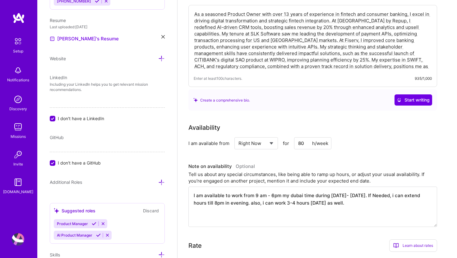
scroll to position [0, 0]
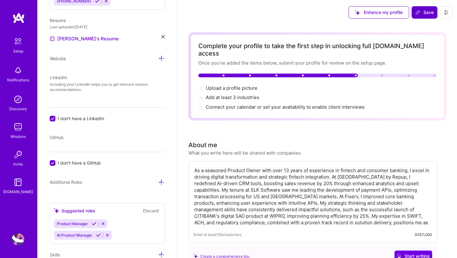
click at [426, 12] on span "Save" at bounding box center [424, 12] width 18 height 6
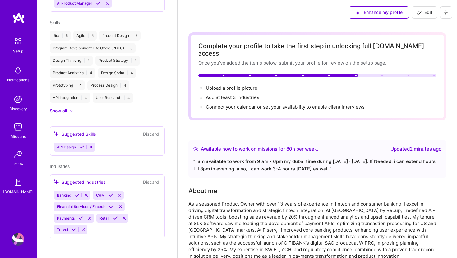
scroll to position [190, 0]
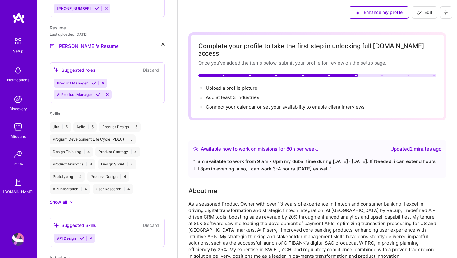
click at [423, 13] on span "Edit" at bounding box center [424, 12] width 15 height 6
select select "US"
select select "Right Now"
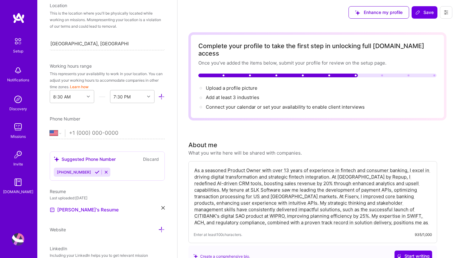
scroll to position [126, 0]
click at [60, 133] on select "Afghanistan Åland Islands Albania Algeria American Samoa Andorra Angola Anguill…" at bounding box center [57, 133] width 15 height 7
select select "AE"
click at [50, 130] on select "Afghanistan Åland Islands Albania Algeria American Samoa Andorra Angola Anguill…" at bounding box center [57, 133] width 15 height 7
type input "+971 3"
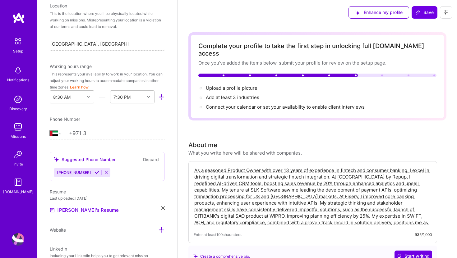
select select "US"
type input "(582) 650-249"
click at [113, 120] on div "Phone Number" at bounding box center [107, 119] width 115 height 7
click at [60, 134] on select "Afghanistan Åland Islands Albania Algeria American Samoa Andorra Angola Anguill…" at bounding box center [57, 133] width 15 height 7
select select "AE"
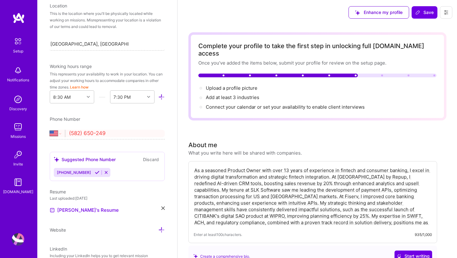
click at [50, 130] on select "Afghanistan Åland Islands Albania Algeria American Samoa Andorra Angola Anguill…" at bounding box center [57, 133] width 15 height 7
type input "582650249"
click at [92, 145] on div "Add photo Rashmi Kaushik Product Owner 14 Years Experience Location This is the…" at bounding box center [107, 129] width 140 height 258
click at [88, 96] on icon at bounding box center [88, 96] width 3 height 3
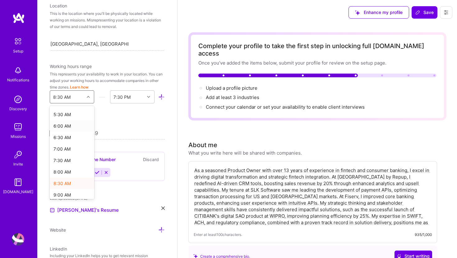
scroll to position [126, 0]
click at [65, 194] on div "9:00 AM" at bounding box center [72, 194] width 44 height 12
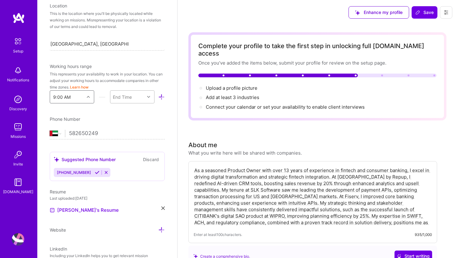
click at [150, 97] on icon at bounding box center [148, 96] width 3 height 3
click at [124, 181] on div "6:00 PM" at bounding box center [132, 181] width 44 height 12
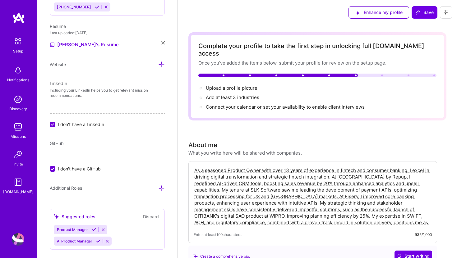
scroll to position [292, 0]
click at [52, 125] on input "I don't have a LinkedIn" at bounding box center [53, 125] width 6 height 6
checkbox input "false"
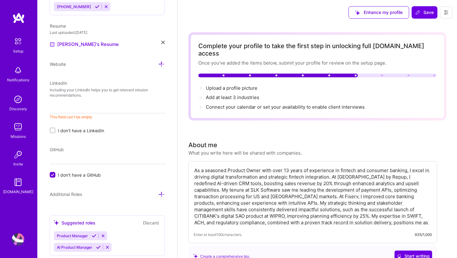
paste input "https://www.linkedin.com/in/rashmi-kaushik-b8735618/"
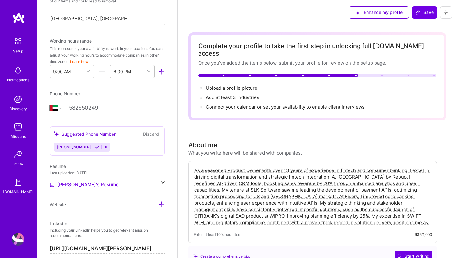
scroll to position [0, 0]
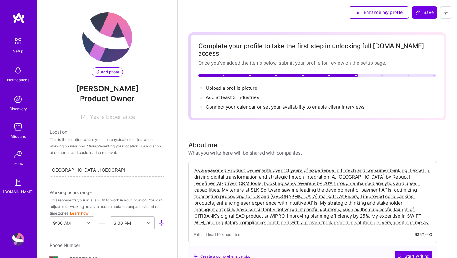
type input "https://www.linkedin.com/in/rashmi-kaushik-b8735618/"
click at [104, 73] on span "Add photo" at bounding box center [107, 72] width 23 height 6
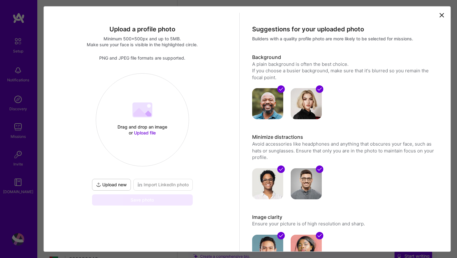
click at [120, 181] on button "Upload new" at bounding box center [111, 185] width 39 height 12
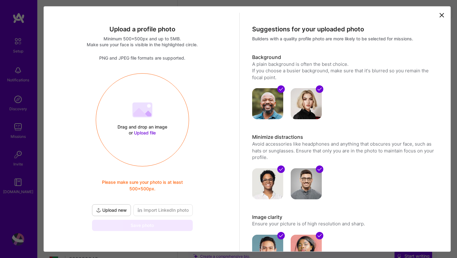
click at [139, 132] on span "Upload file" at bounding box center [145, 132] width 22 height 5
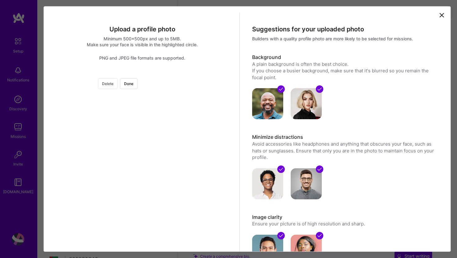
click at [117, 84] on button "Delete" at bounding box center [108, 83] width 20 height 11
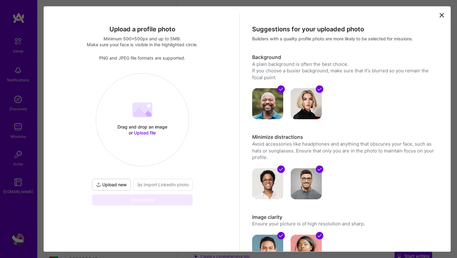
click at [143, 132] on span "Upload file" at bounding box center [145, 132] width 22 height 5
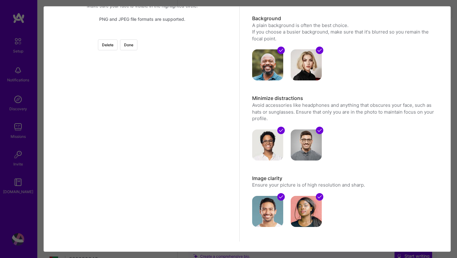
scroll to position [53, 0]
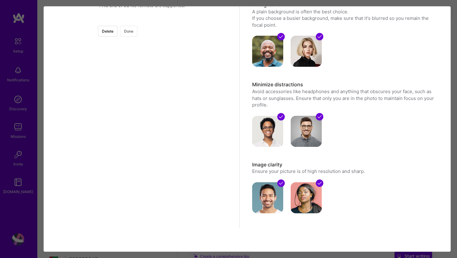
click at [137, 35] on button "Done" at bounding box center [128, 31] width 17 height 11
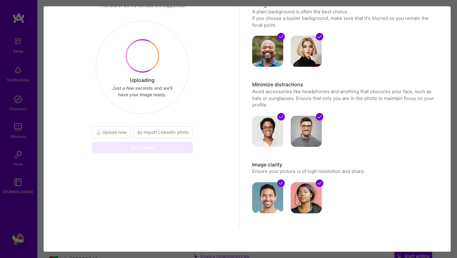
scroll to position [0, 0]
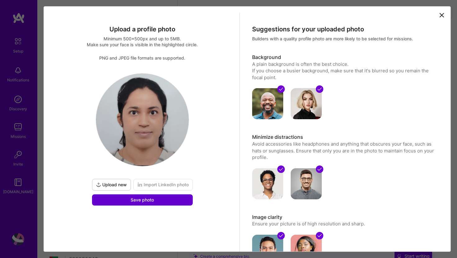
click at [147, 201] on span "Save photo" at bounding box center [142, 200] width 23 height 6
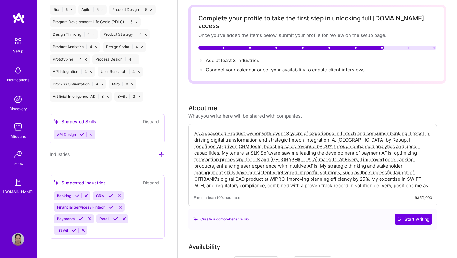
scroll to position [38, 0]
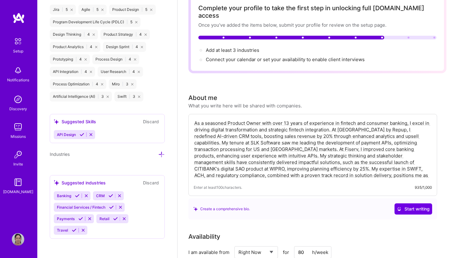
click at [75, 183] on div "Suggested industries" at bounding box center [80, 183] width 52 height 7
click at [109, 196] on icon at bounding box center [110, 196] width 5 height 5
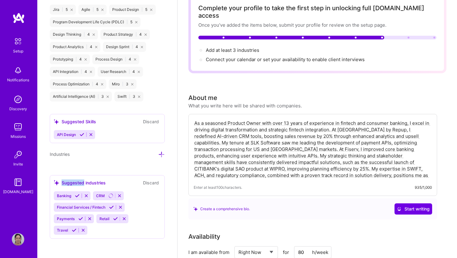
click at [77, 196] on icon at bounding box center [77, 196] width 5 height 5
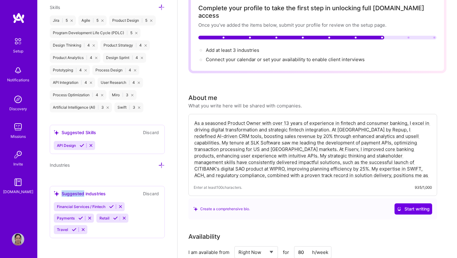
scroll to position [545, 0]
click at [113, 207] on icon at bounding box center [111, 207] width 5 height 5
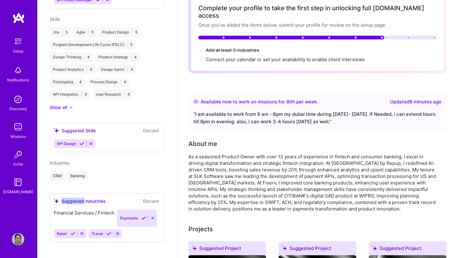
scroll to position [274, 0]
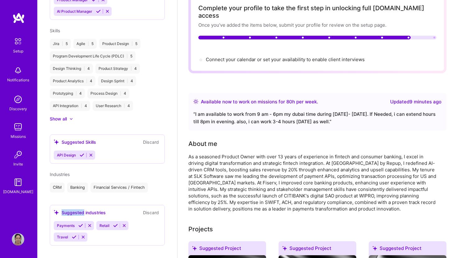
click at [115, 223] on icon at bounding box center [115, 225] width 5 height 5
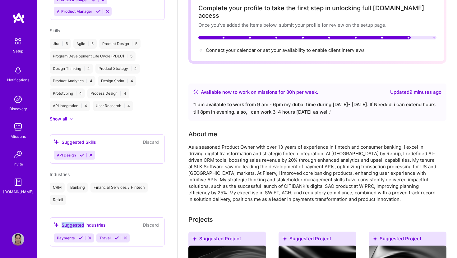
click at [80, 153] on icon at bounding box center [82, 155] width 5 height 5
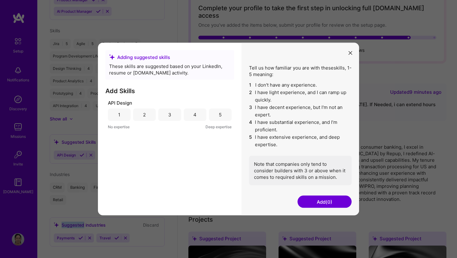
click at [196, 117] on div "4" at bounding box center [195, 114] width 23 height 12
click at [325, 203] on button "Add (1)" at bounding box center [324, 202] width 54 height 12
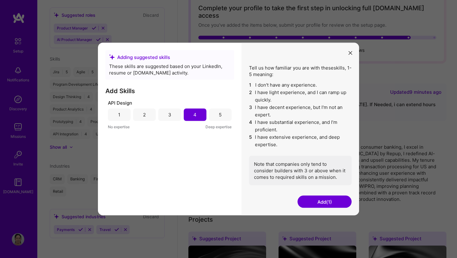
scroll to position [238, 0]
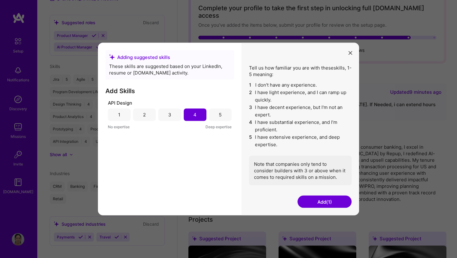
click at [325, 203] on button "Add (1)" at bounding box center [324, 202] width 54 height 12
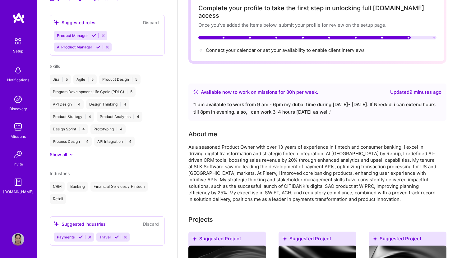
click at [80, 235] on icon at bounding box center [80, 237] width 5 height 5
click at [73, 235] on icon at bounding box center [74, 237] width 5 height 5
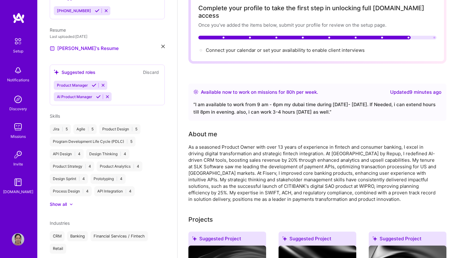
scroll to position [187, 0]
click at [94, 84] on icon at bounding box center [94, 86] width 5 height 5
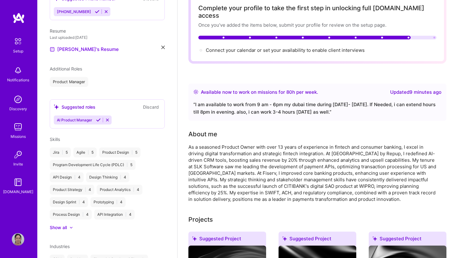
click at [98, 118] on icon at bounding box center [98, 120] width 5 height 5
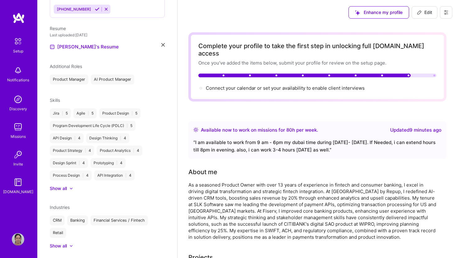
scroll to position [198, 0]
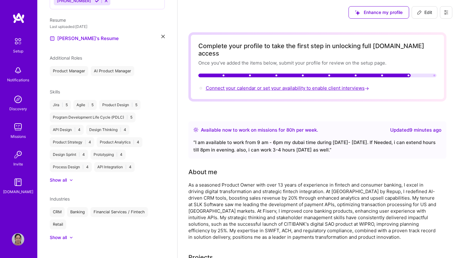
click at [323, 85] on span "Connect your calendar or set your availability to enable client interviews →" at bounding box center [288, 88] width 164 height 6
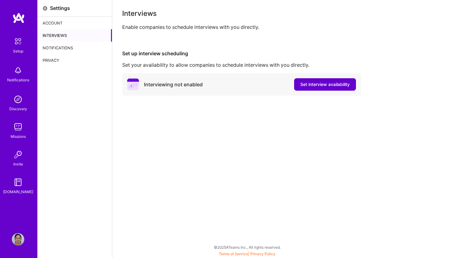
click at [317, 86] on span "Set interview availability" at bounding box center [324, 84] width 49 height 6
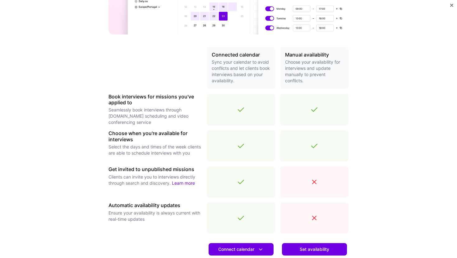
scroll to position [177, 0]
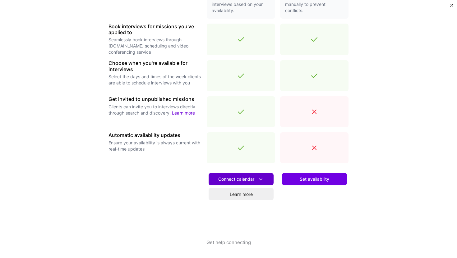
click at [260, 179] on icon at bounding box center [260, 179] width 7 height 7
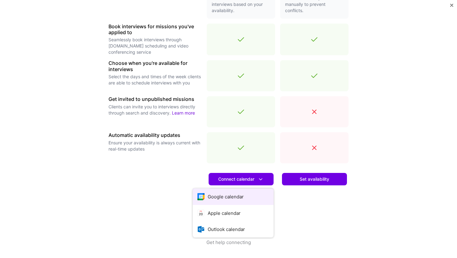
click at [240, 197] on button "Google calendar" at bounding box center [233, 197] width 81 height 16
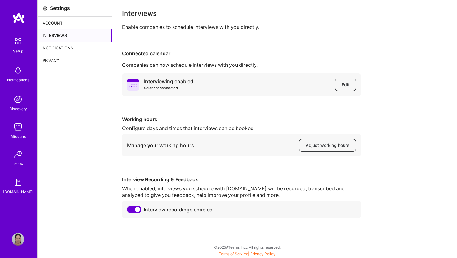
click at [16, 46] on img at bounding box center [18, 41] width 13 height 13
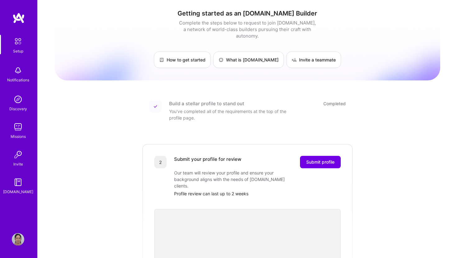
click at [19, 17] on img at bounding box center [18, 17] width 12 height 11
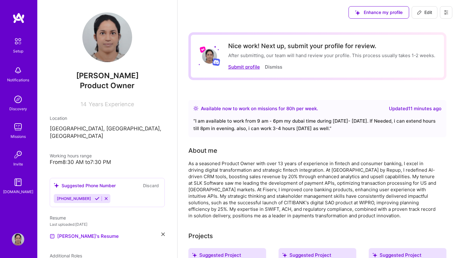
click at [246, 68] on button "Submit profile" at bounding box center [244, 67] width 32 height 7
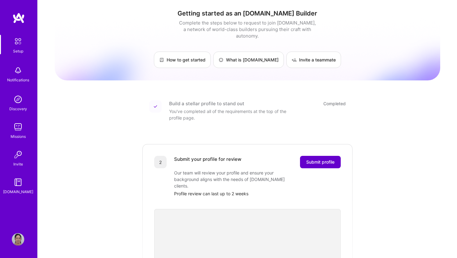
click at [319, 159] on span "Submit profile" at bounding box center [320, 162] width 28 height 6
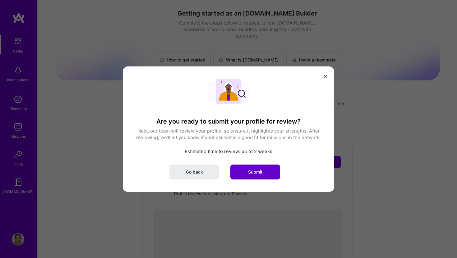
click at [257, 171] on span "Submit" at bounding box center [255, 172] width 14 height 6
